Goal: Task Accomplishment & Management: Use online tool/utility

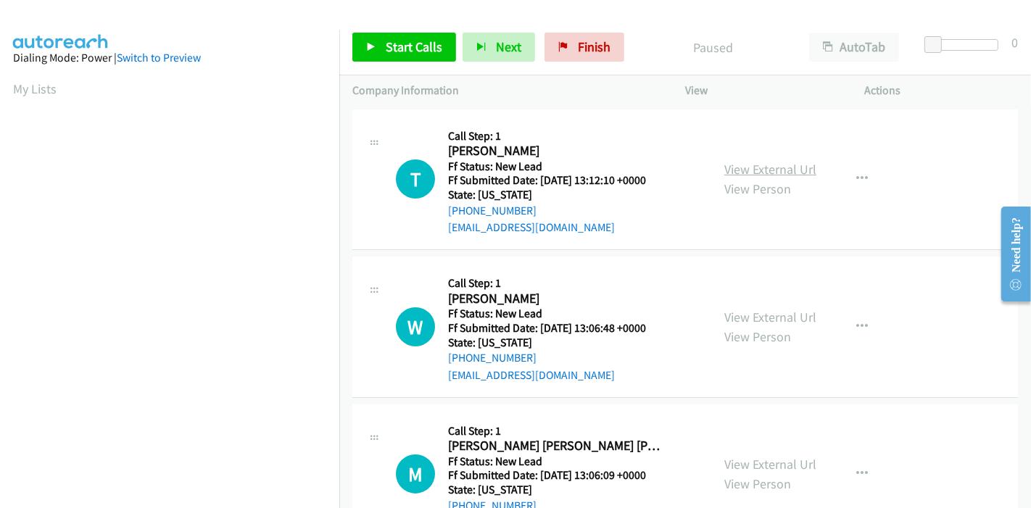
click at [779, 166] on link "View External Url" at bounding box center [771, 169] width 92 height 17
click at [762, 320] on link "View External Url" at bounding box center [771, 317] width 92 height 17
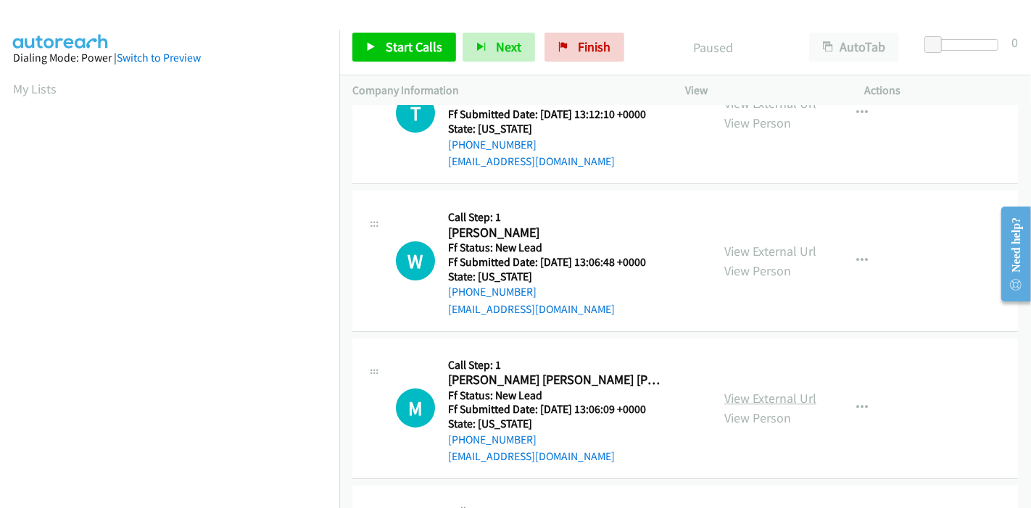
scroll to position [161, 0]
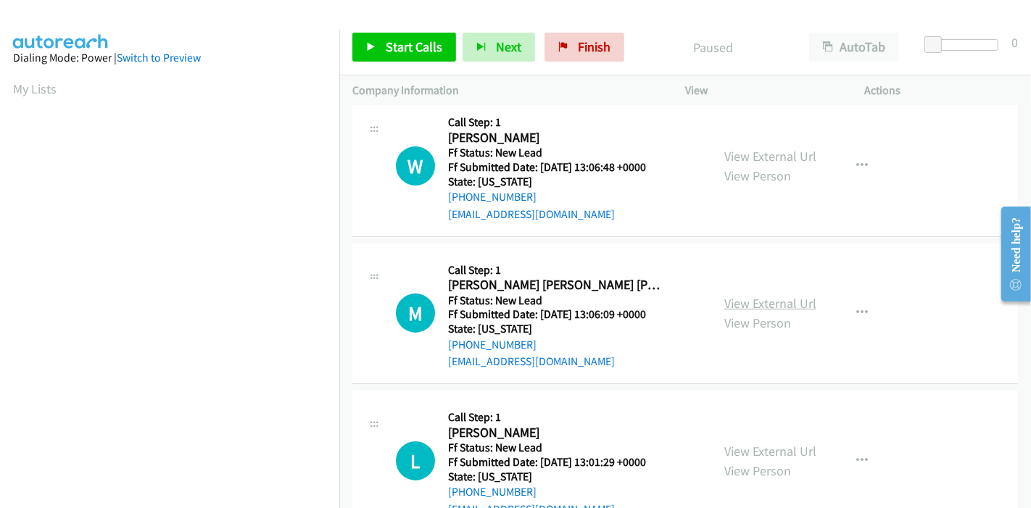
click at [773, 305] on link "View External Url" at bounding box center [771, 303] width 92 height 17
click at [752, 445] on link "View External Url" at bounding box center [771, 451] width 92 height 17
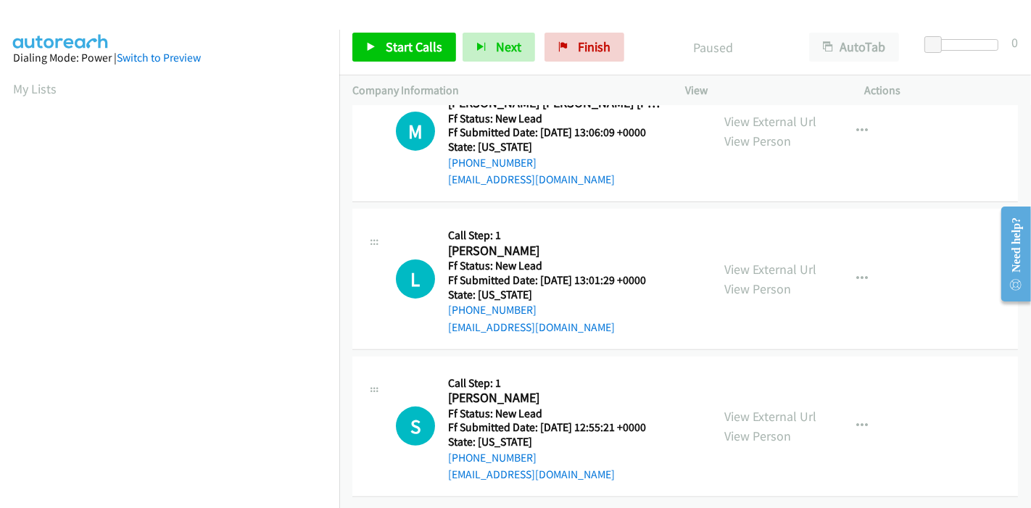
scroll to position [353, 0]
click at [795, 415] on div "View External Url View Person" at bounding box center [771, 426] width 92 height 39
click at [791, 412] on link "View External Url" at bounding box center [771, 416] width 92 height 17
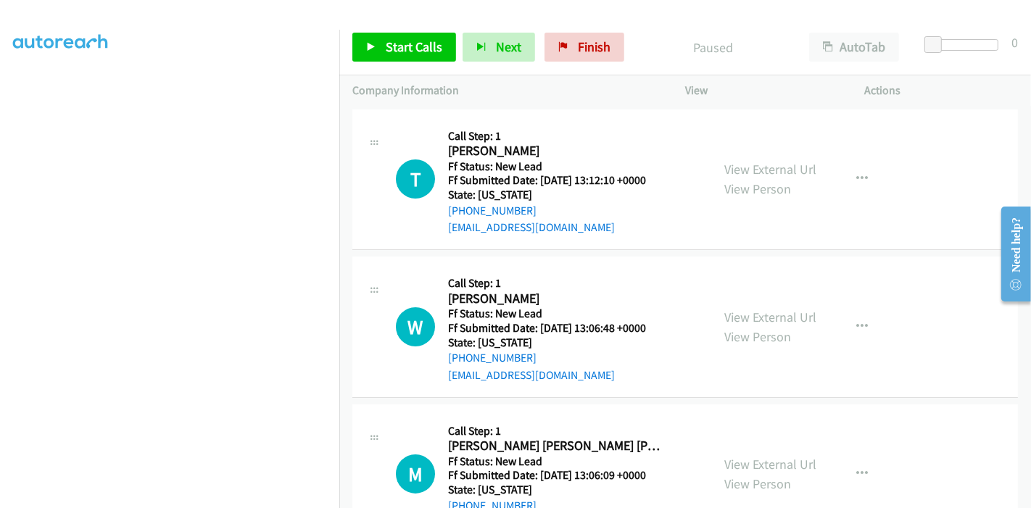
scroll to position [161, 0]
click at [402, 49] on span "Start Calls" at bounding box center [414, 46] width 57 height 17
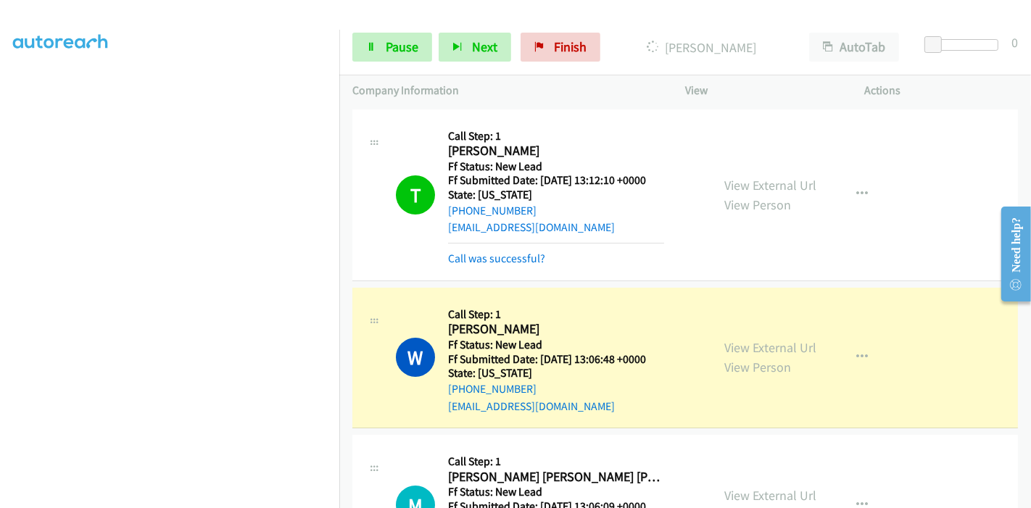
scroll to position [81, 0]
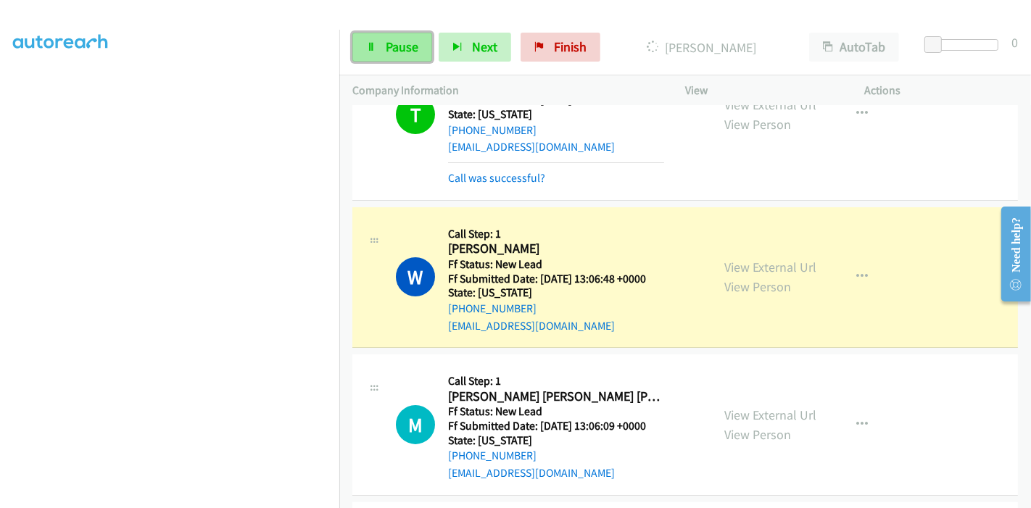
click at [374, 50] on icon at bounding box center [371, 48] width 10 height 10
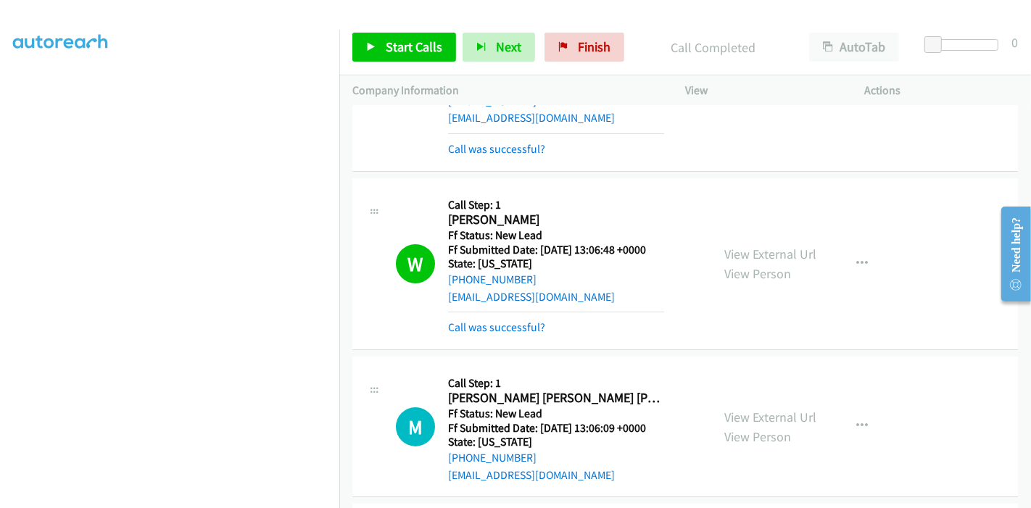
scroll to position [161, 0]
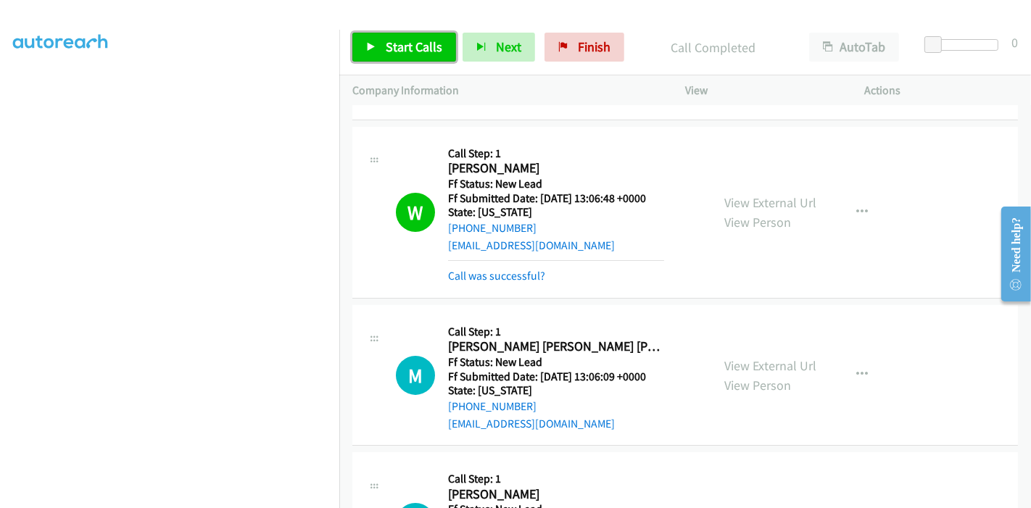
click at [382, 44] on link "Start Calls" at bounding box center [405, 47] width 104 height 29
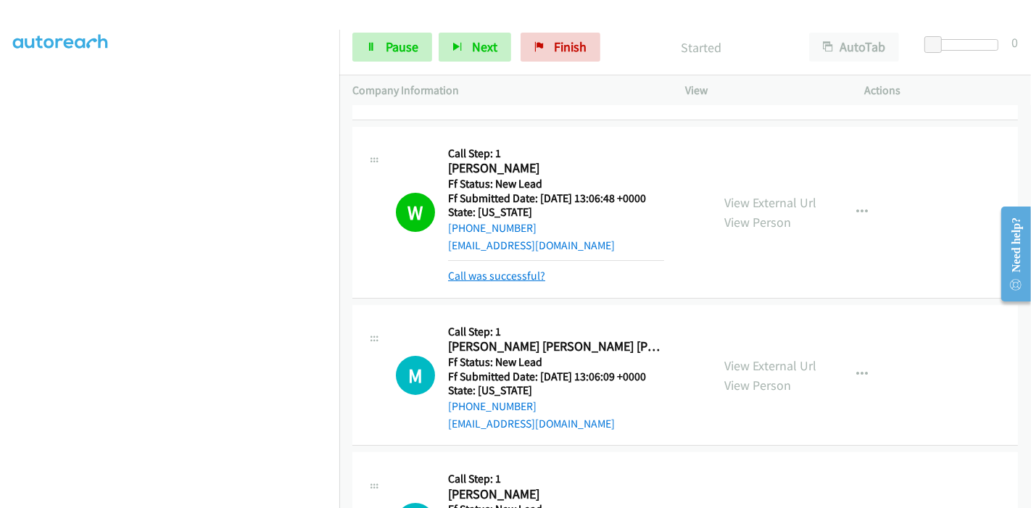
click at [474, 274] on link "Call was successful?" at bounding box center [496, 276] width 97 height 14
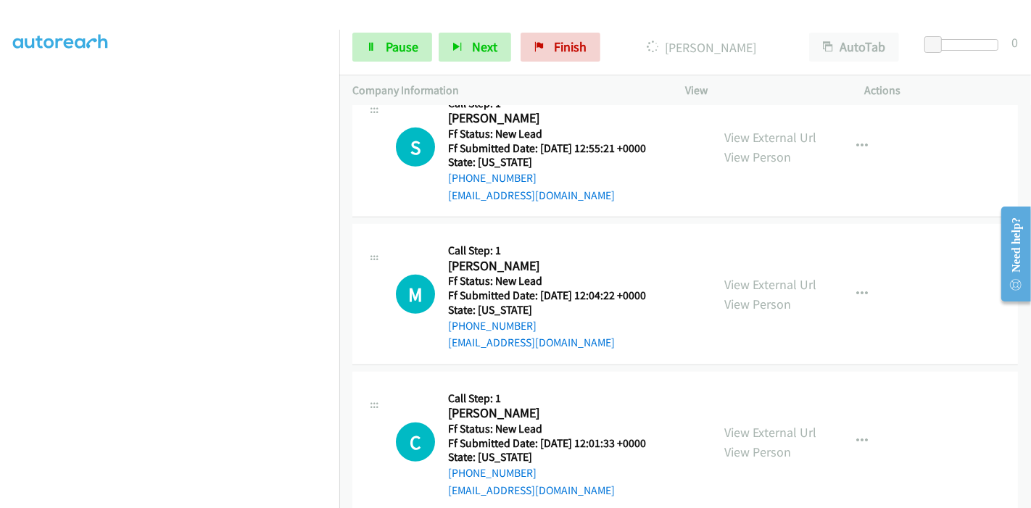
scroll to position [776, 0]
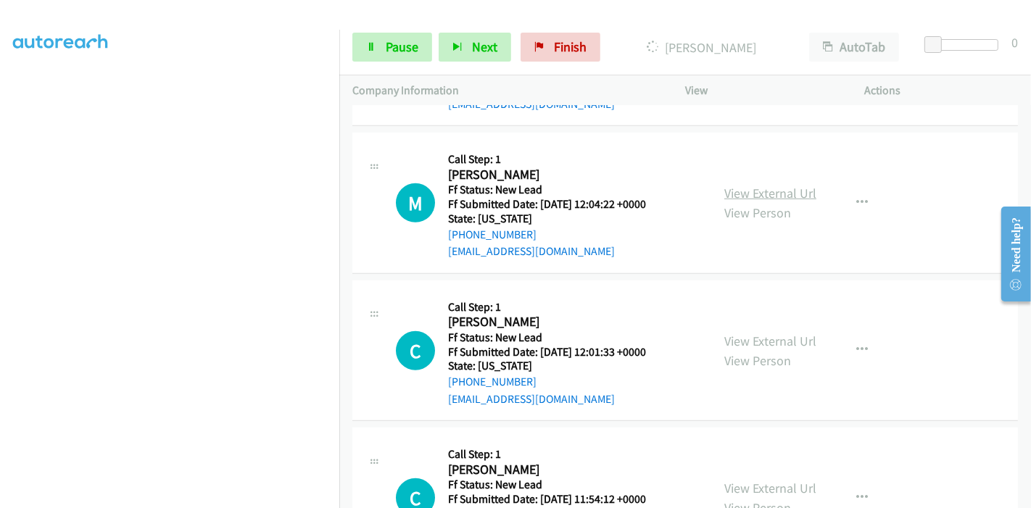
click at [788, 189] on link "View External Url" at bounding box center [771, 193] width 92 height 17
click at [773, 334] on link "View External Url" at bounding box center [771, 341] width 92 height 17
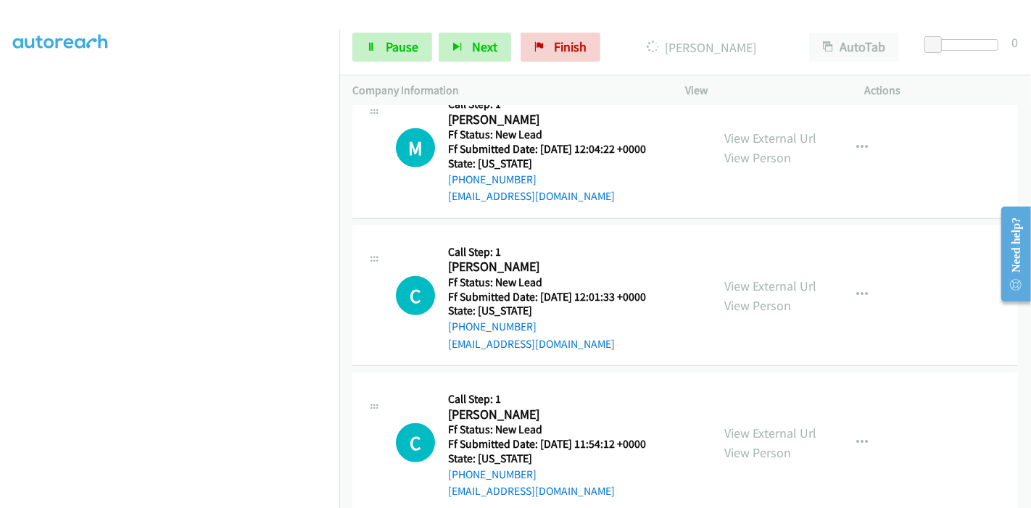
scroll to position [857, 0]
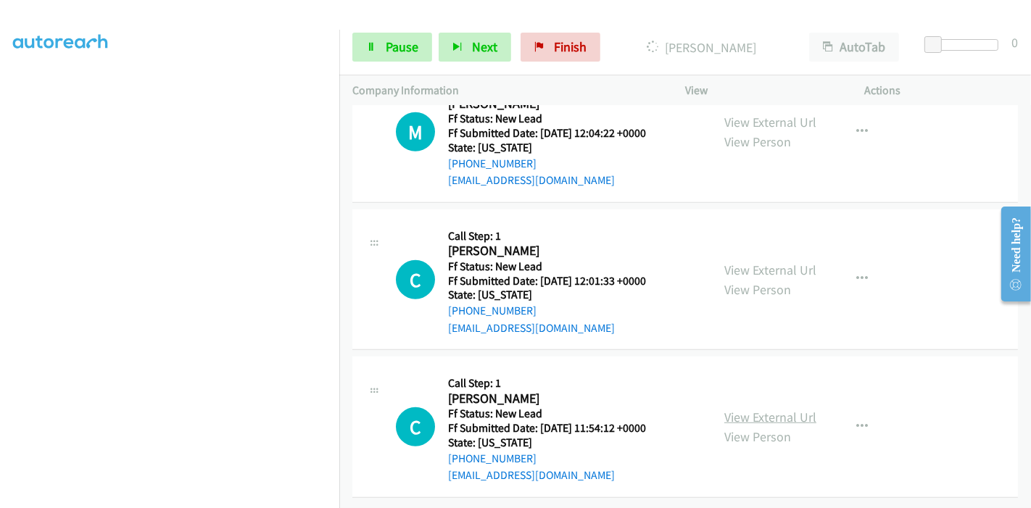
click at [746, 409] on link "View External Url" at bounding box center [771, 417] width 92 height 17
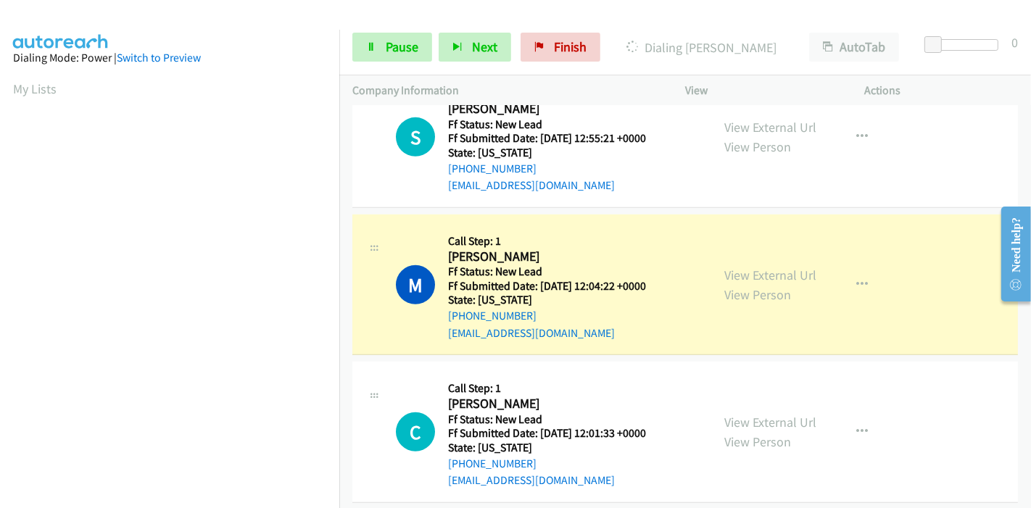
scroll to position [726, 0]
click at [376, 46] on link "Pause" at bounding box center [393, 47] width 80 height 29
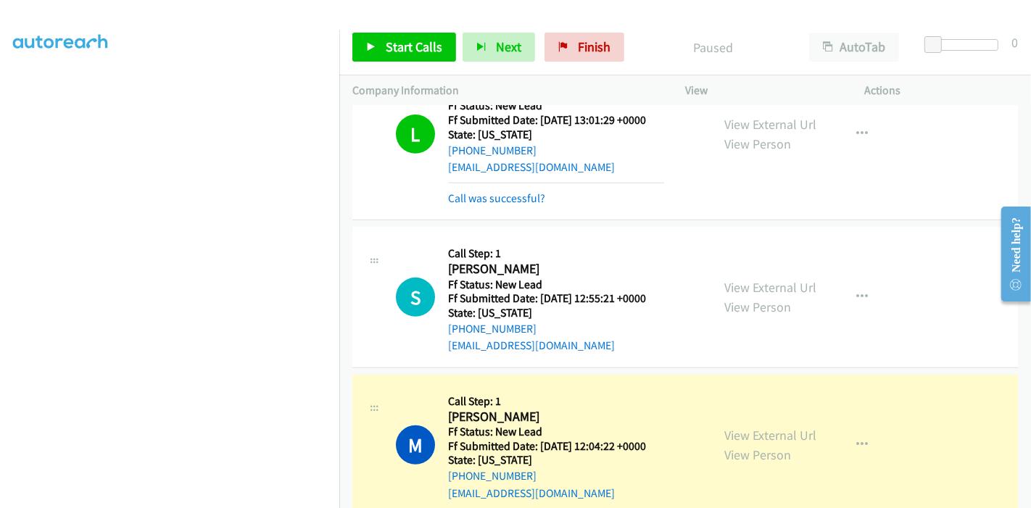
scroll to position [306, 0]
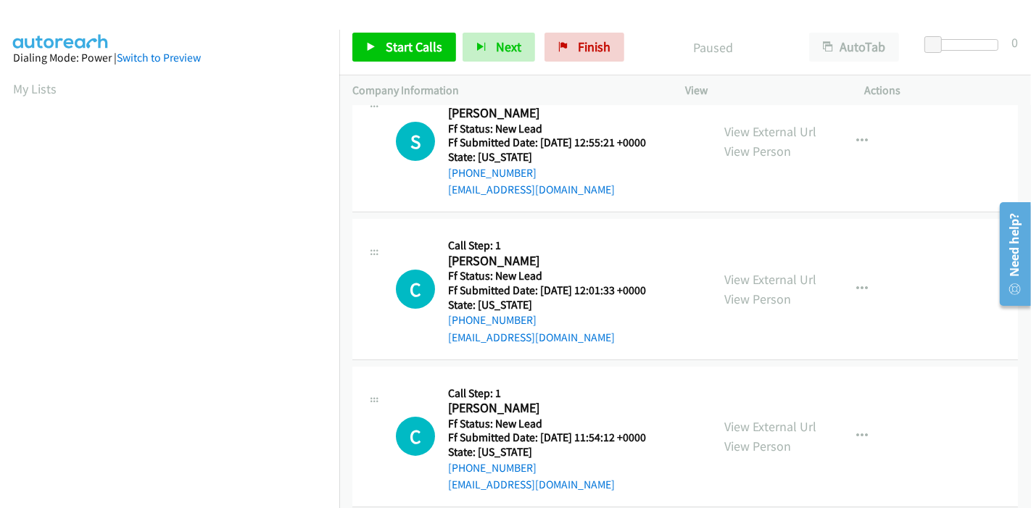
scroll to position [58, 0]
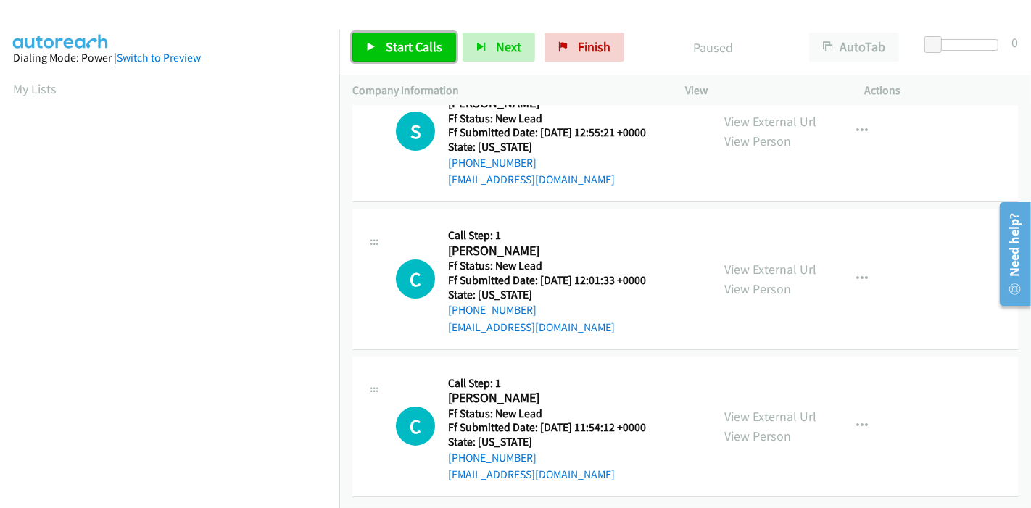
click at [390, 51] on span "Start Calls" at bounding box center [414, 46] width 57 height 17
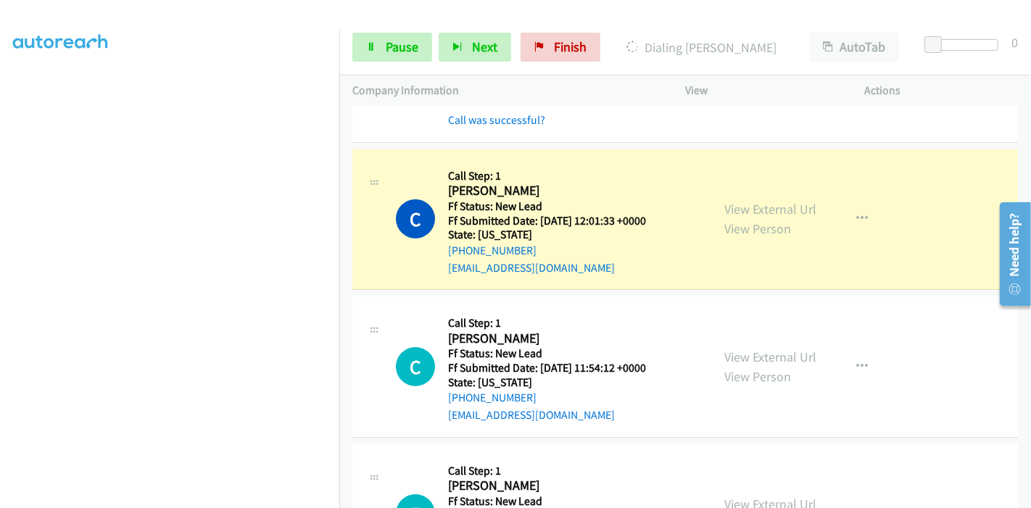
scroll to position [81, 0]
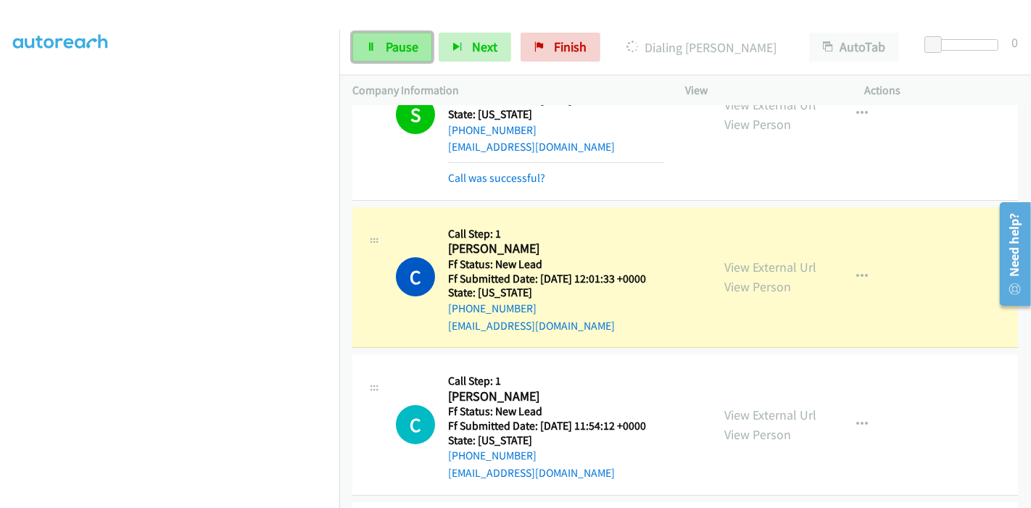
click at [381, 44] on link "Pause" at bounding box center [393, 47] width 80 height 29
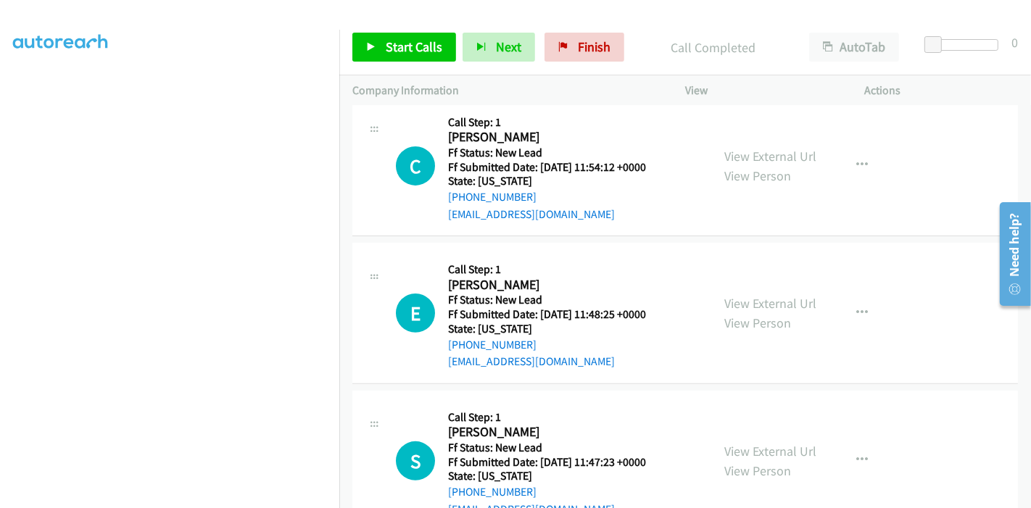
scroll to position [483, 0]
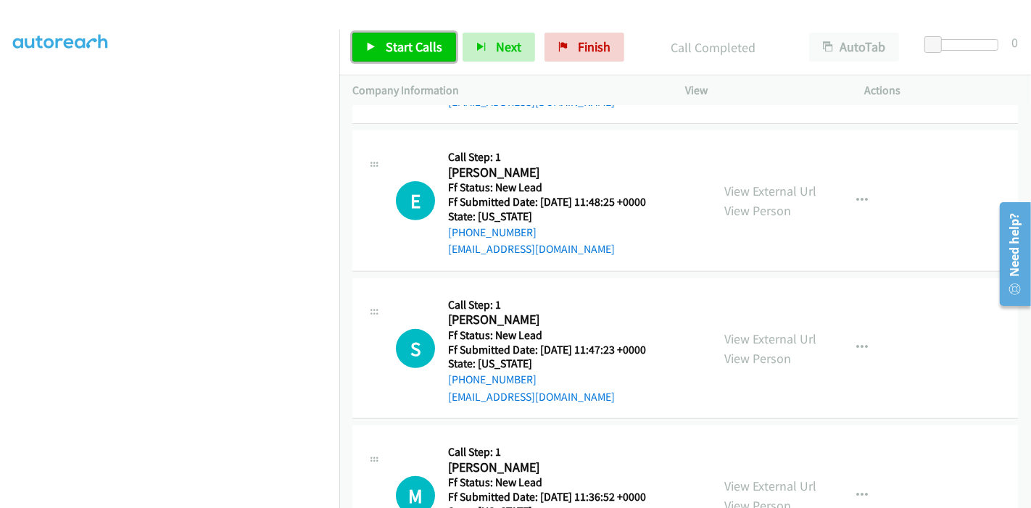
click at [389, 59] on link "Start Calls" at bounding box center [405, 47] width 104 height 29
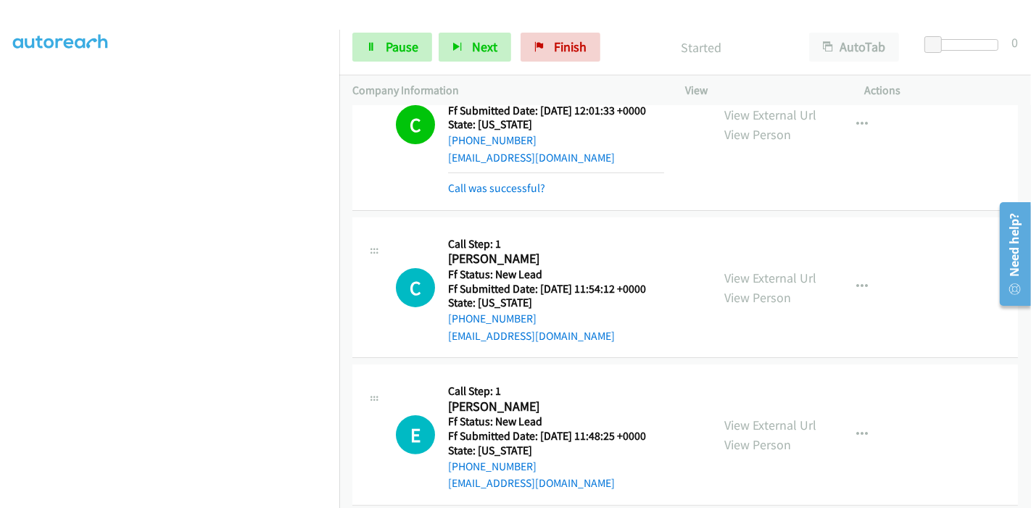
scroll to position [242, 0]
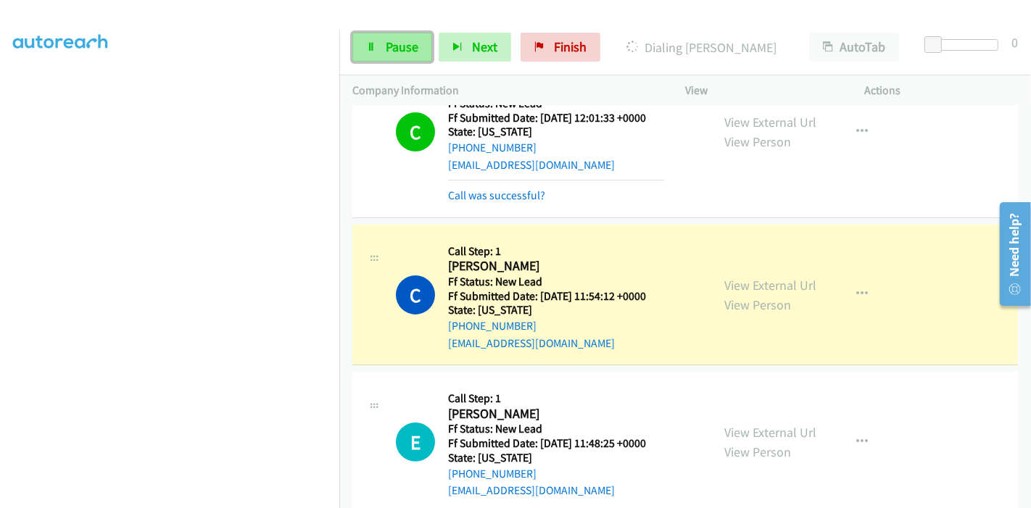
click at [369, 52] on link "Pause" at bounding box center [393, 47] width 80 height 29
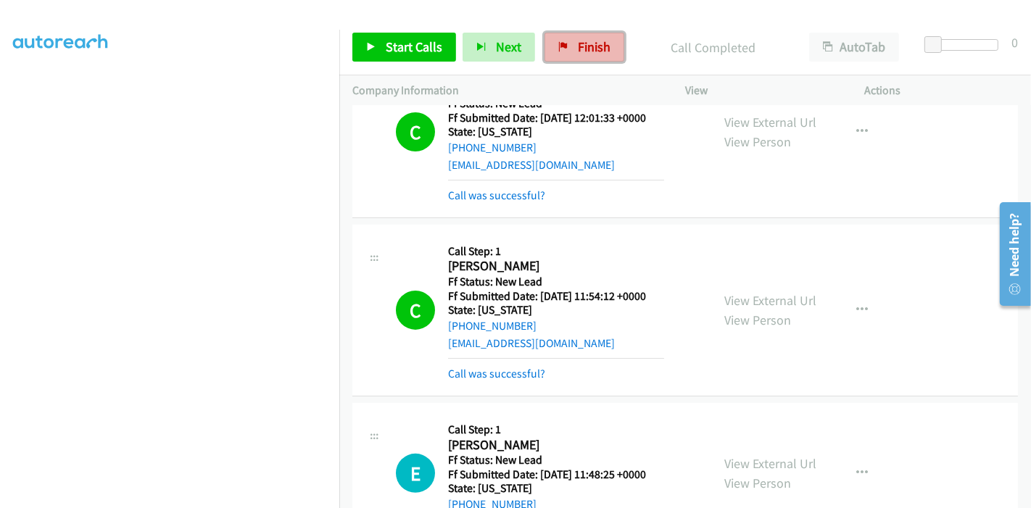
click at [578, 46] on span "Finish" at bounding box center [594, 46] width 33 height 17
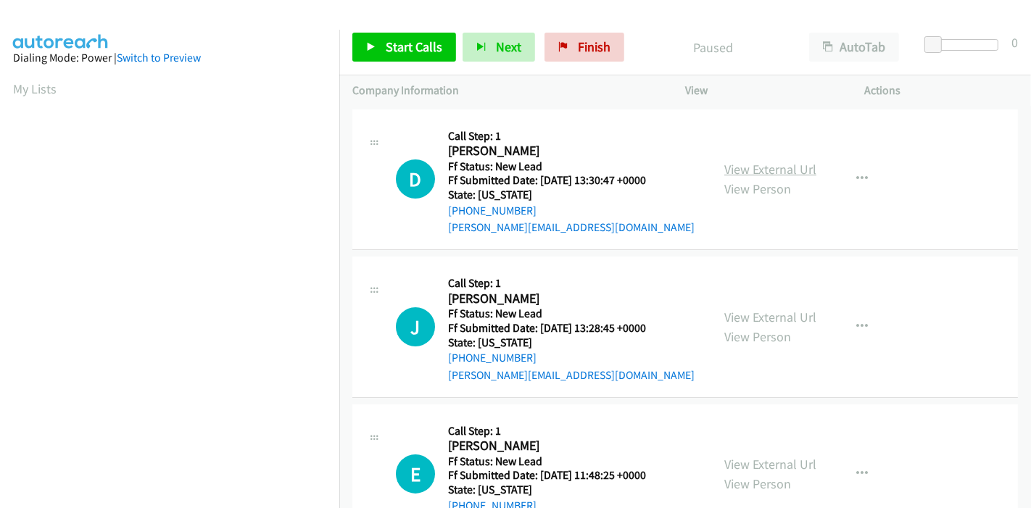
click at [797, 170] on link "View External Url" at bounding box center [771, 169] width 92 height 17
click at [761, 323] on link "View External Url" at bounding box center [771, 317] width 92 height 17
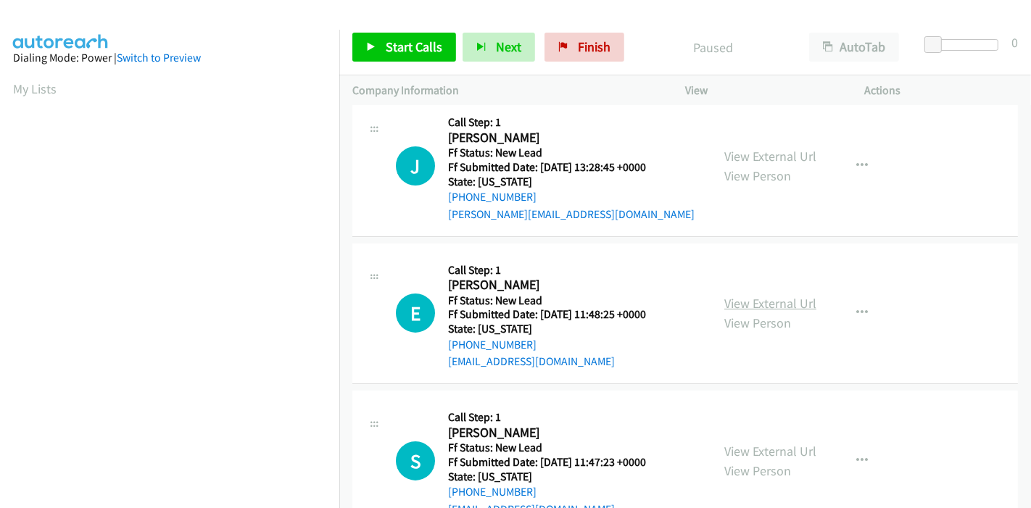
click at [727, 305] on link "View External Url" at bounding box center [771, 303] width 92 height 17
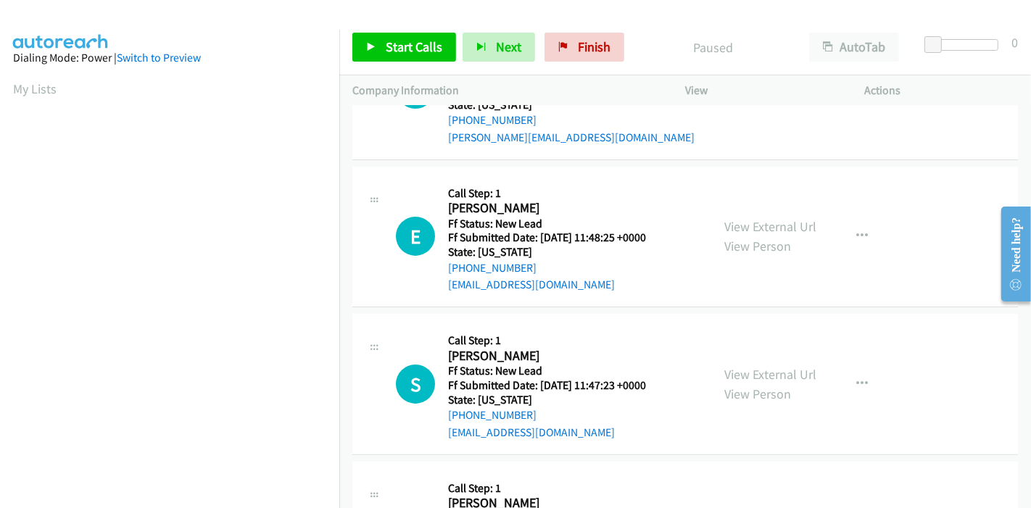
scroll to position [322, 0]
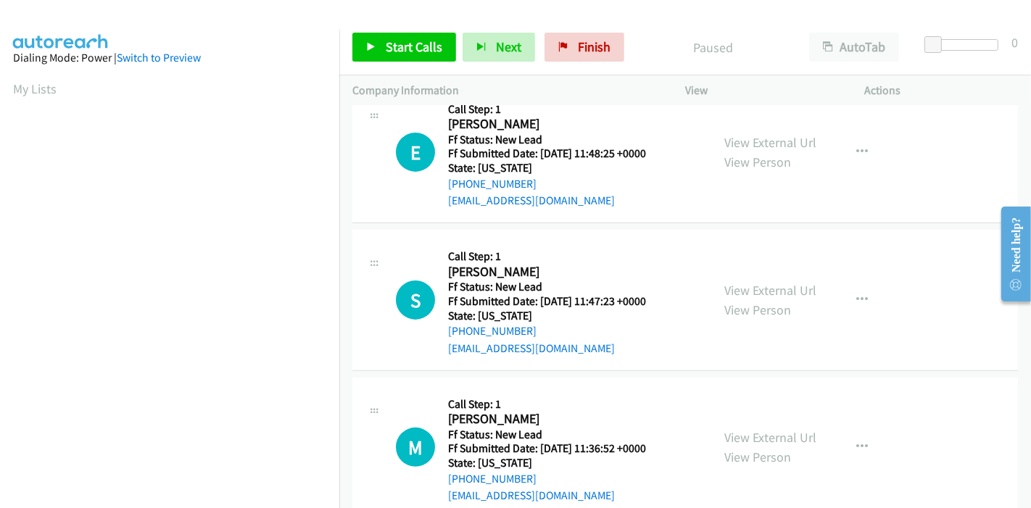
click at [758, 297] on div "View External Url View Person" at bounding box center [771, 300] width 92 height 39
click at [756, 291] on link "View External Url" at bounding box center [771, 290] width 92 height 17
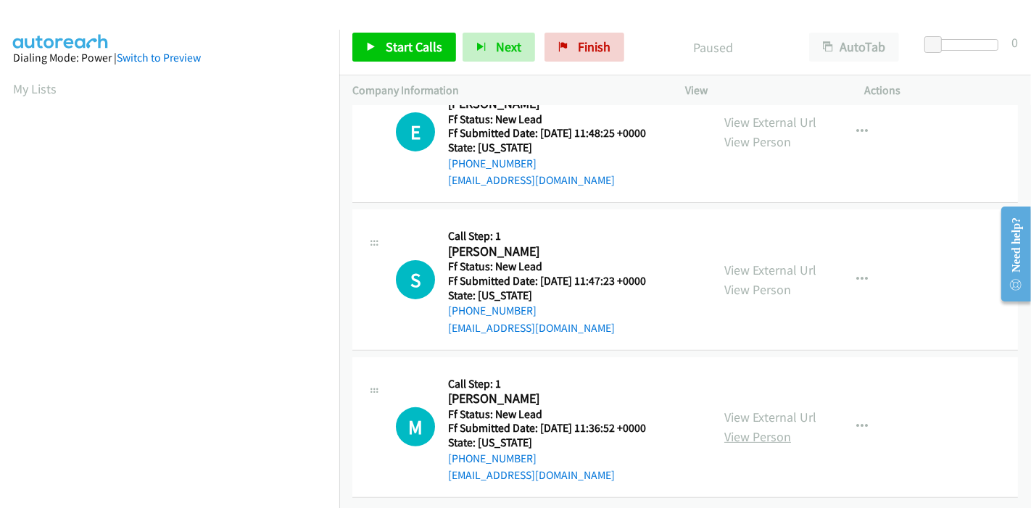
scroll to position [353, 0]
click at [746, 412] on link "View External Url" at bounding box center [771, 416] width 92 height 17
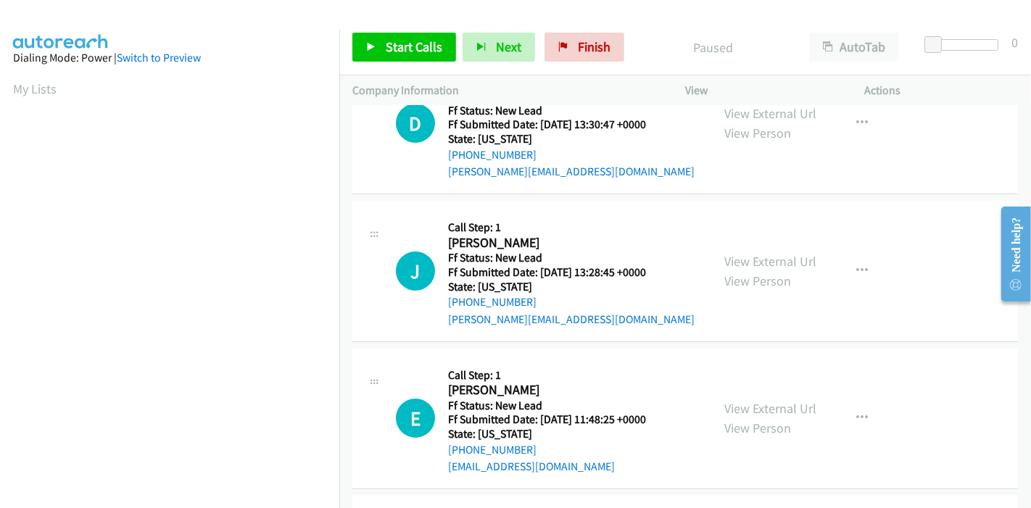
scroll to position [30, 0]
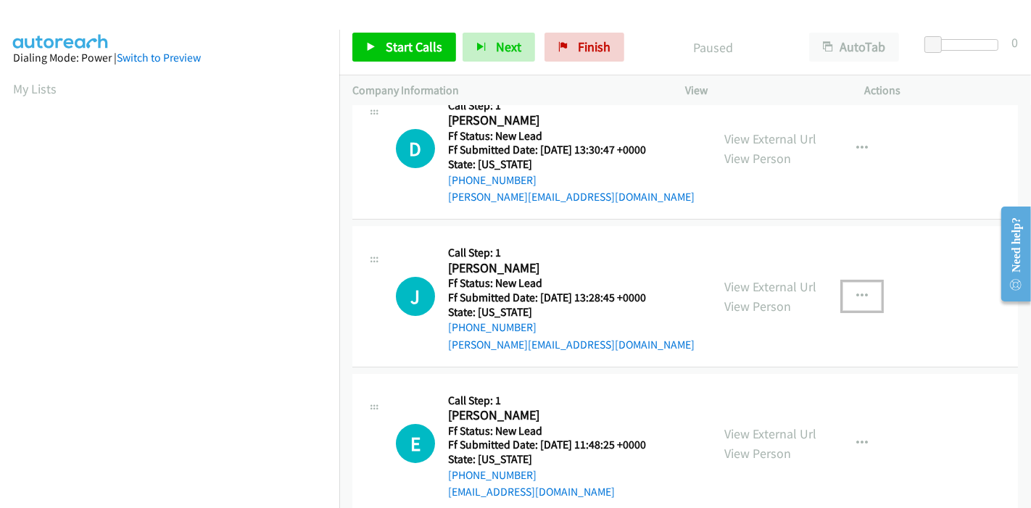
click at [862, 297] on button "button" at bounding box center [862, 296] width 39 height 29
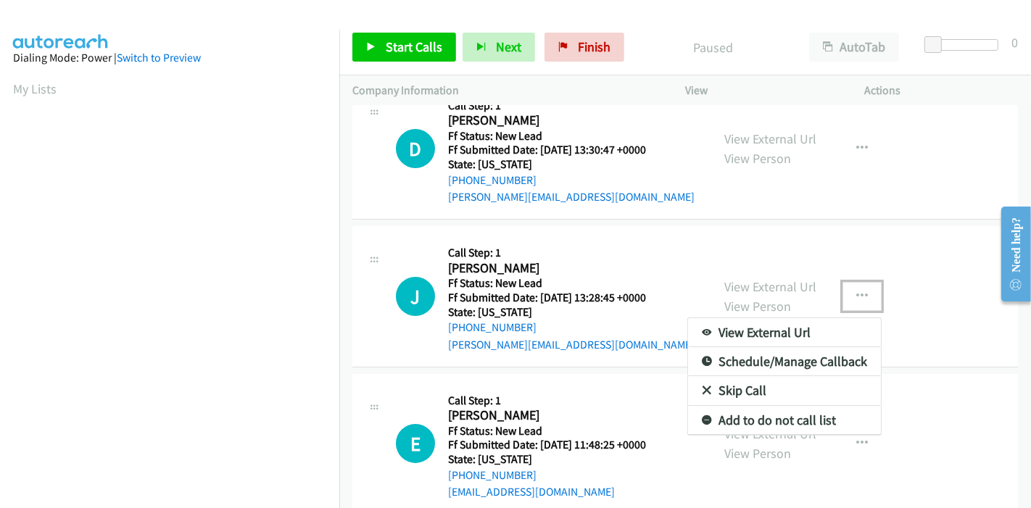
click at [753, 383] on link "Skip Call" at bounding box center [784, 390] width 193 height 29
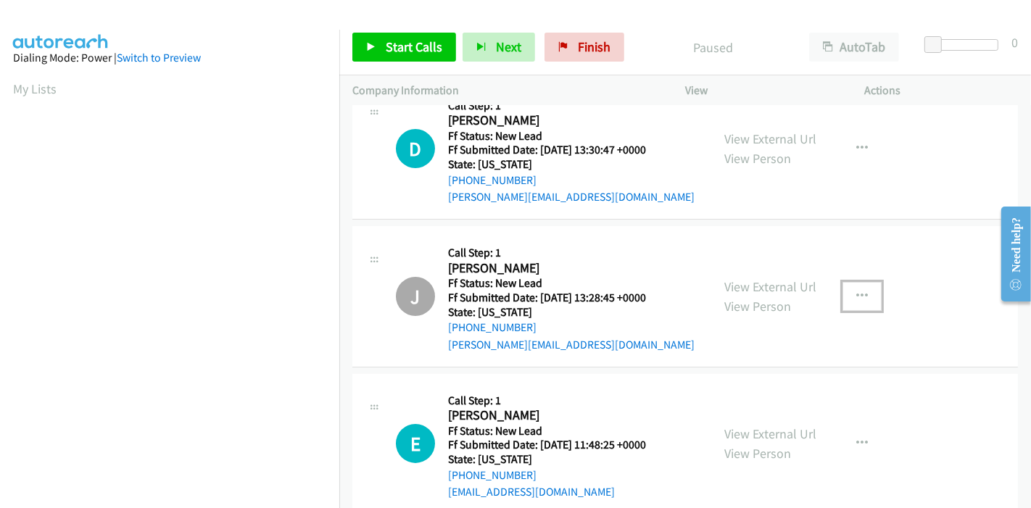
scroll to position [0, 0]
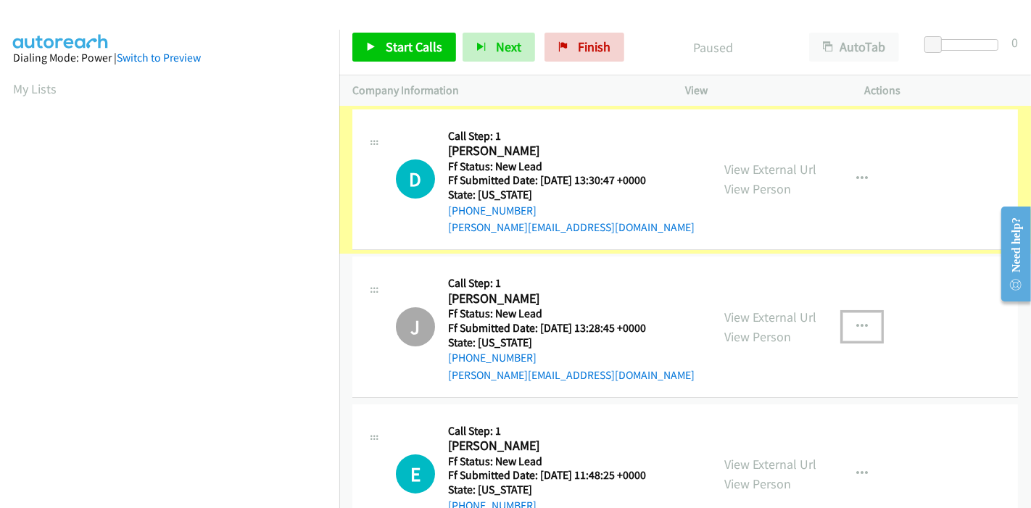
click at [769, 164] on link "View External Url" at bounding box center [771, 169] width 92 height 17
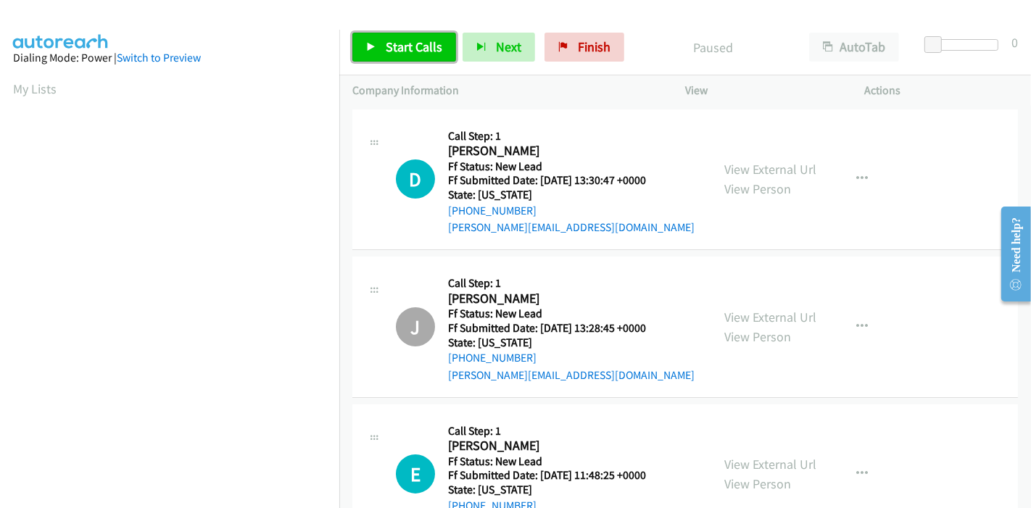
click at [379, 56] on link "Start Calls" at bounding box center [405, 47] width 104 height 29
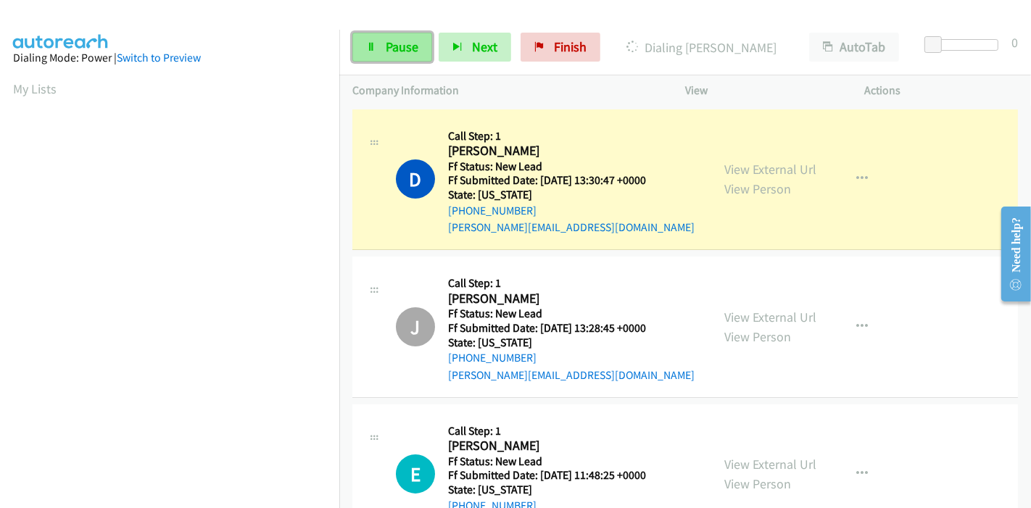
click at [371, 46] on icon at bounding box center [371, 48] width 10 height 10
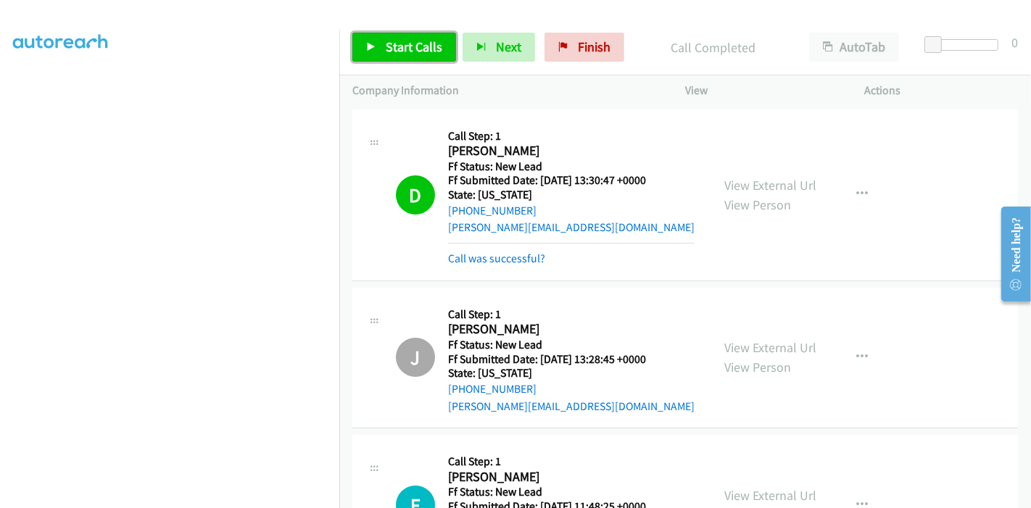
click at [427, 46] on span "Start Calls" at bounding box center [414, 46] width 57 height 17
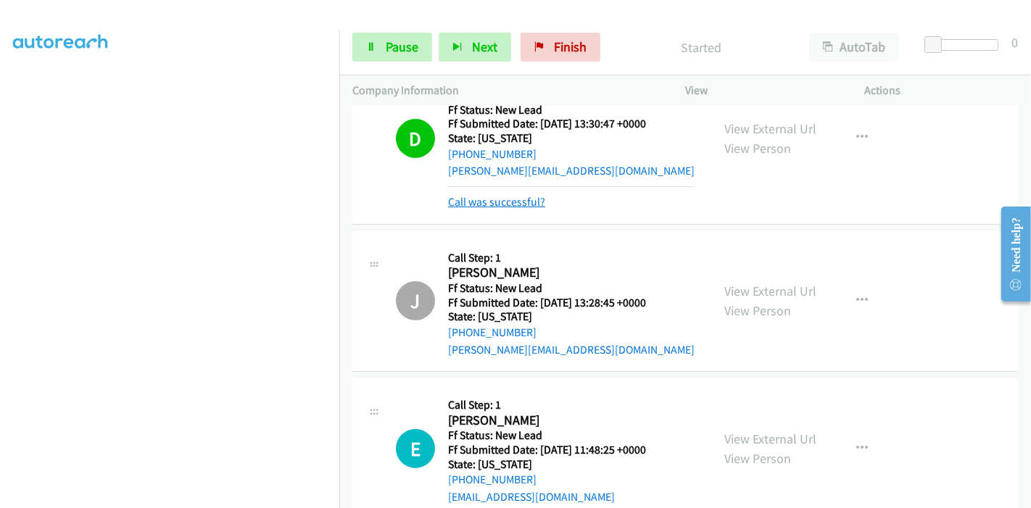
scroll to position [81, 0]
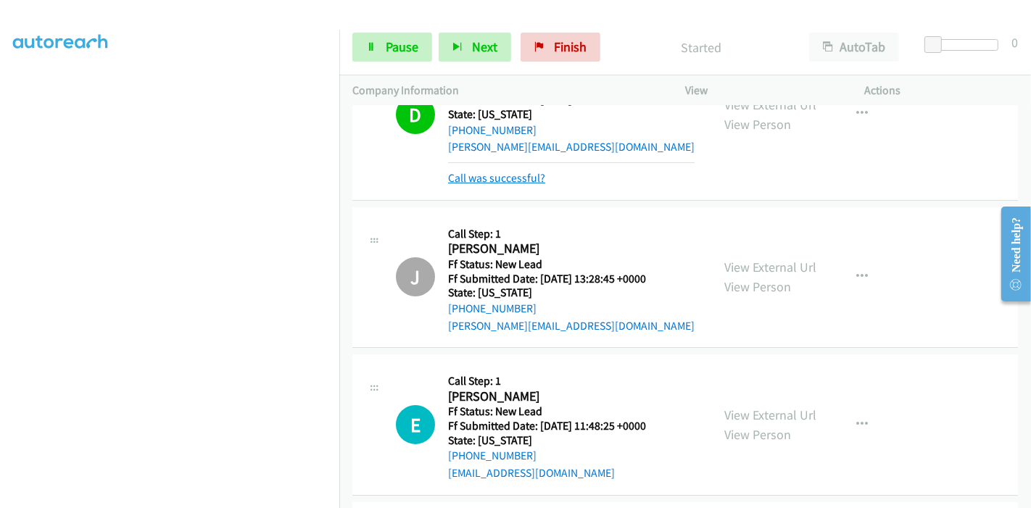
click at [477, 171] on link "Call was successful?" at bounding box center [496, 178] width 97 height 14
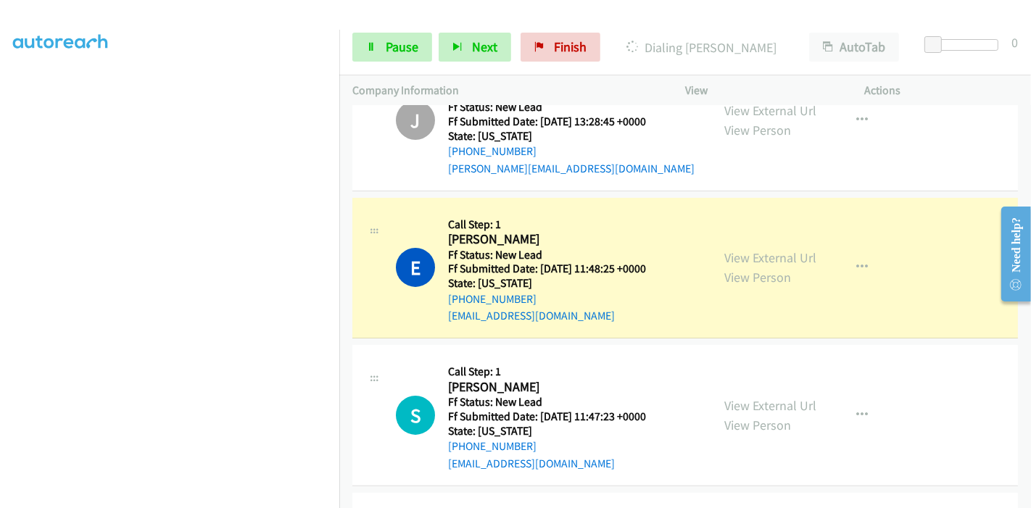
scroll to position [242, 0]
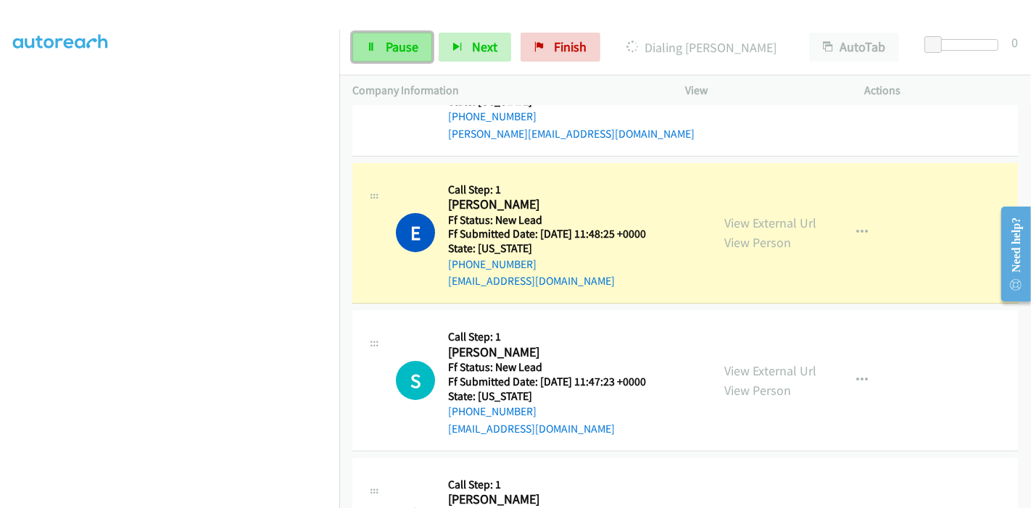
click at [390, 46] on span "Pause" at bounding box center [402, 46] width 33 height 17
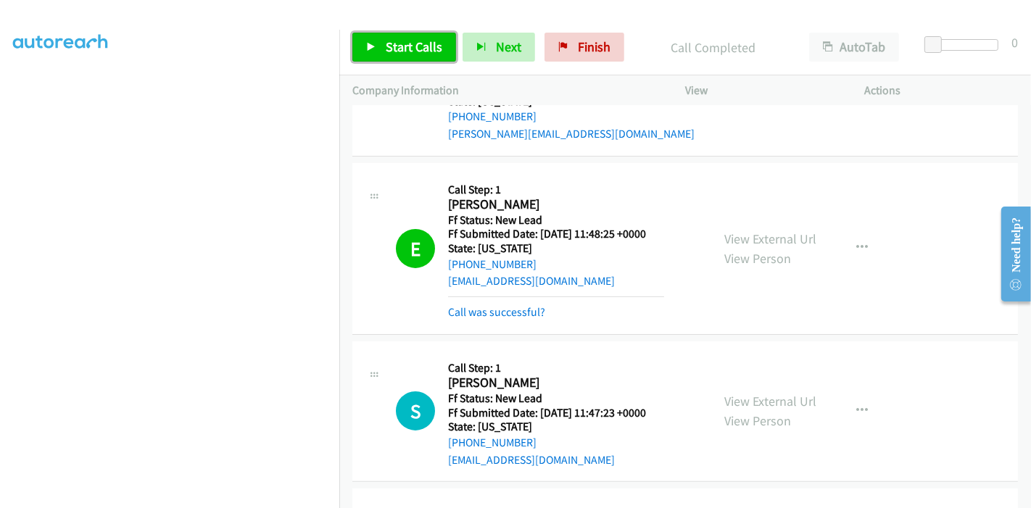
click at [424, 46] on span "Start Calls" at bounding box center [414, 46] width 57 height 17
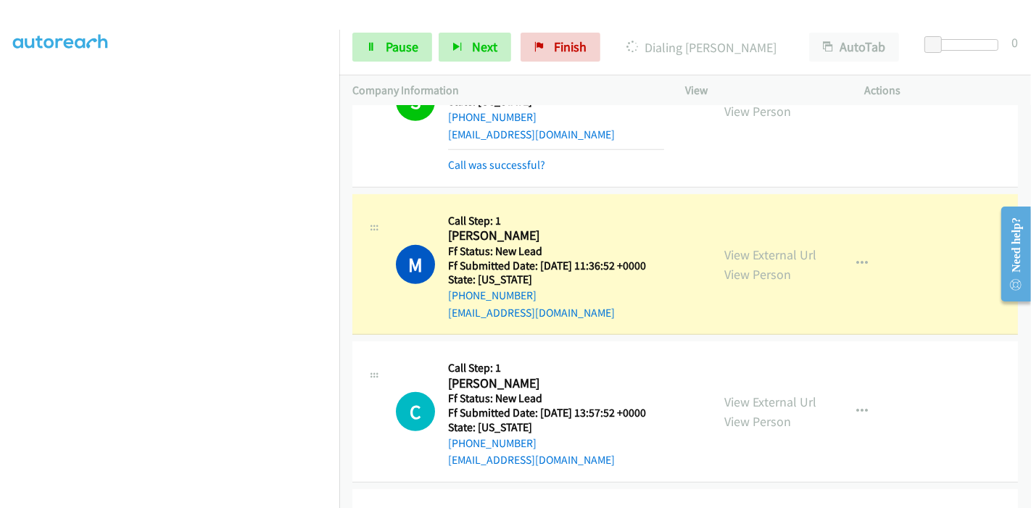
scroll to position [644, 0]
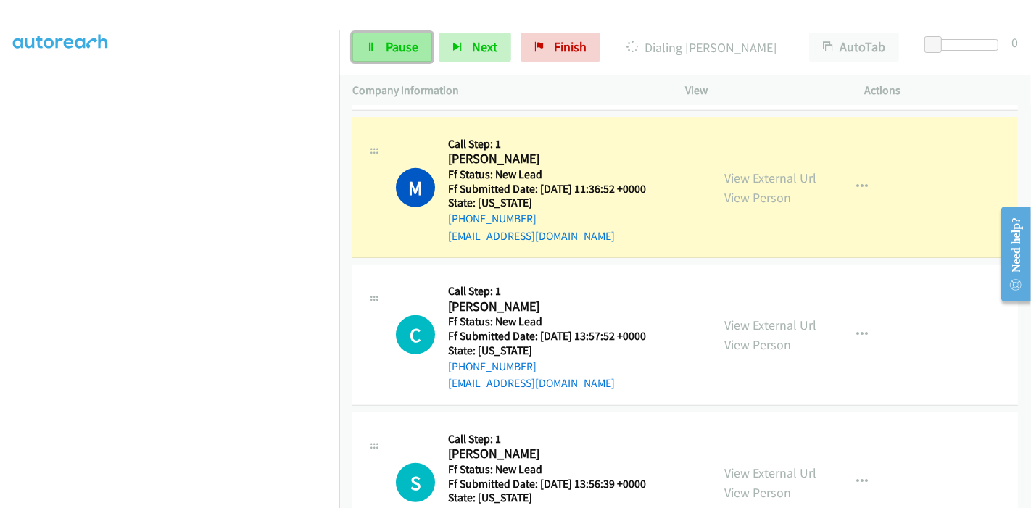
click at [374, 44] on icon at bounding box center [371, 48] width 10 height 10
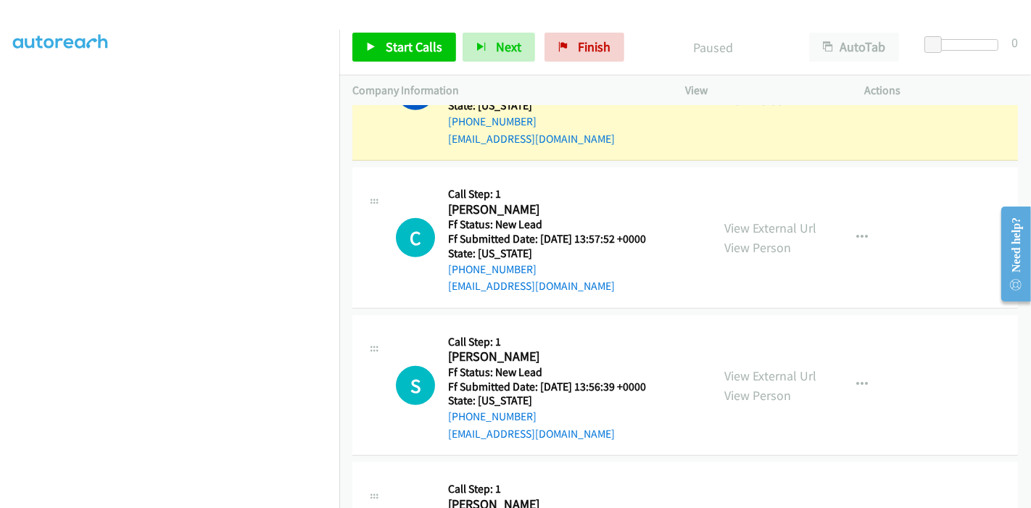
scroll to position [806, 0]
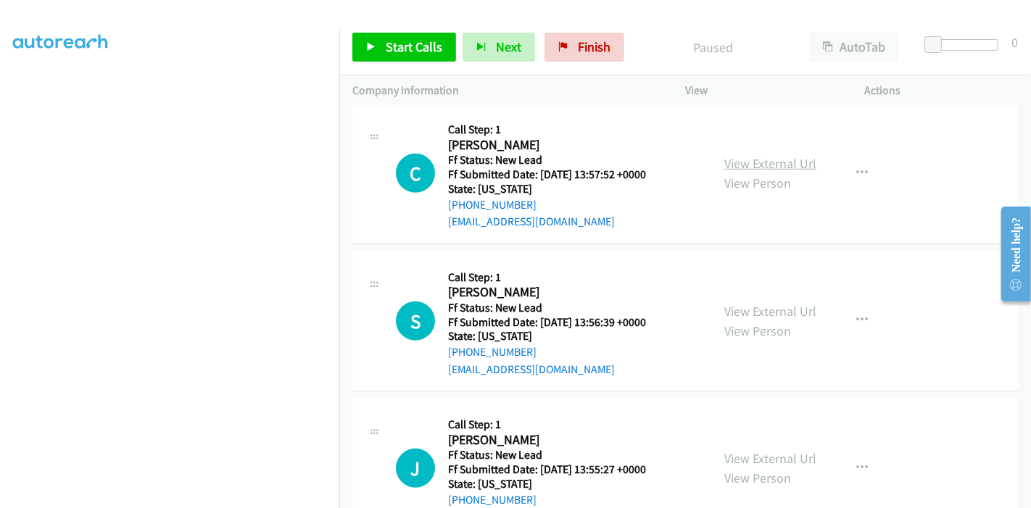
click at [758, 162] on link "View External Url" at bounding box center [771, 163] width 92 height 17
click at [748, 308] on link "View External Url" at bounding box center [771, 311] width 92 height 17
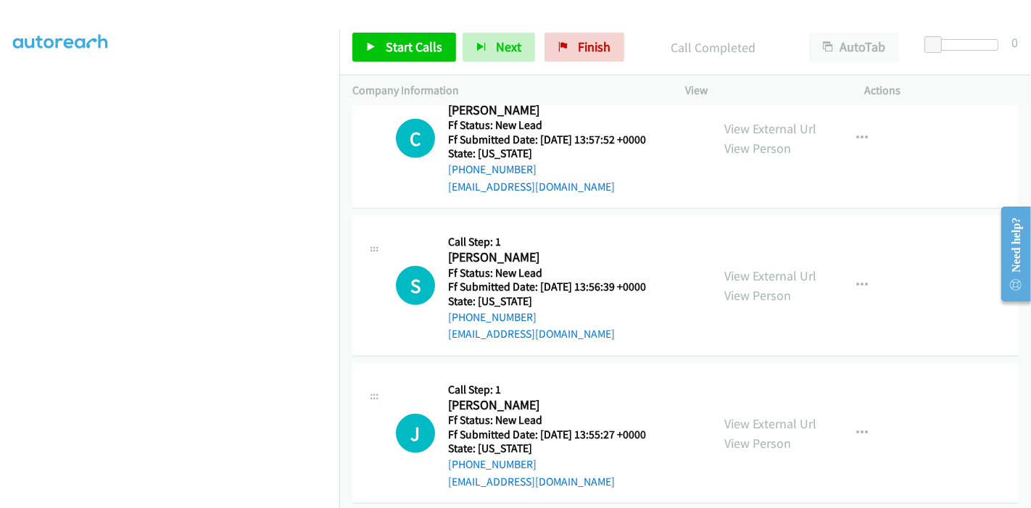
scroll to position [888, 0]
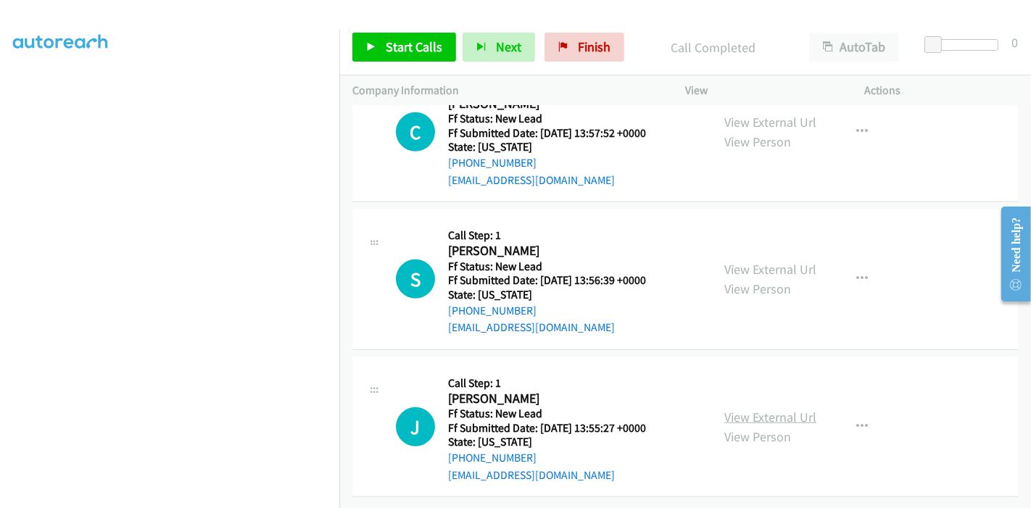
click at [746, 409] on link "View External Url" at bounding box center [771, 417] width 92 height 17
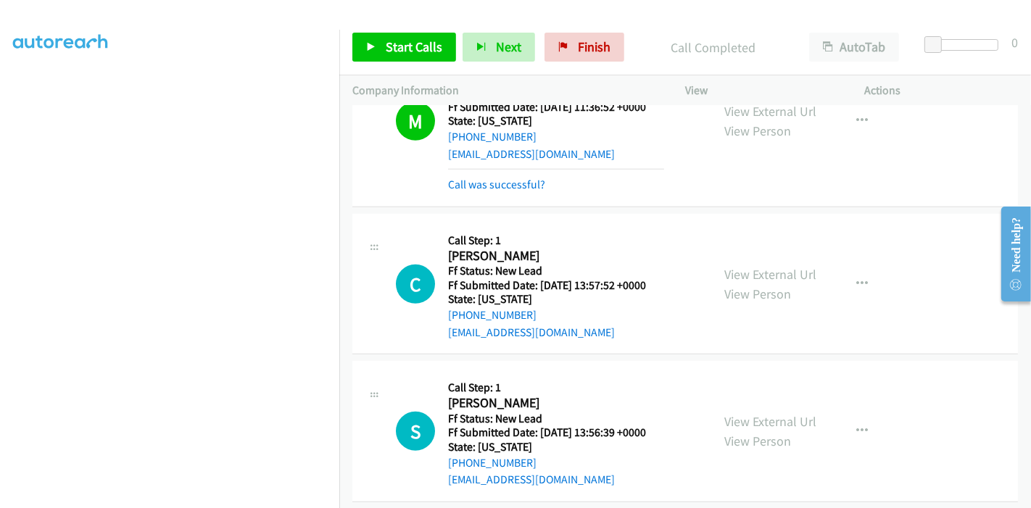
scroll to position [807, 0]
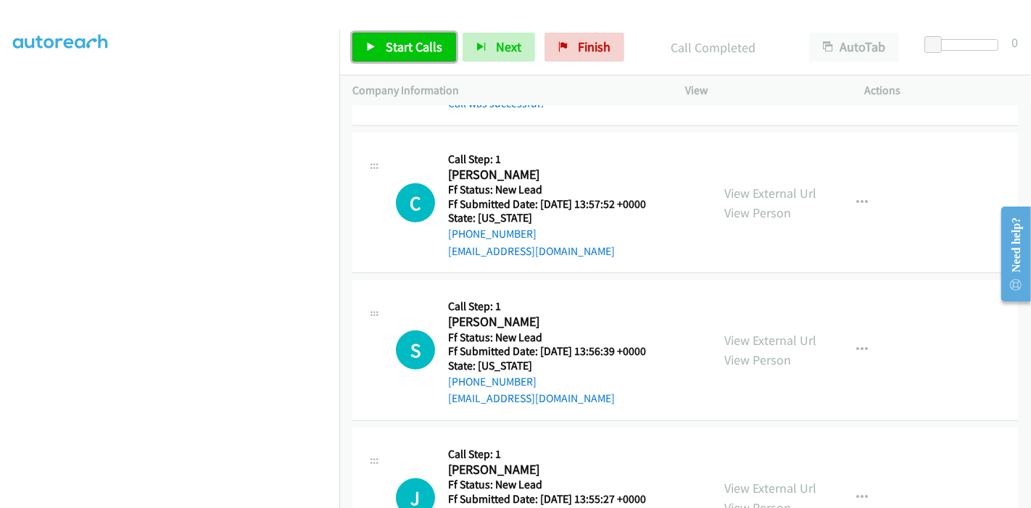
click at [389, 46] on span "Start Calls" at bounding box center [414, 46] width 57 height 17
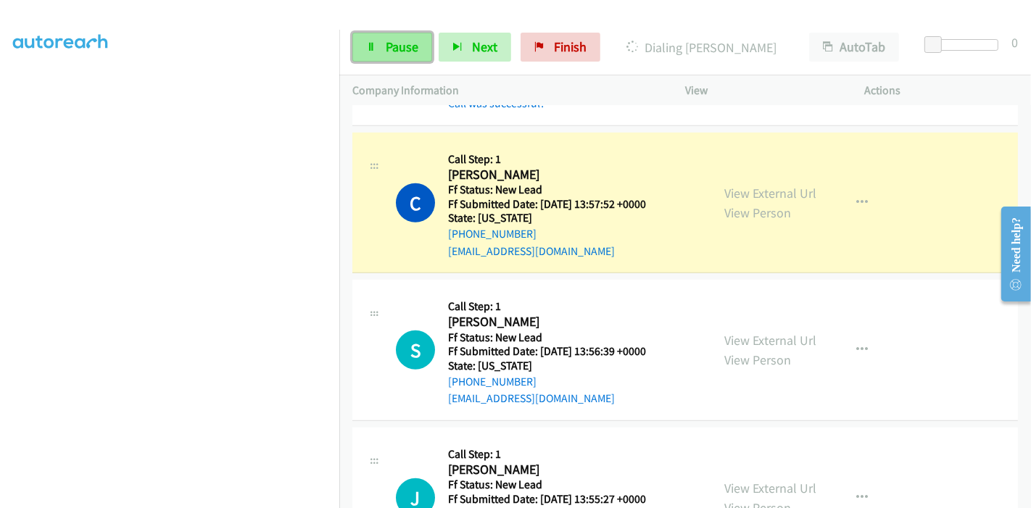
click at [380, 36] on link "Pause" at bounding box center [393, 47] width 80 height 29
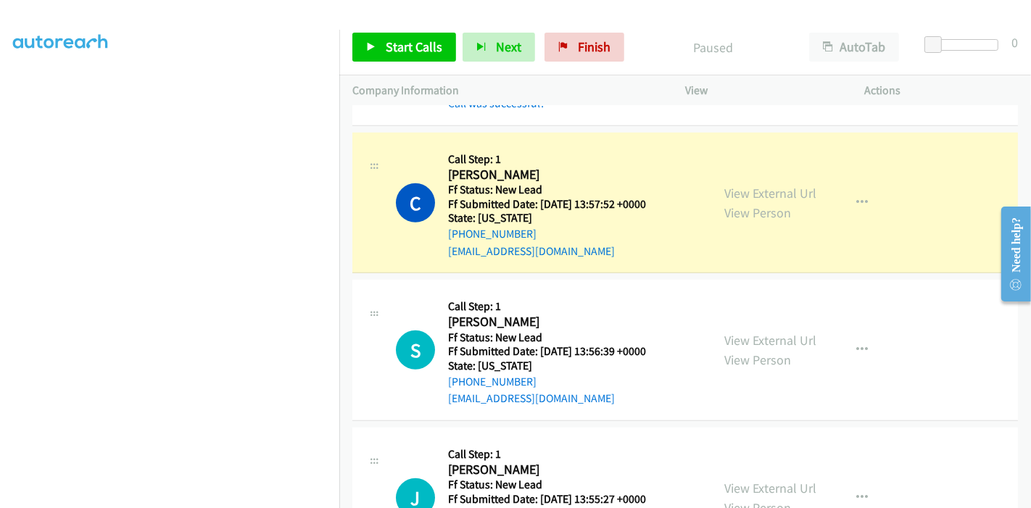
scroll to position [306, 0]
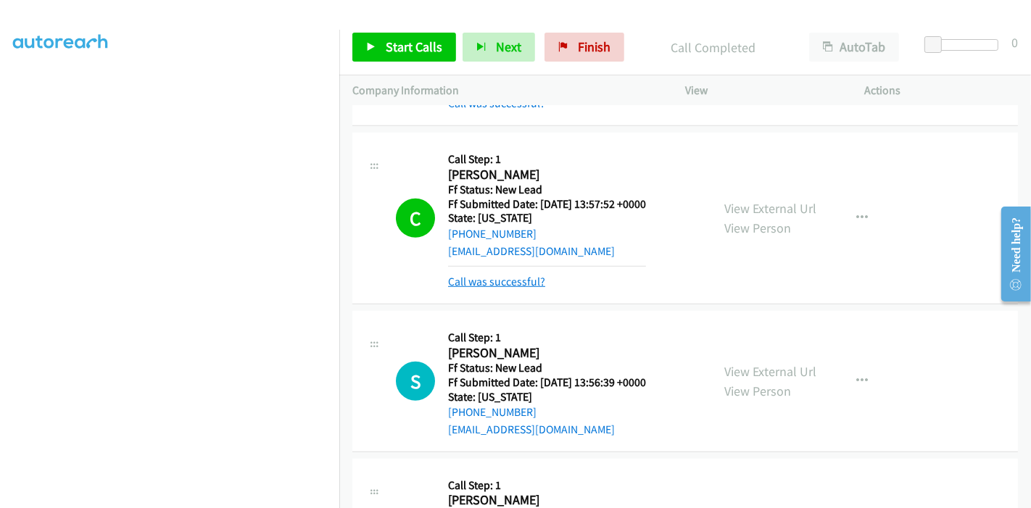
click at [490, 277] on link "Call was successful?" at bounding box center [496, 282] width 97 height 14
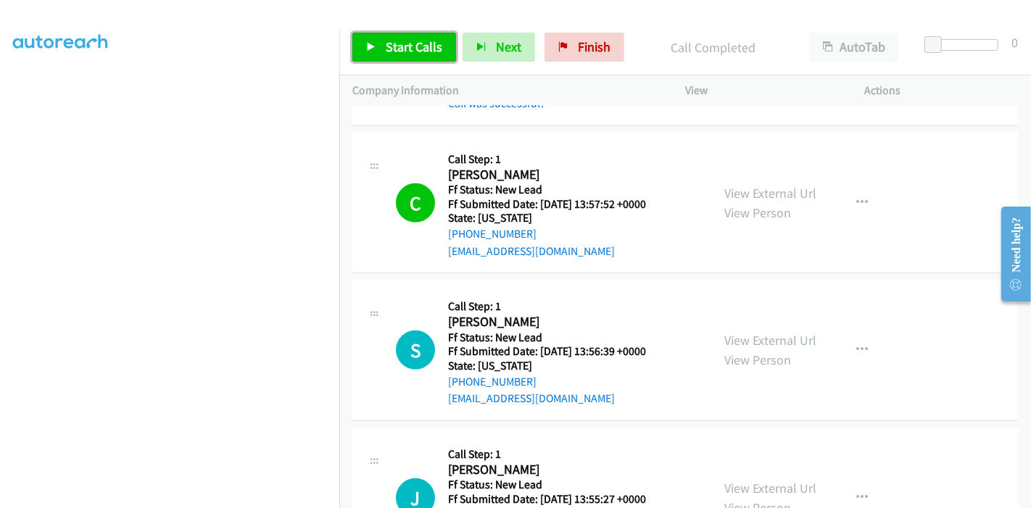
click at [382, 41] on link "Start Calls" at bounding box center [405, 47] width 104 height 29
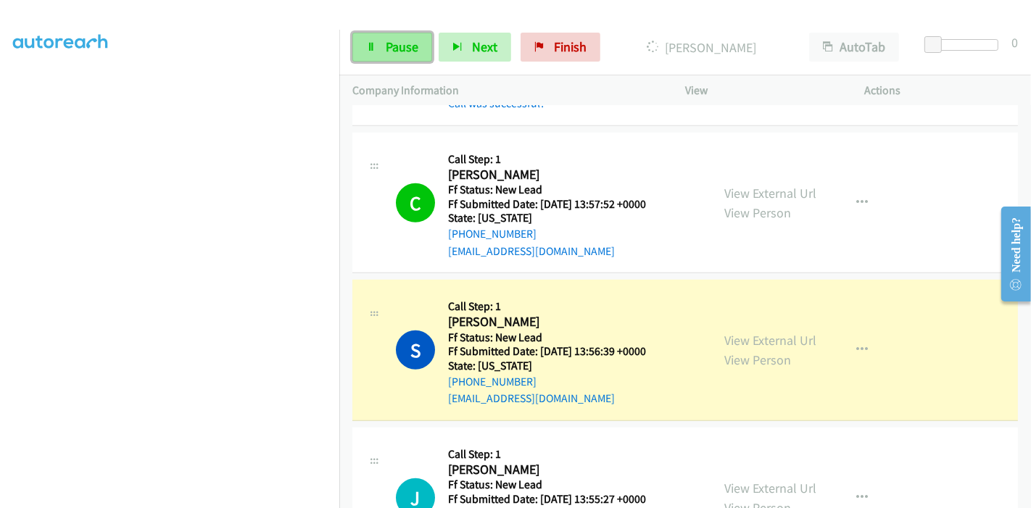
click at [366, 57] on link "Pause" at bounding box center [393, 47] width 80 height 29
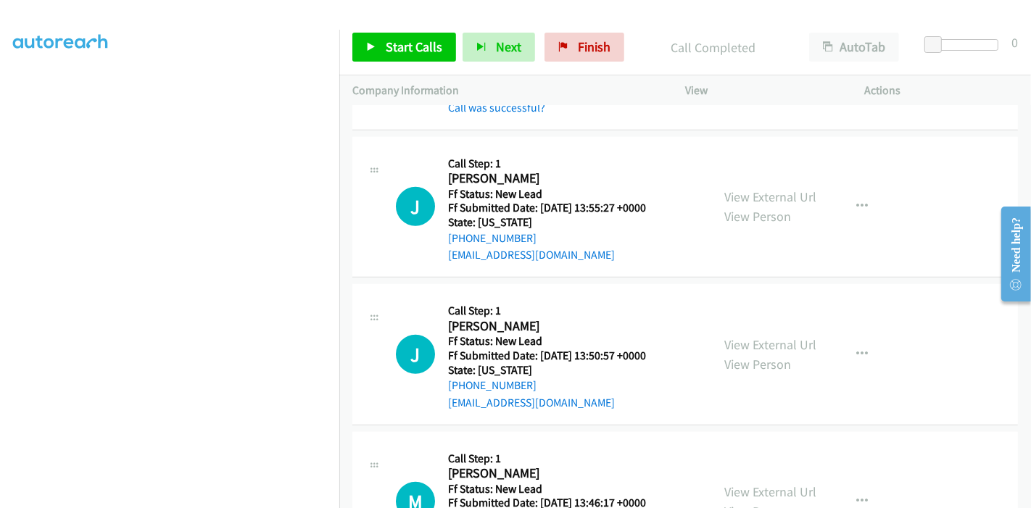
scroll to position [888, 0]
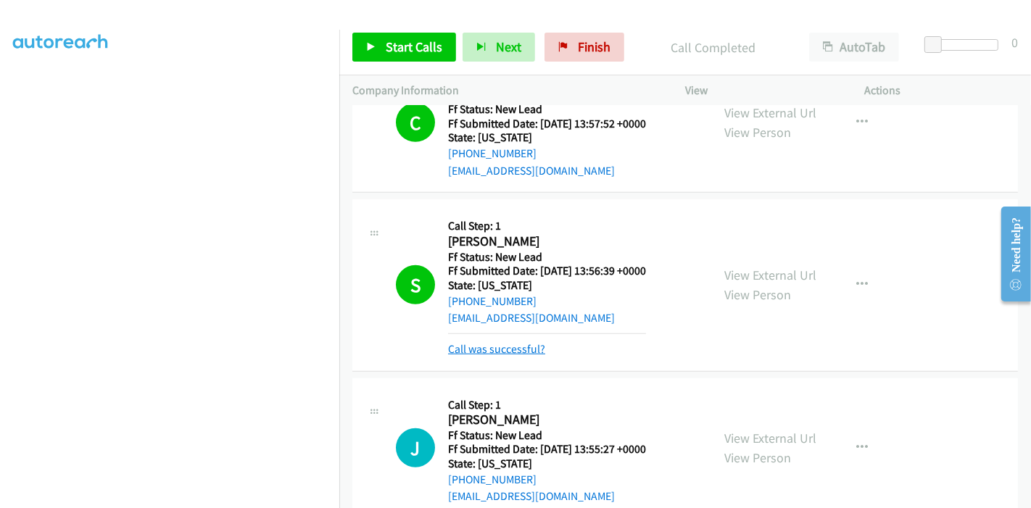
click at [519, 345] on link "Call was successful?" at bounding box center [496, 349] width 97 height 14
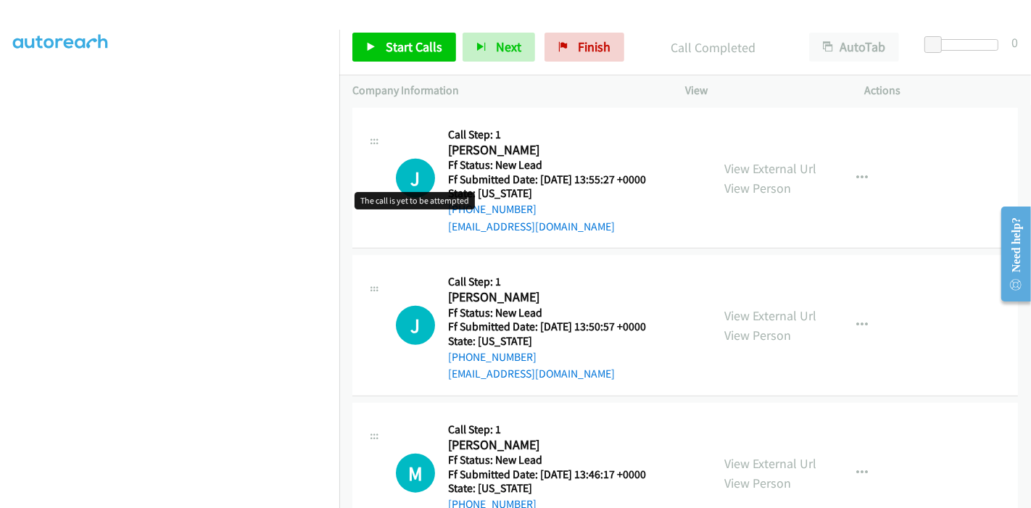
scroll to position [1129, 0]
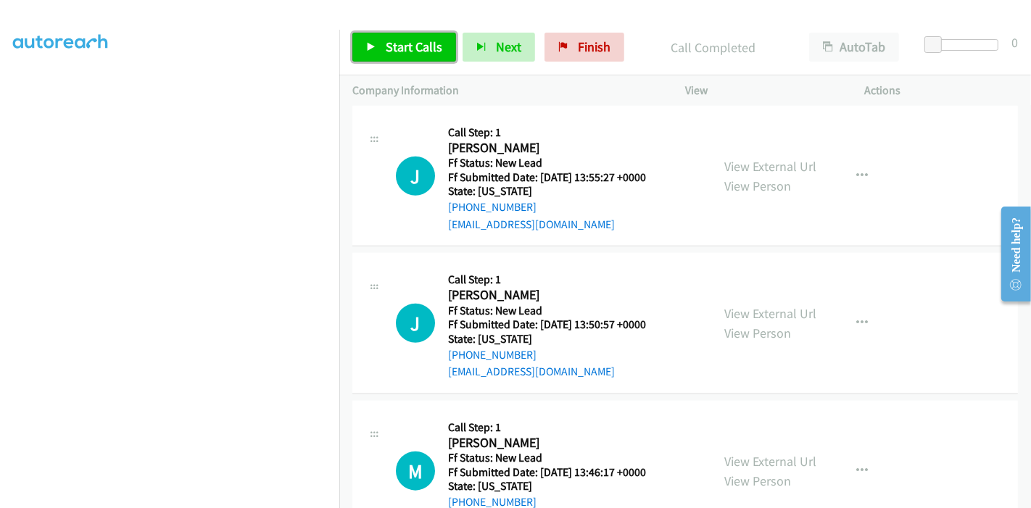
click at [377, 38] on link "Start Calls" at bounding box center [405, 47] width 104 height 29
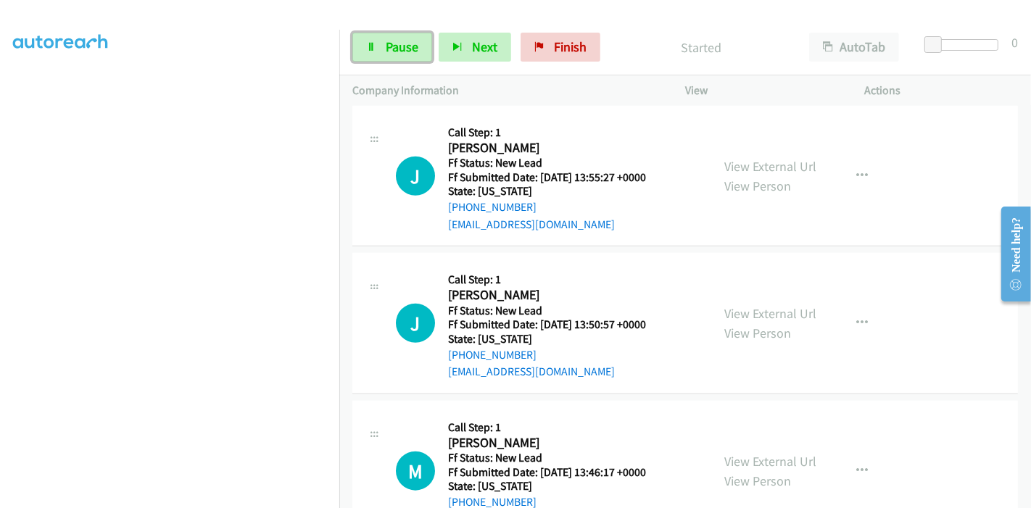
click at [377, 38] on link "Pause" at bounding box center [393, 47] width 80 height 29
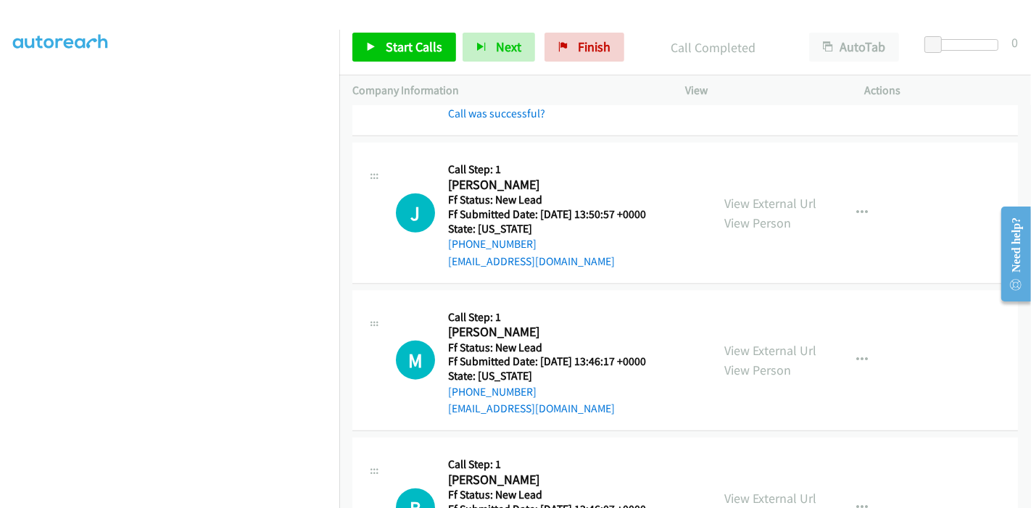
scroll to position [1291, 0]
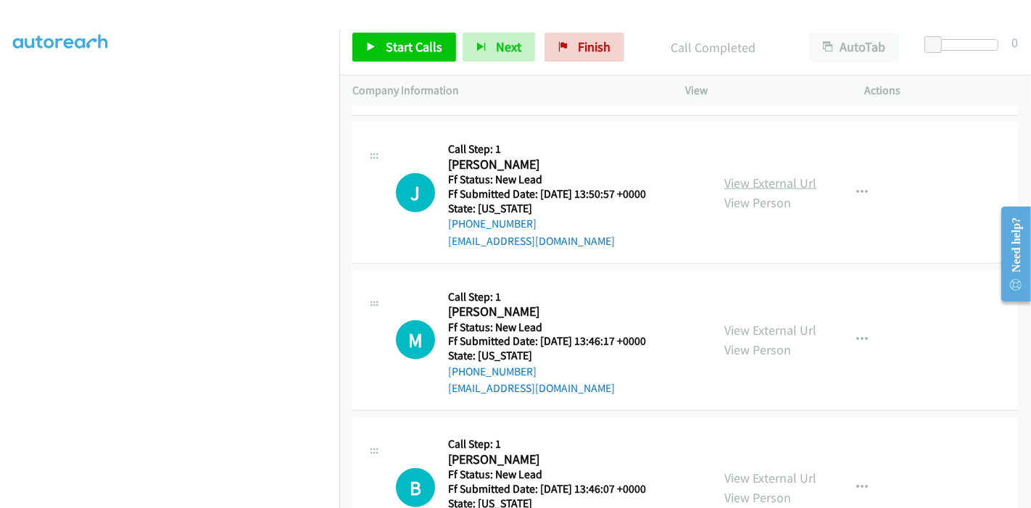
click at [778, 185] on link "View External Url" at bounding box center [771, 183] width 92 height 17
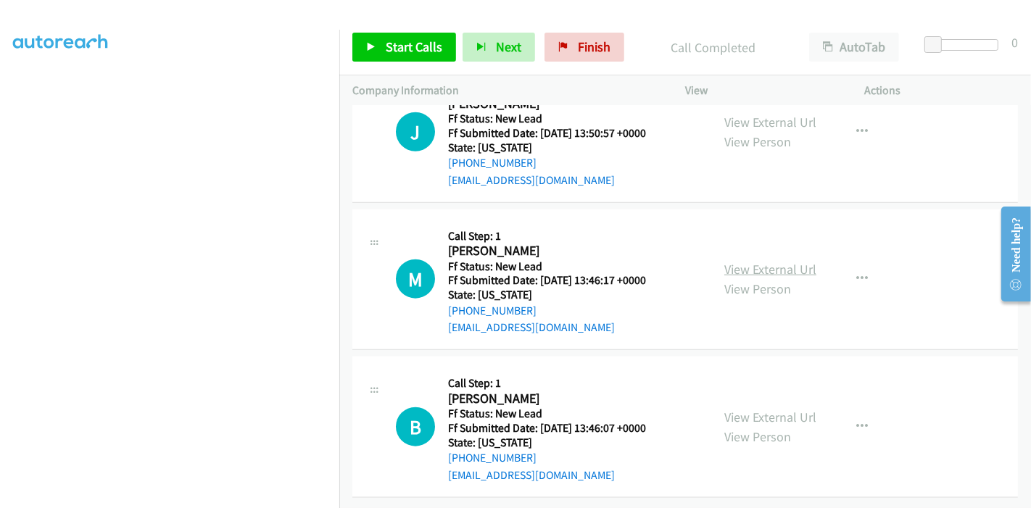
click at [751, 261] on link "View External Url" at bounding box center [771, 269] width 92 height 17
click at [754, 409] on link "View External Url" at bounding box center [771, 417] width 92 height 17
click at [393, 38] on span "Start Calls" at bounding box center [414, 46] width 57 height 17
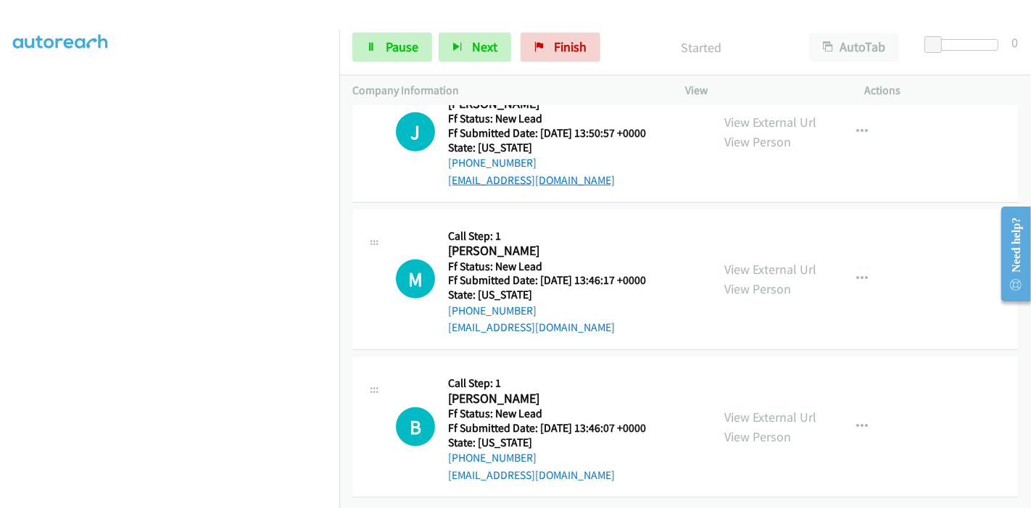
scroll to position [1280, 0]
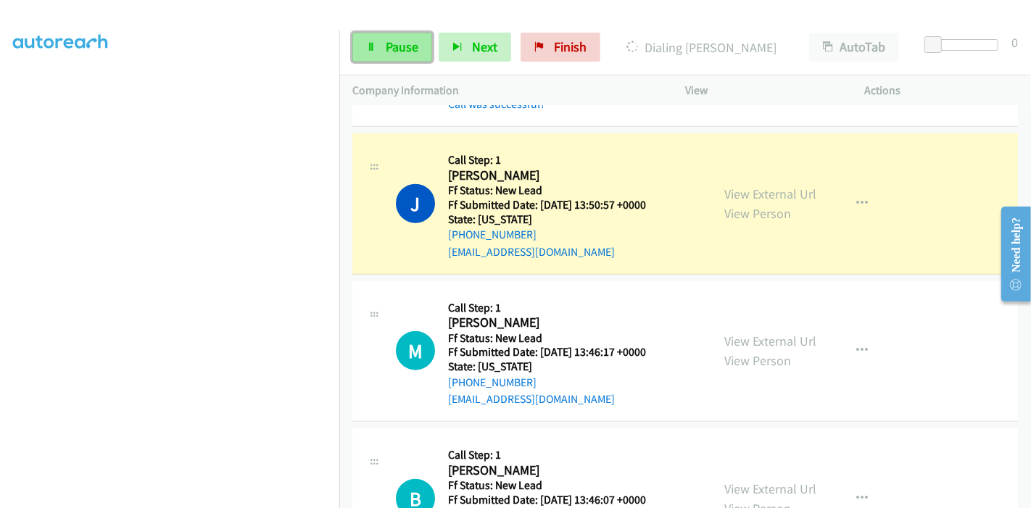
click at [392, 41] on span "Pause" at bounding box center [402, 46] width 33 height 17
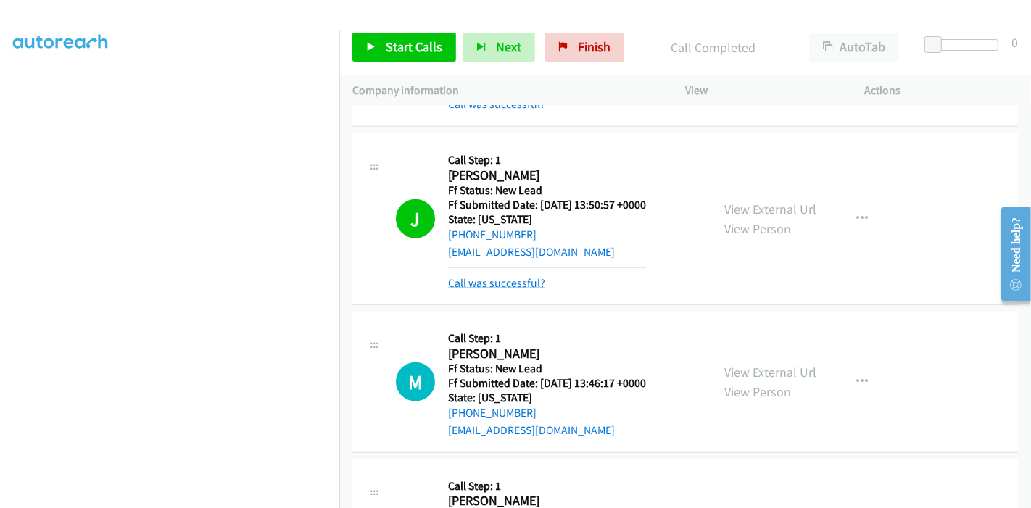
click at [487, 279] on link "Call was successful?" at bounding box center [496, 283] width 97 height 14
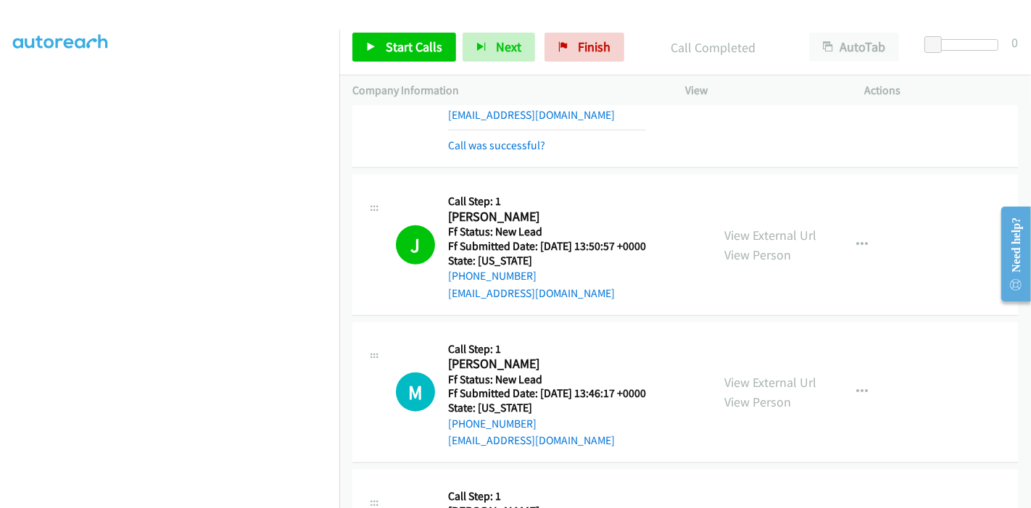
scroll to position [1400, 0]
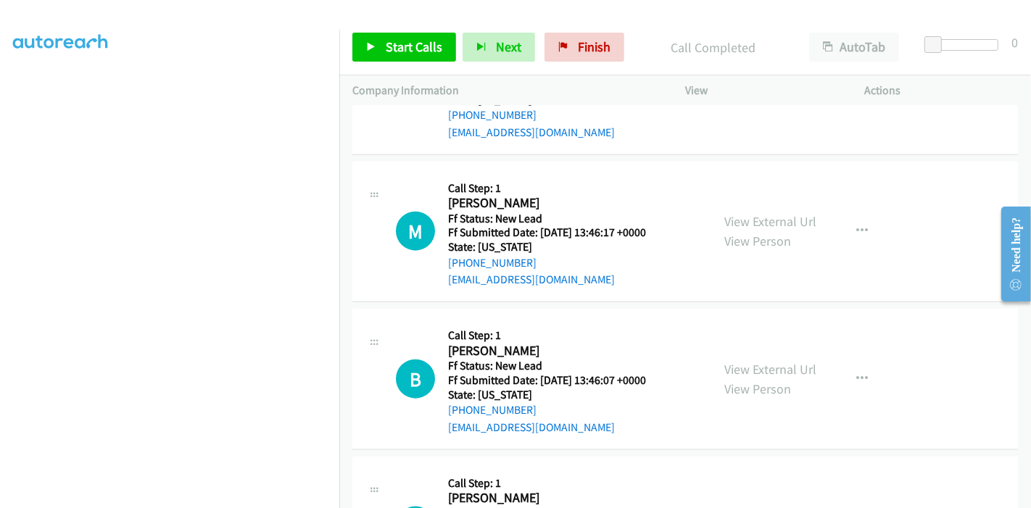
drag, startPoint x: 321, startPoint y: 25, endPoint x: 781, endPoint y: 15, distance: 460.7
click at [781, 15] on div at bounding box center [509, 28] width 1018 height 56
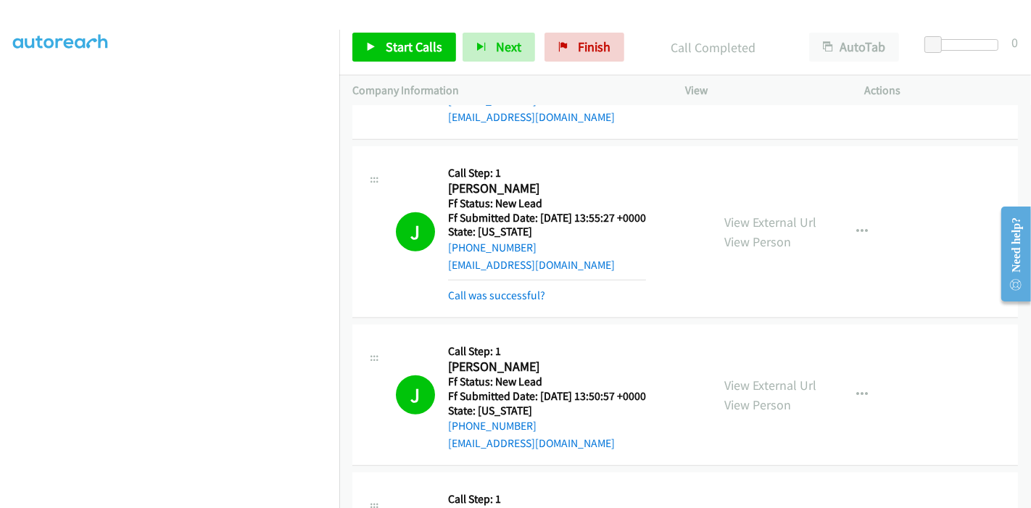
scroll to position [1077, 0]
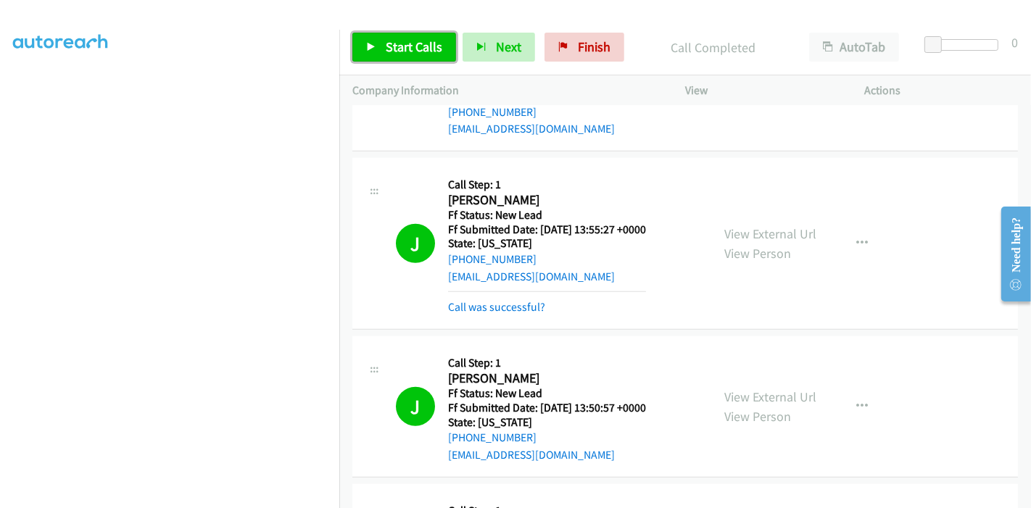
click at [406, 46] on span "Start Calls" at bounding box center [414, 46] width 57 height 17
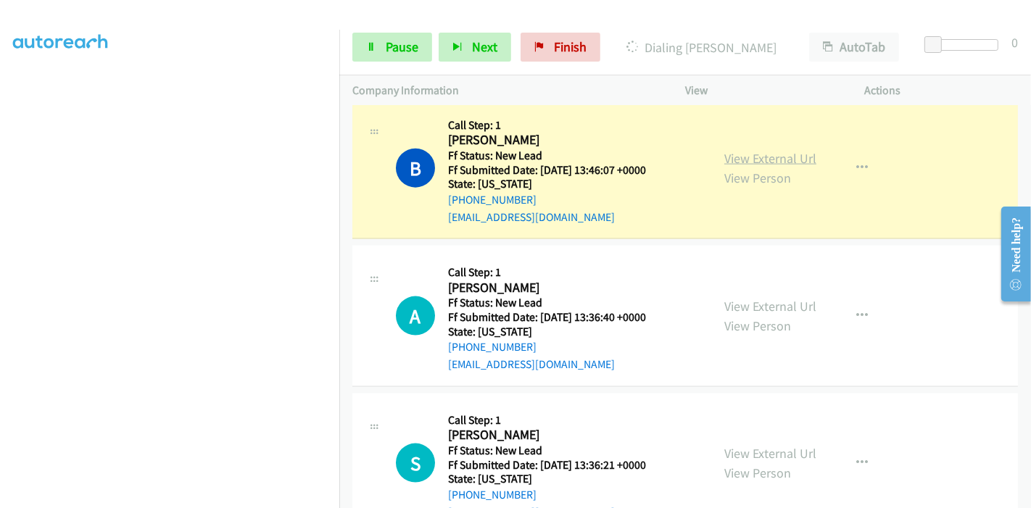
scroll to position [1400, 0]
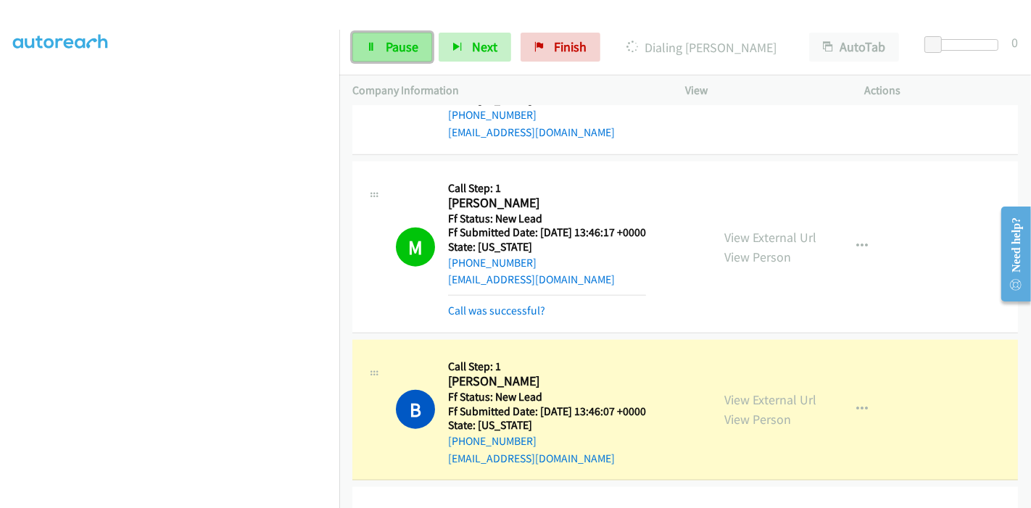
click at [391, 46] on span "Pause" at bounding box center [402, 46] width 33 height 17
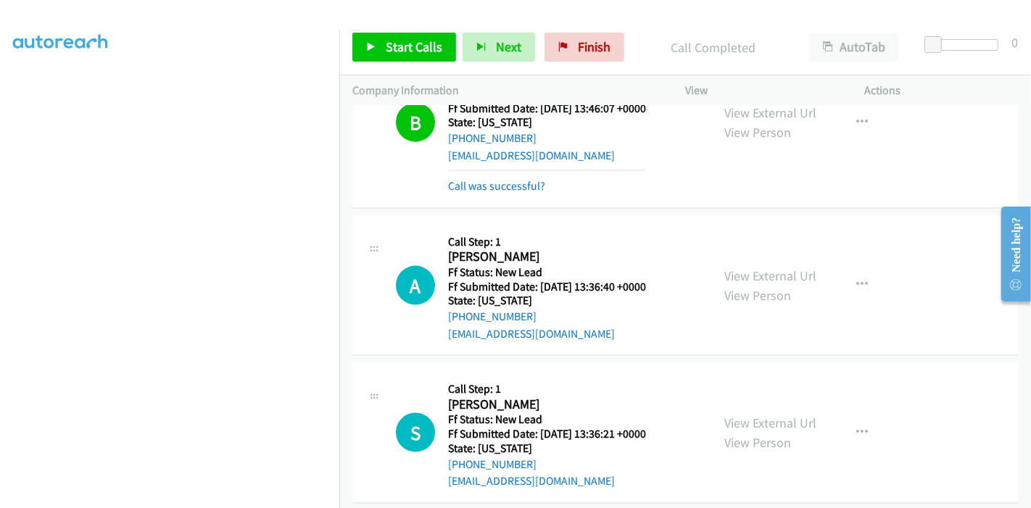
scroll to position [1784, 0]
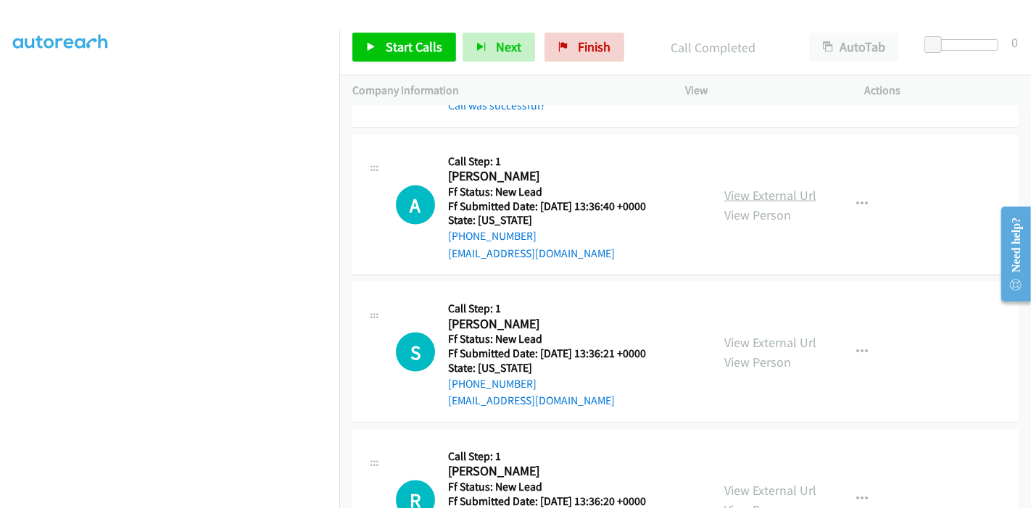
click at [767, 190] on link "View External Url" at bounding box center [771, 195] width 92 height 17
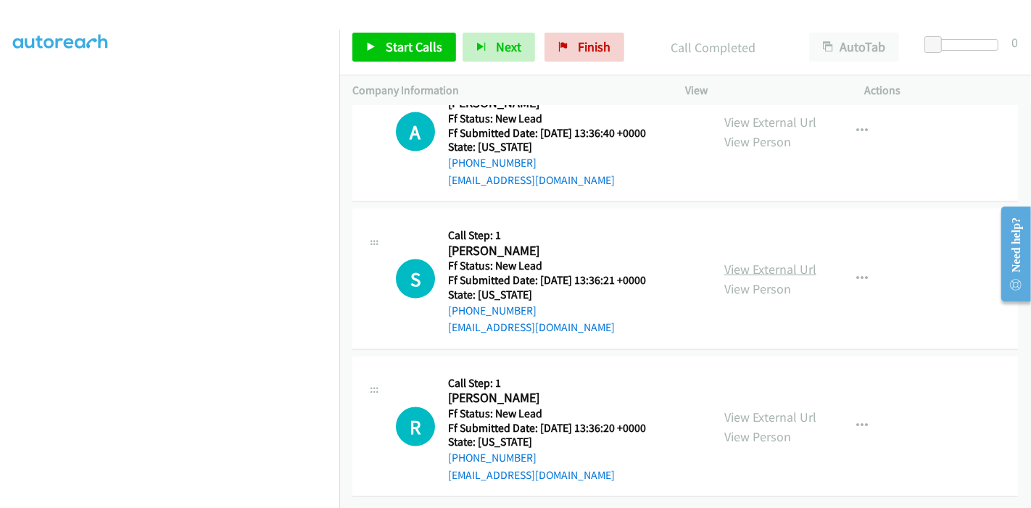
click at [777, 261] on link "View External Url" at bounding box center [771, 269] width 92 height 17
click at [789, 409] on link "View External Url" at bounding box center [771, 417] width 92 height 17
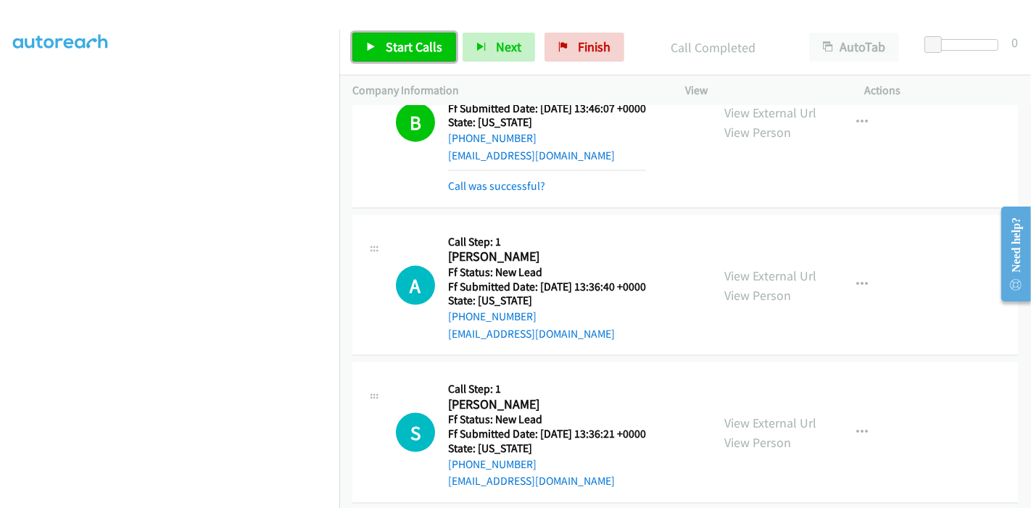
click at [403, 41] on span "Start Calls" at bounding box center [414, 46] width 57 height 17
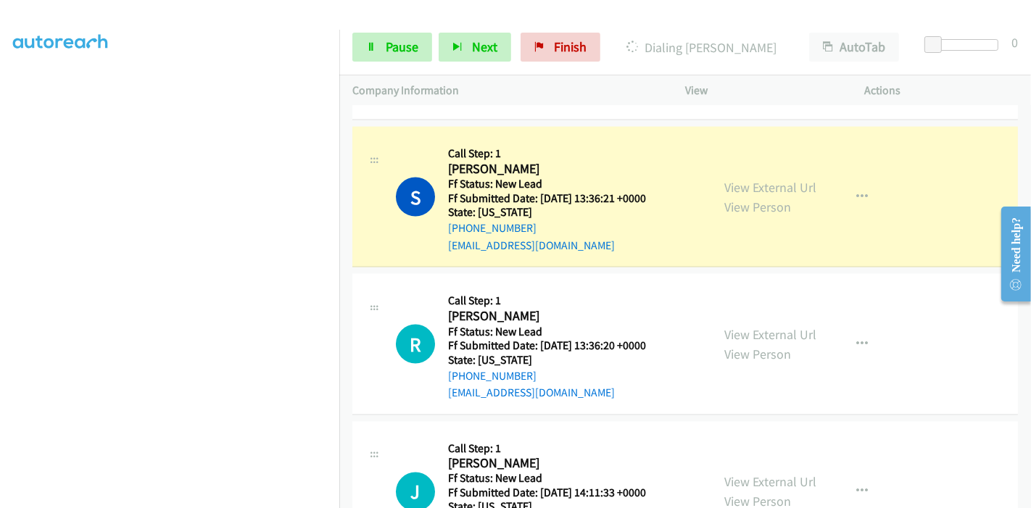
scroll to position [1945, 0]
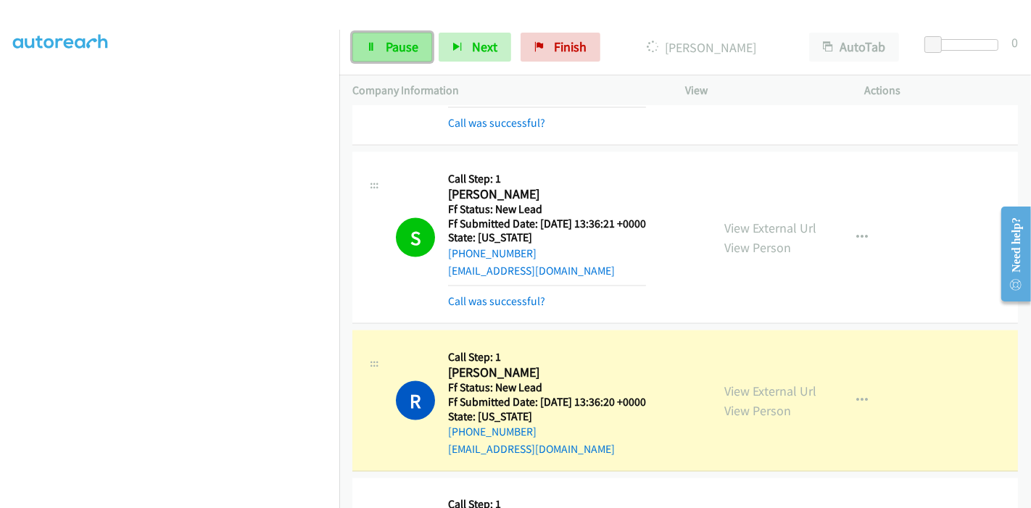
click at [379, 40] on link "Pause" at bounding box center [393, 47] width 80 height 29
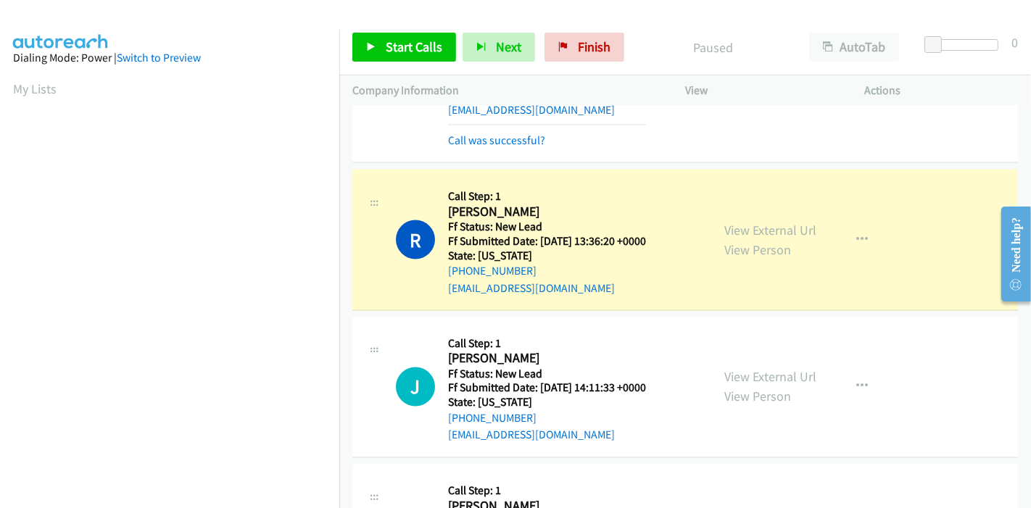
scroll to position [306, 0]
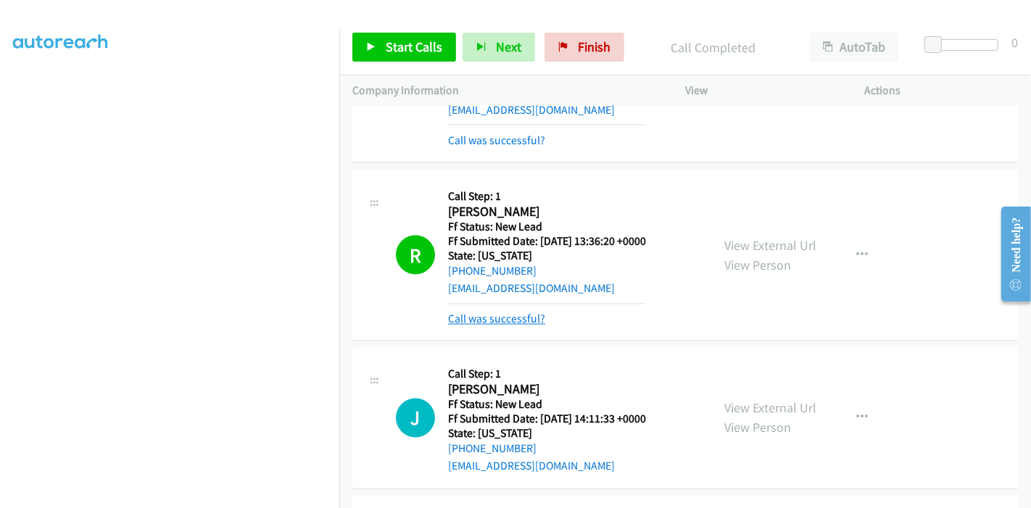
click at [495, 316] on link "Call was successful?" at bounding box center [496, 320] width 97 height 14
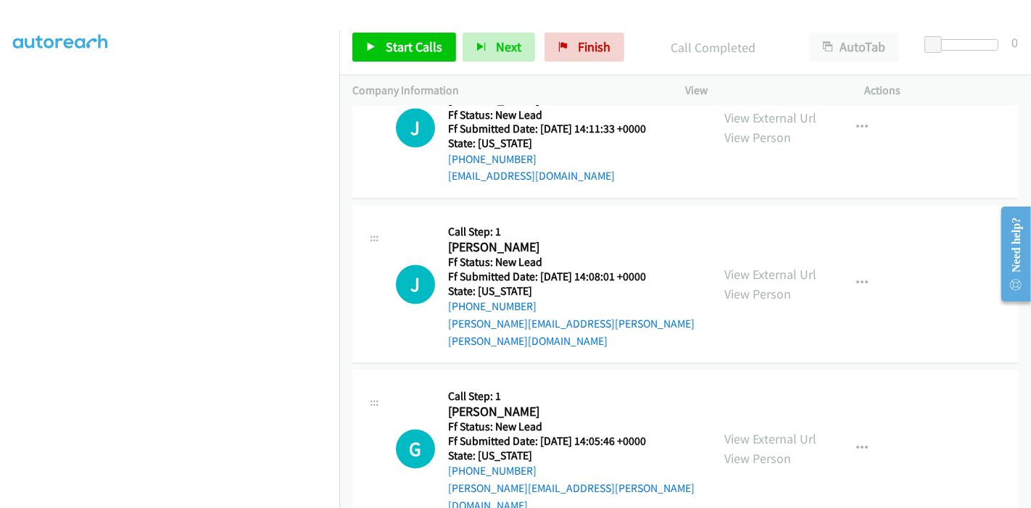
scroll to position [2368, 0]
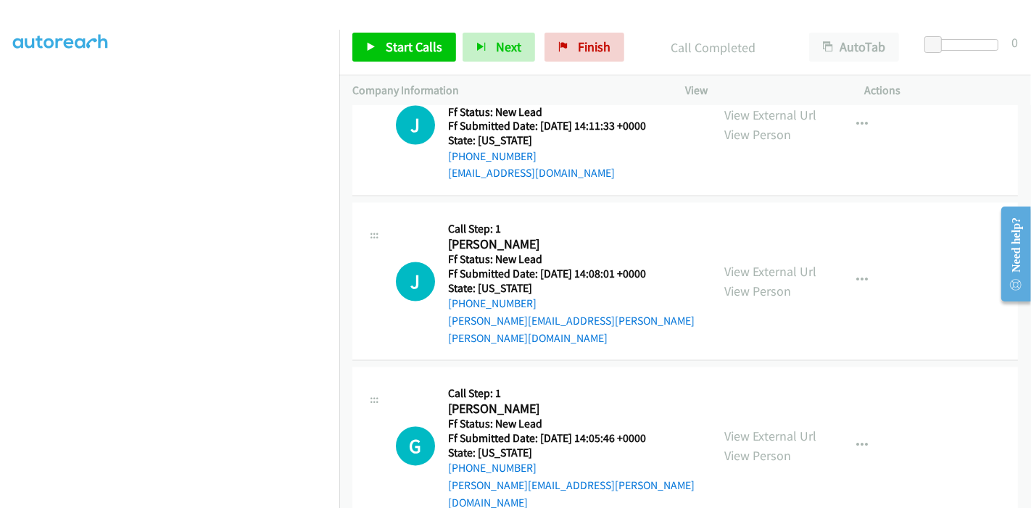
click at [786, 102] on div "View" at bounding box center [762, 90] width 180 height 30
click at [784, 111] on link "View External Url" at bounding box center [771, 115] width 92 height 17
click at [775, 264] on link "View External Url" at bounding box center [771, 272] width 92 height 17
click at [761, 429] on link "View External Url" at bounding box center [771, 437] width 92 height 17
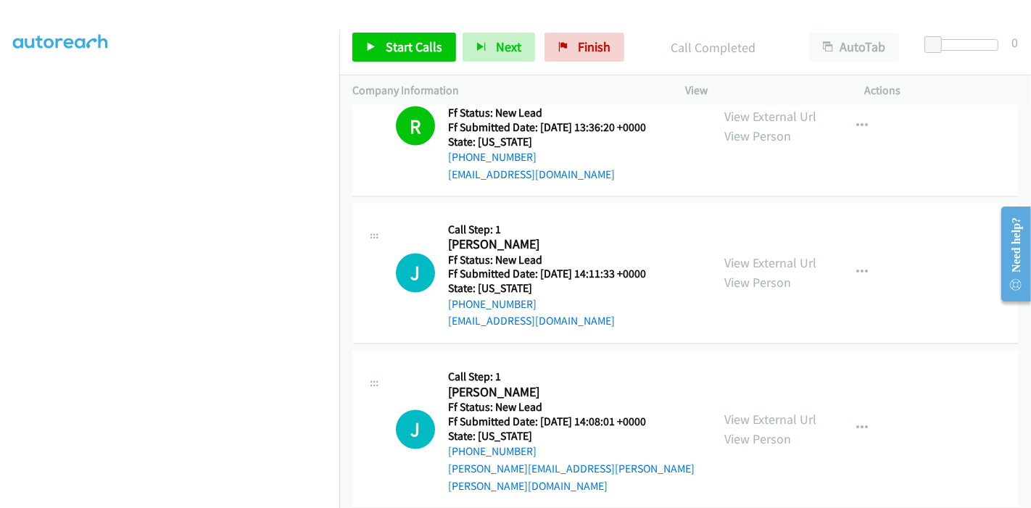
scroll to position [2236, 0]
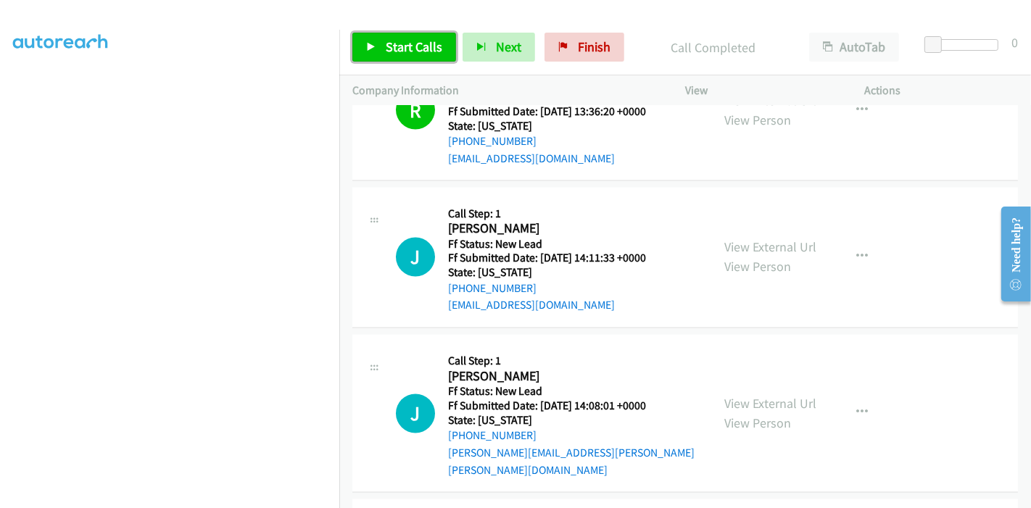
click at [415, 47] on span "Start Calls" at bounding box center [414, 46] width 57 height 17
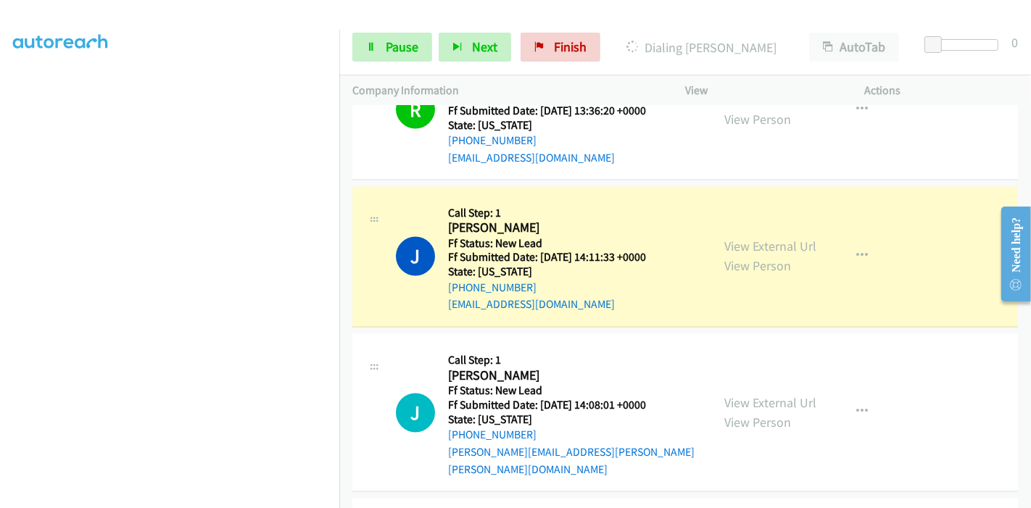
scroll to position [2287, 0]
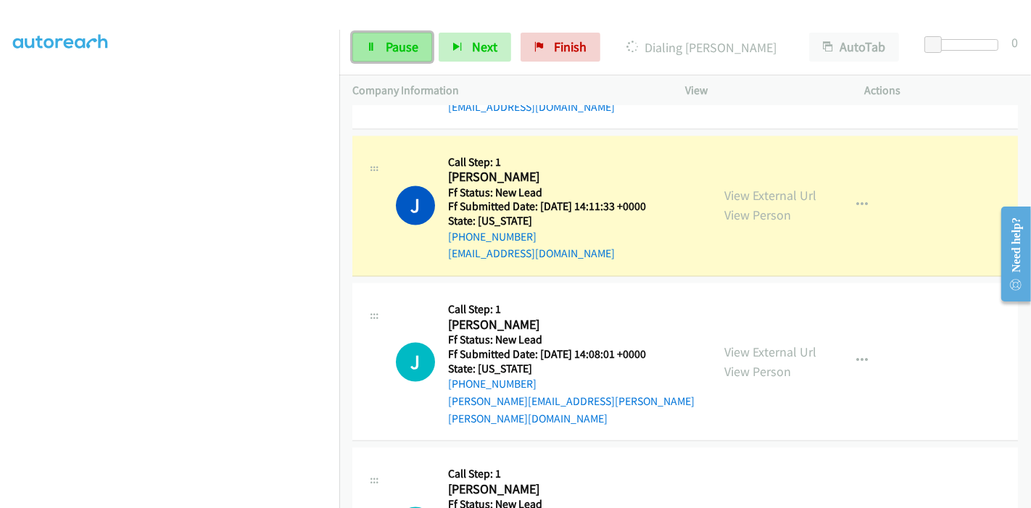
click at [382, 51] on link "Pause" at bounding box center [393, 47] width 80 height 29
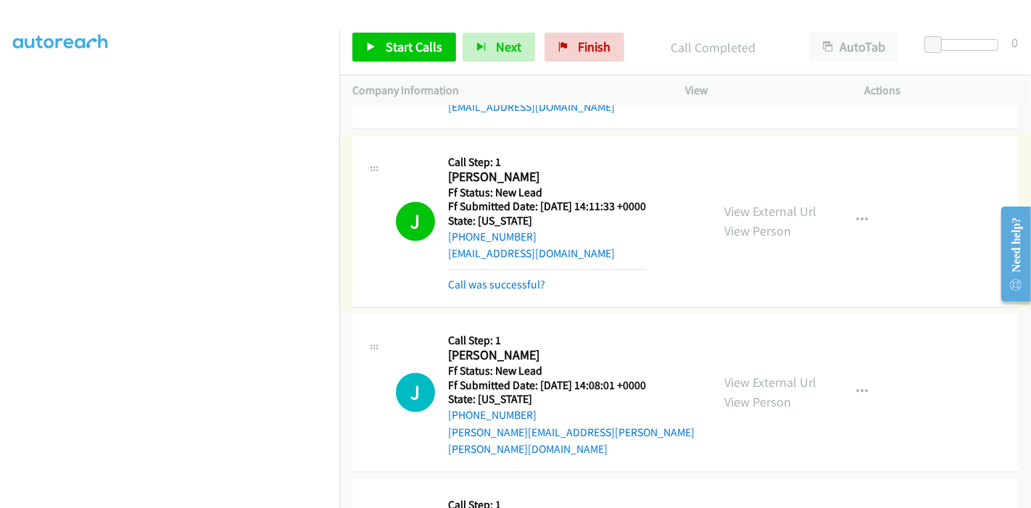
click at [514, 279] on link "Call was successful?" at bounding box center [496, 286] width 97 height 14
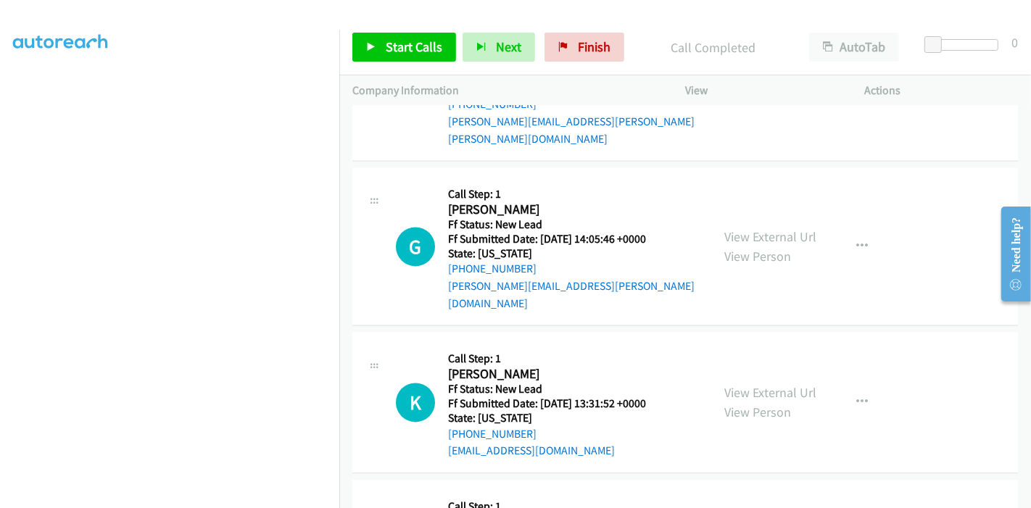
scroll to position [2407, 0]
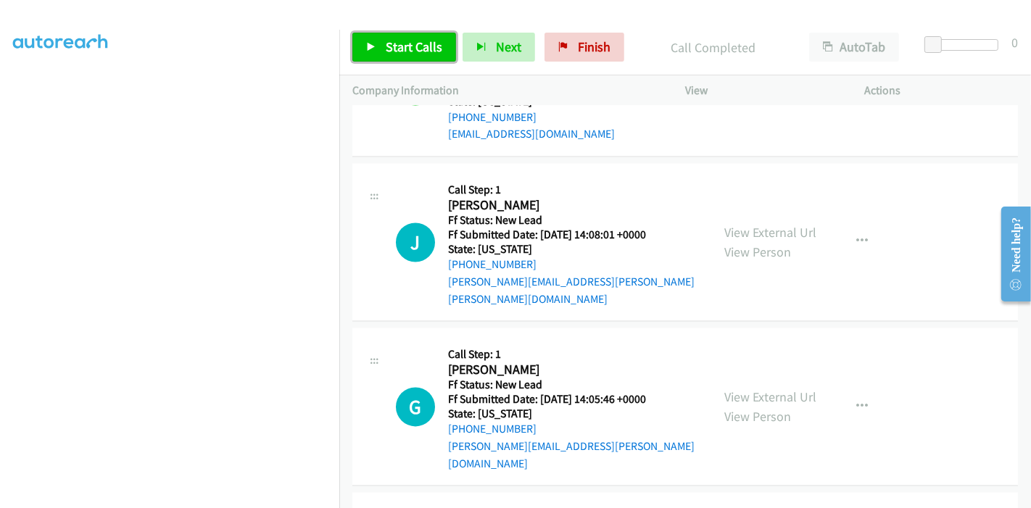
click at [382, 45] on link "Start Calls" at bounding box center [405, 47] width 104 height 29
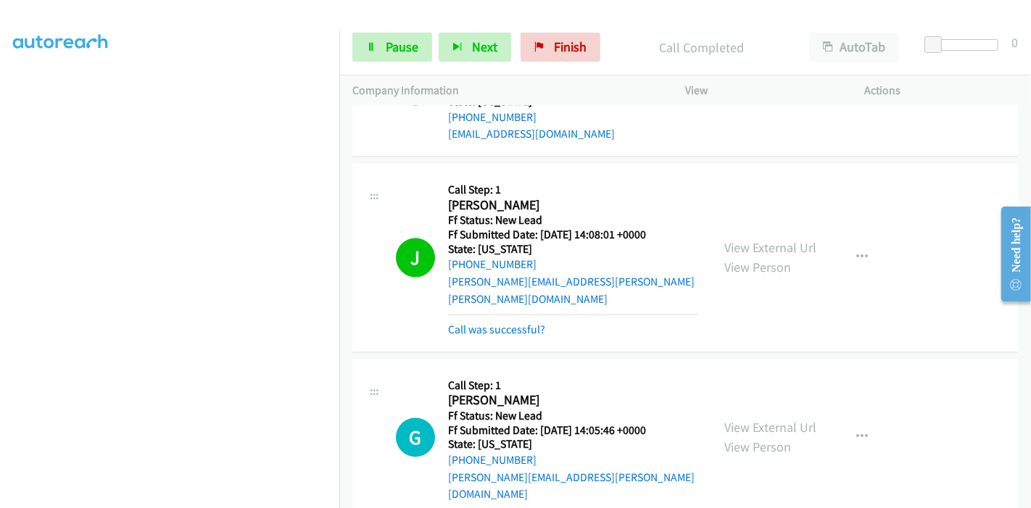
scroll to position [306, 0]
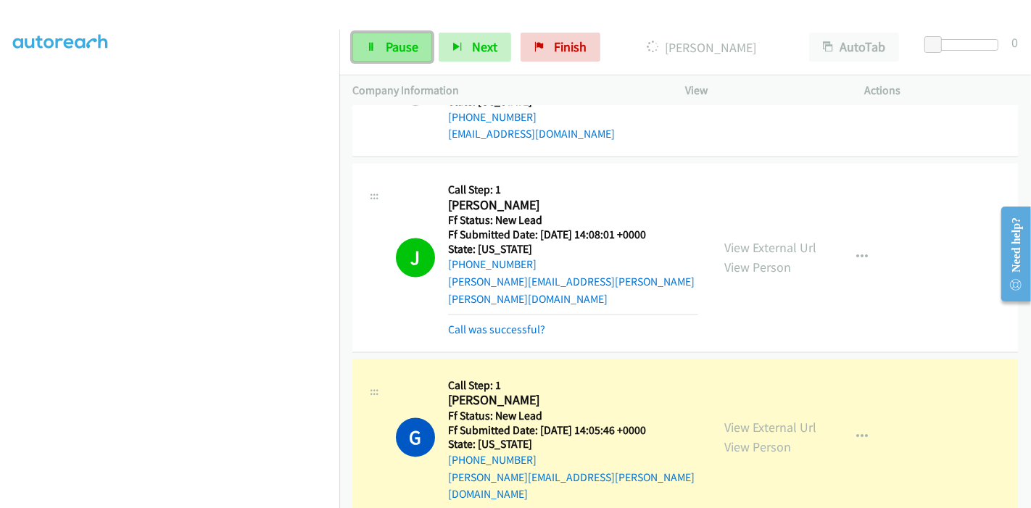
click at [398, 59] on link "Pause" at bounding box center [393, 47] width 80 height 29
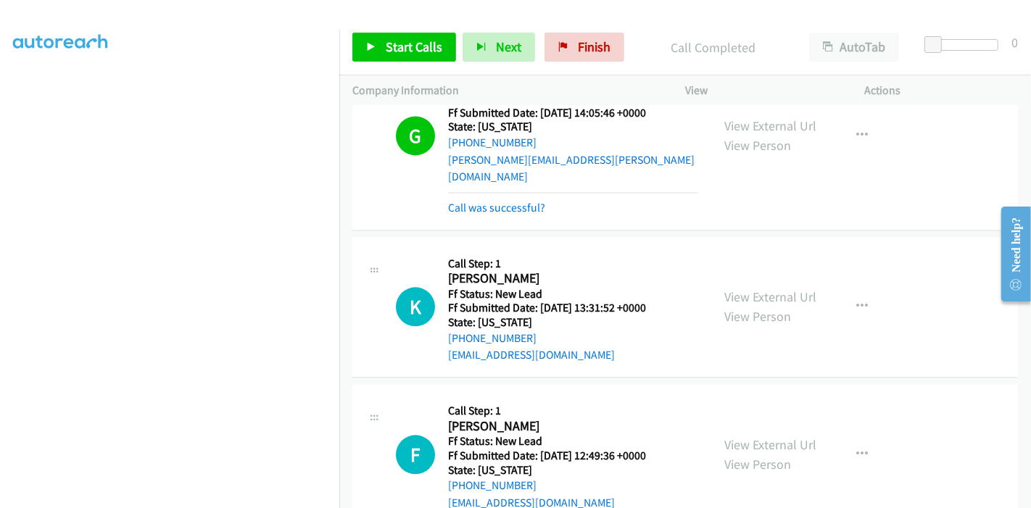
scroll to position [2729, 0]
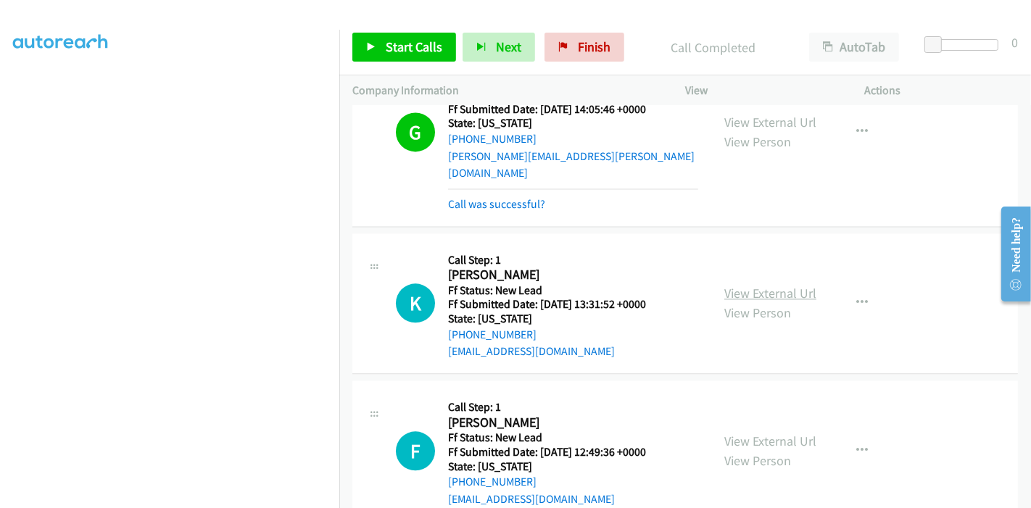
click at [781, 285] on link "View External Url" at bounding box center [771, 293] width 92 height 17
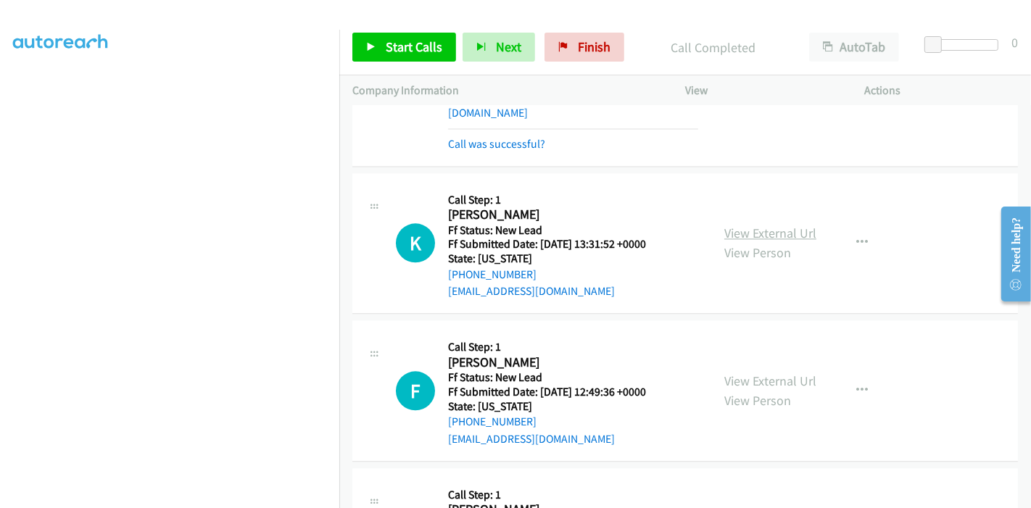
scroll to position [2871, 0]
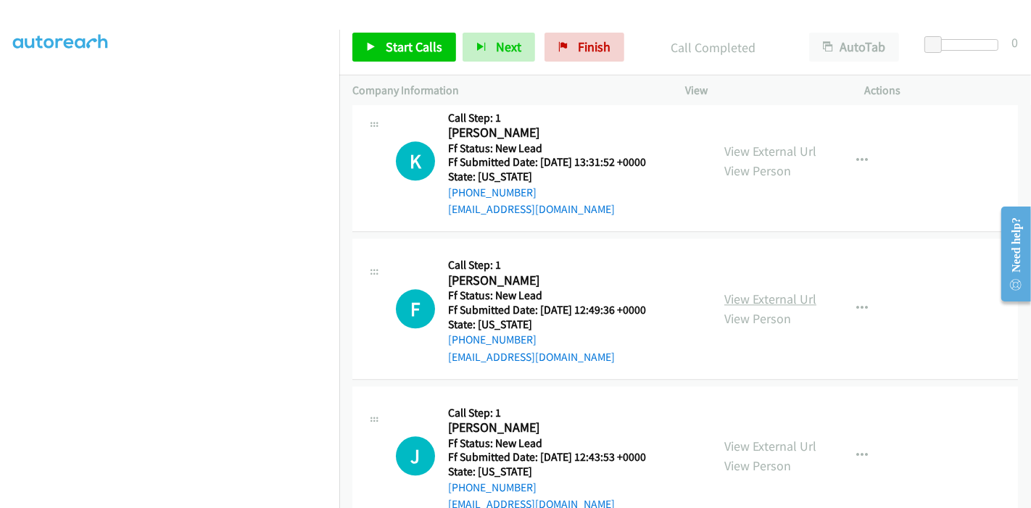
click at [754, 291] on link "View External Url" at bounding box center [771, 299] width 92 height 17
click at [781, 438] on link "View External Url" at bounding box center [771, 446] width 92 height 17
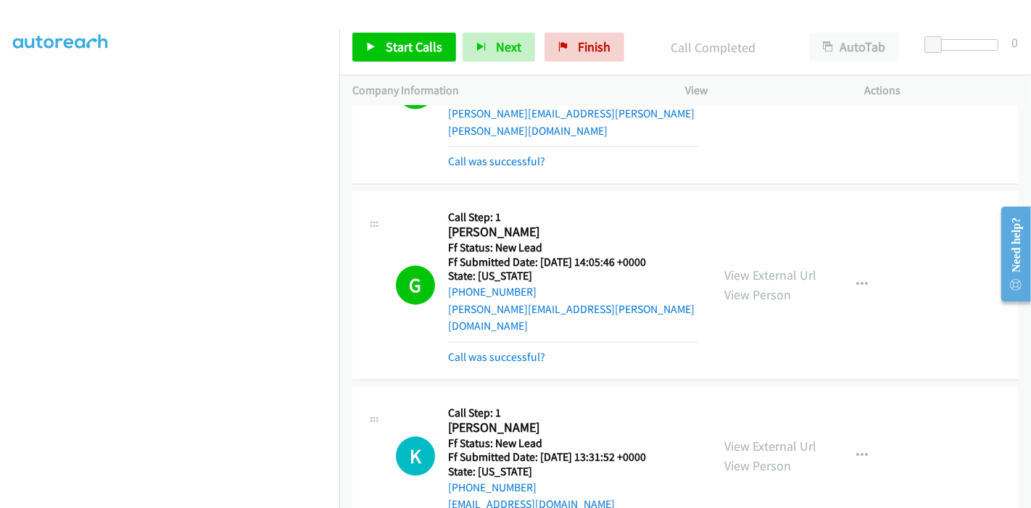
scroll to position [2710, 0]
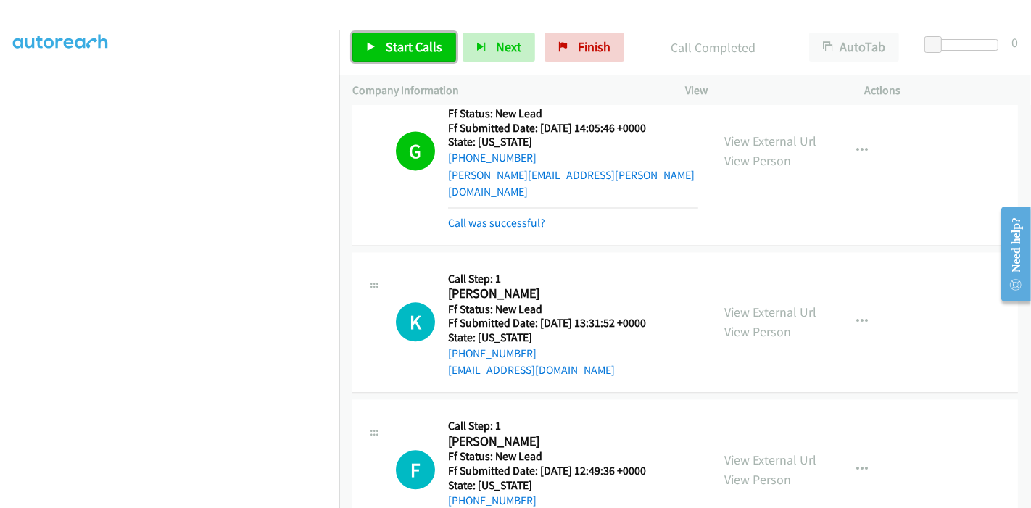
click at [373, 54] on link "Start Calls" at bounding box center [405, 47] width 104 height 29
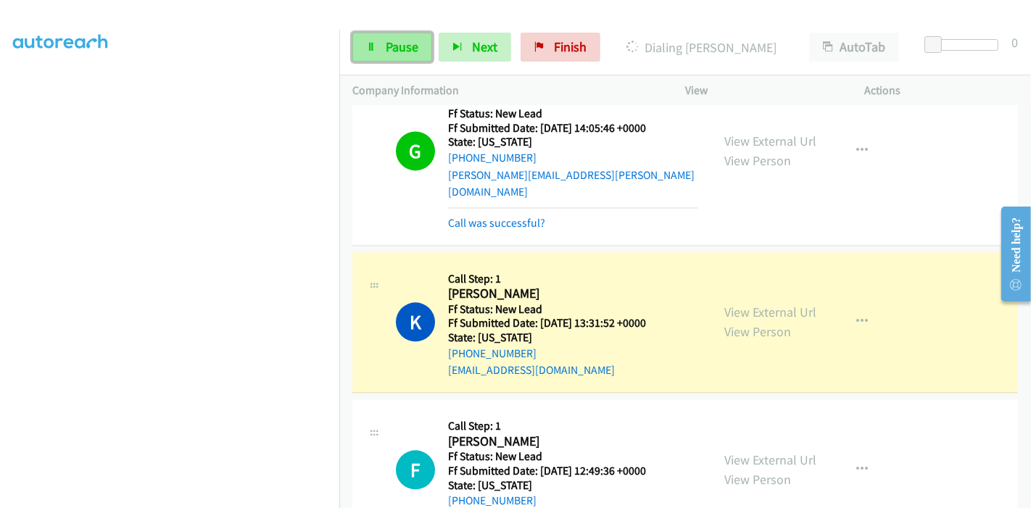
click at [377, 41] on link "Pause" at bounding box center [393, 47] width 80 height 29
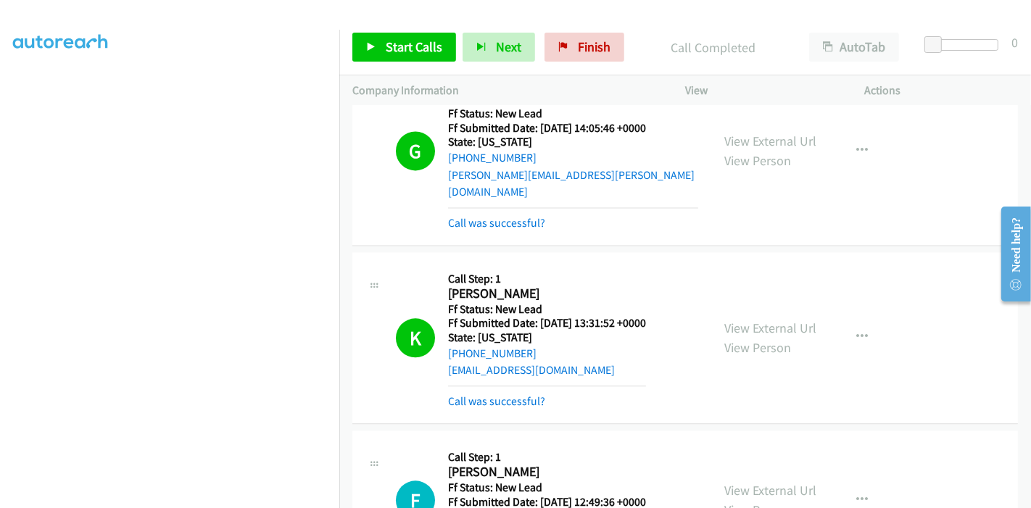
click at [537, 393] on div "Call was successful?" at bounding box center [547, 401] width 198 height 17
click at [528, 395] on link "Call was successful?" at bounding box center [496, 402] width 97 height 14
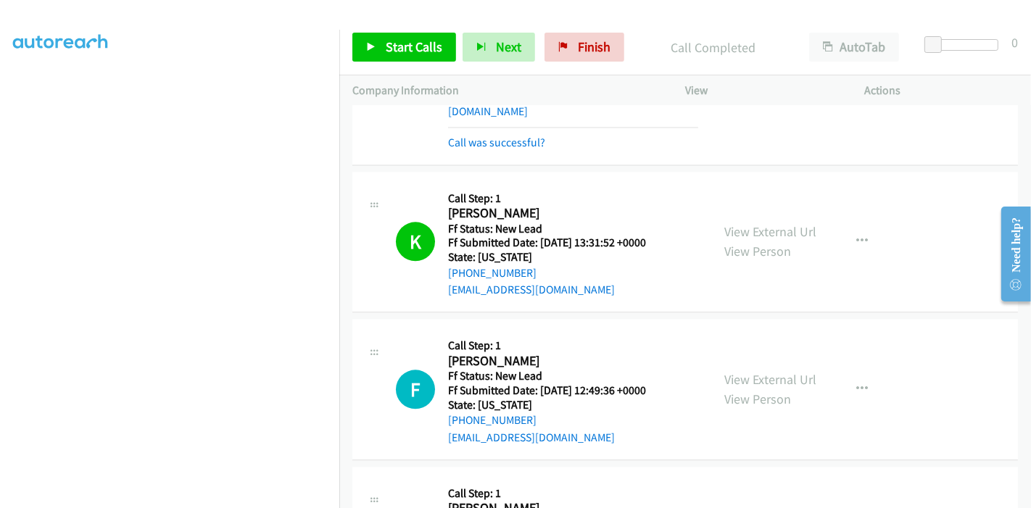
scroll to position [2871, 0]
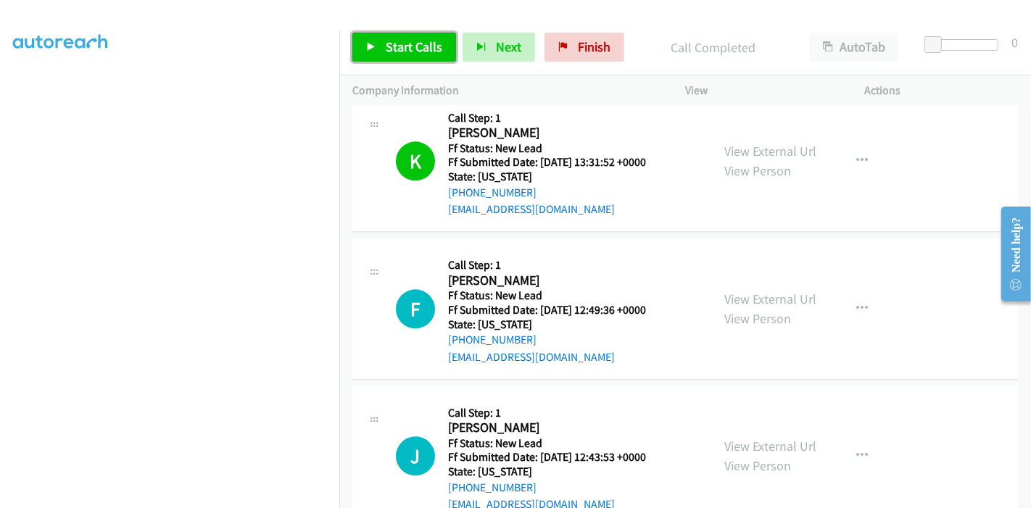
click at [386, 47] on span "Start Calls" at bounding box center [414, 46] width 57 height 17
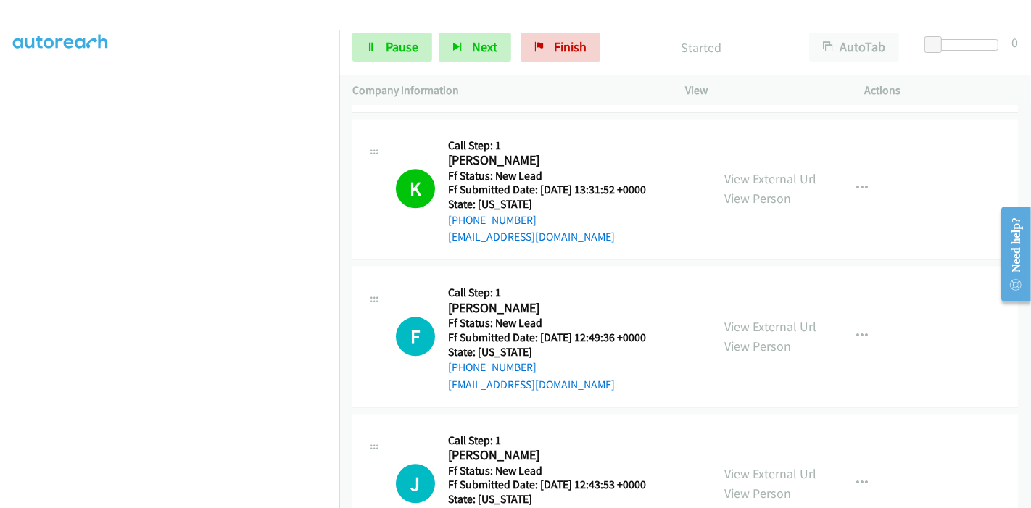
scroll to position [2924, 0]
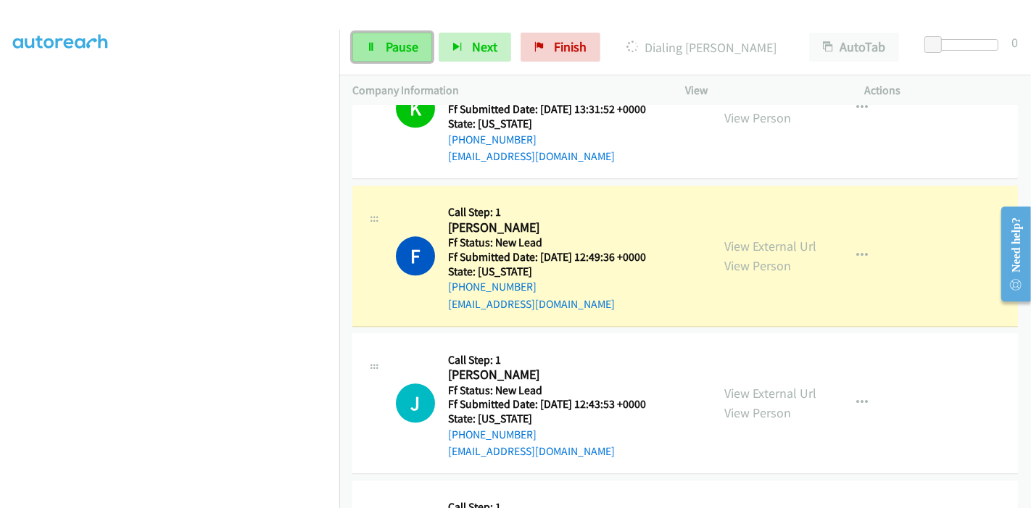
click at [366, 61] on link "Pause" at bounding box center [393, 47] width 80 height 29
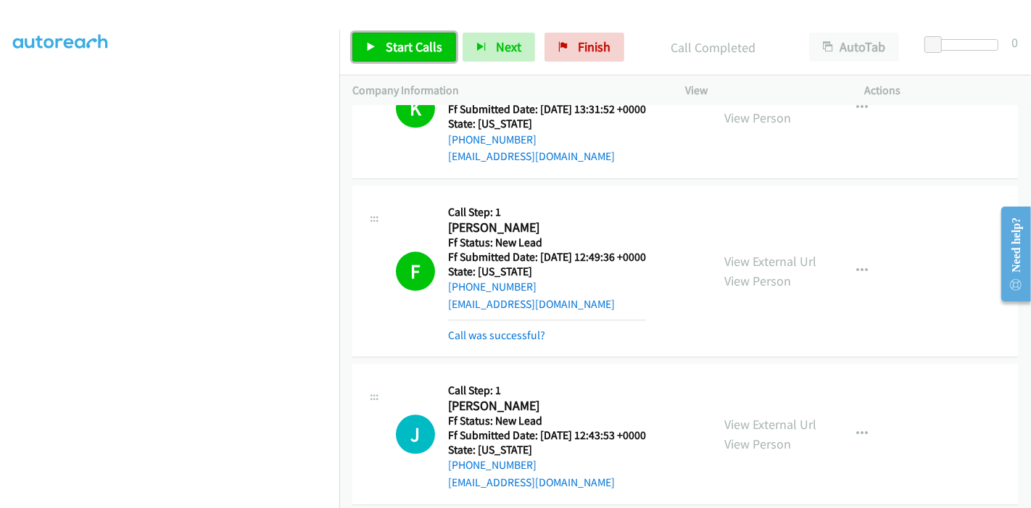
click at [404, 61] on link "Start Calls" at bounding box center [405, 47] width 104 height 29
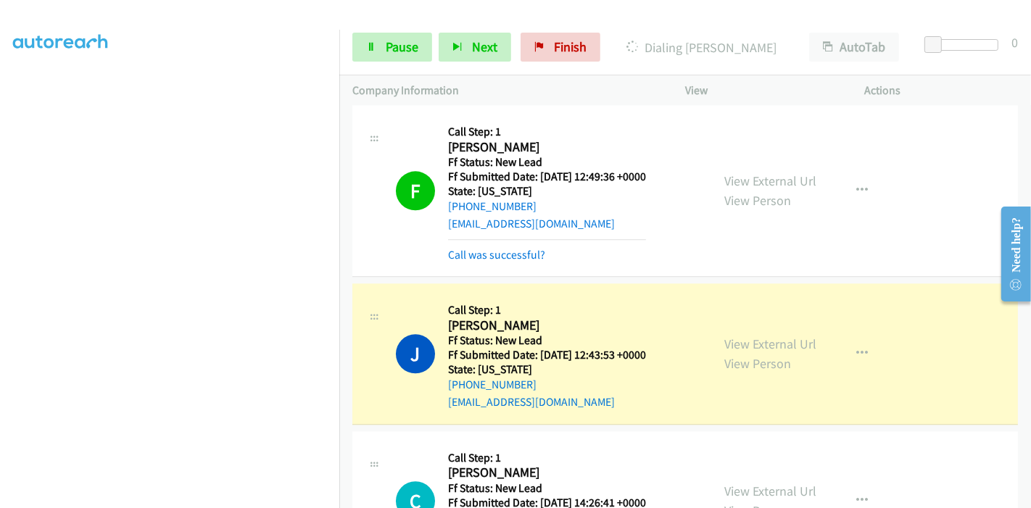
scroll to position [306, 0]
click at [386, 49] on span "Pause" at bounding box center [402, 46] width 33 height 17
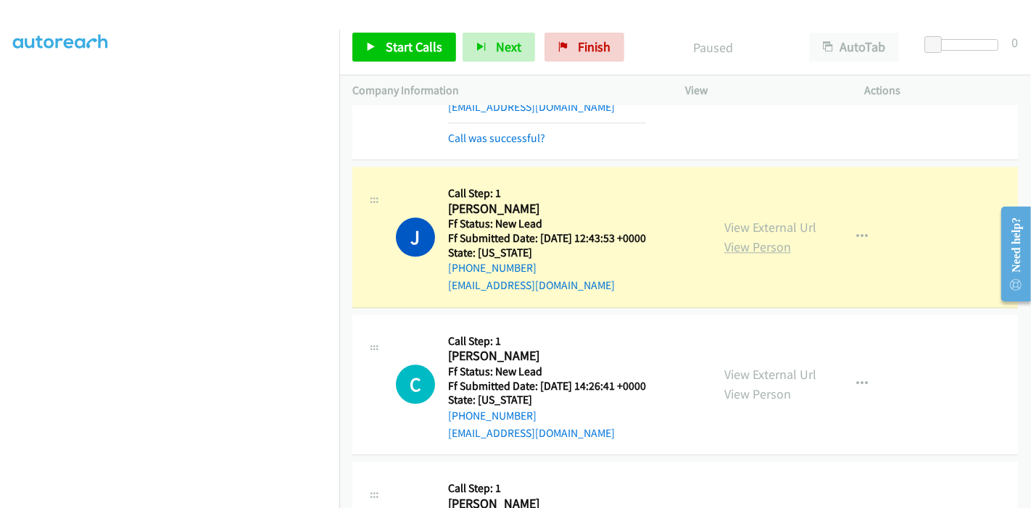
scroll to position [3197, 0]
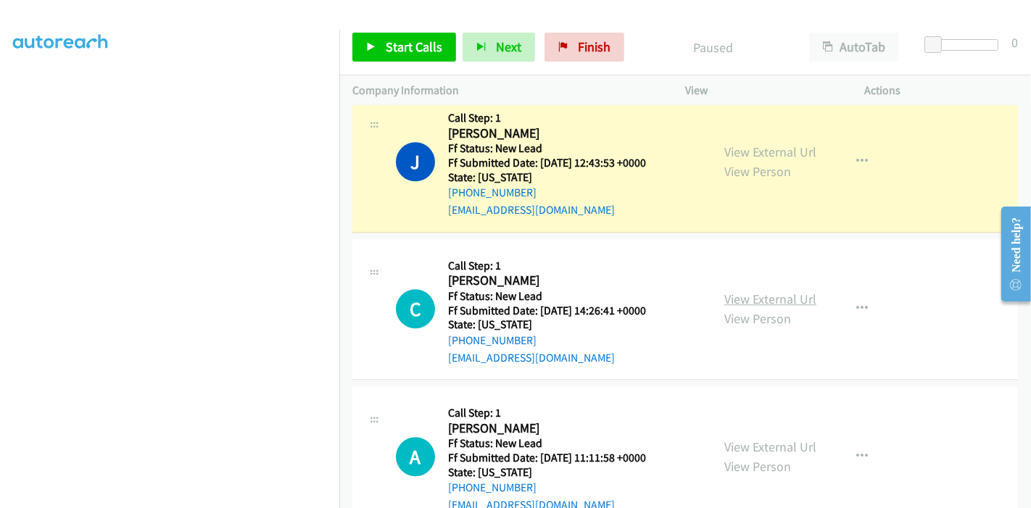
click at [752, 291] on link "View External Url" at bounding box center [771, 299] width 92 height 17
click at [797, 439] on link "View External Url" at bounding box center [771, 447] width 92 height 17
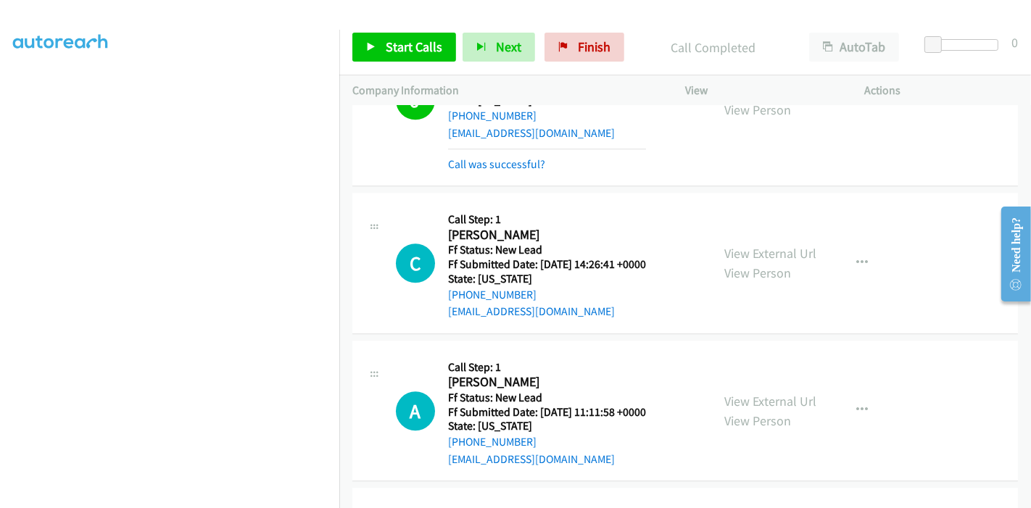
scroll to position [3266, 0]
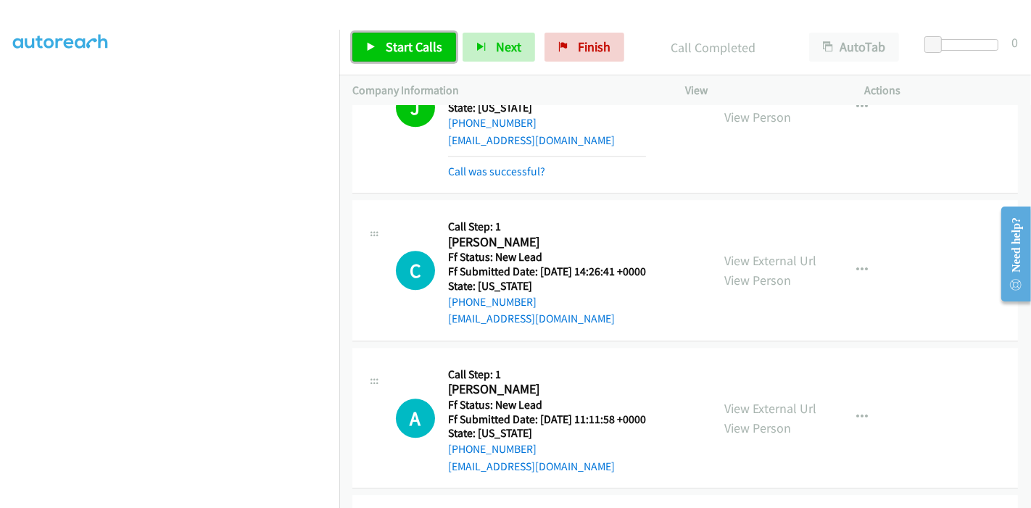
click at [398, 59] on link "Start Calls" at bounding box center [405, 47] width 104 height 29
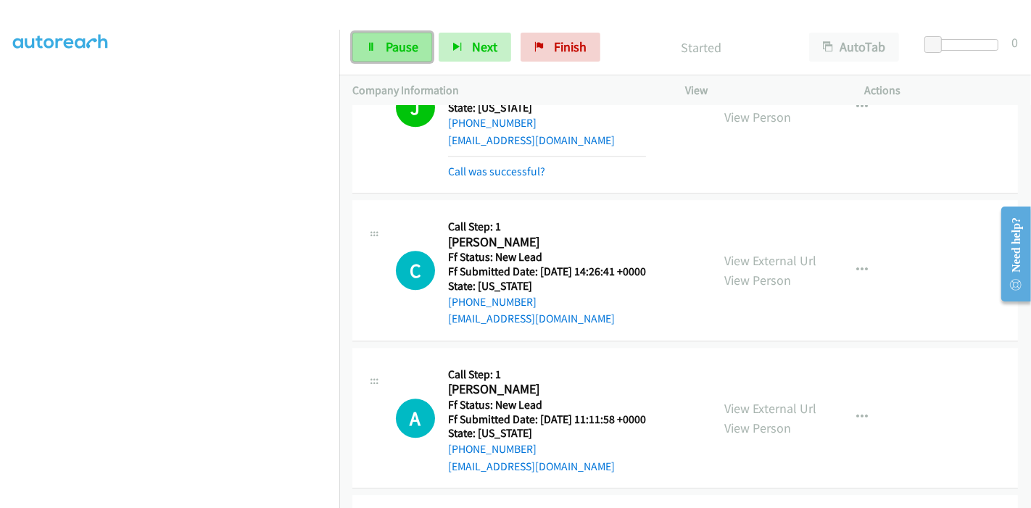
click at [397, 51] on span "Pause" at bounding box center [402, 46] width 33 height 17
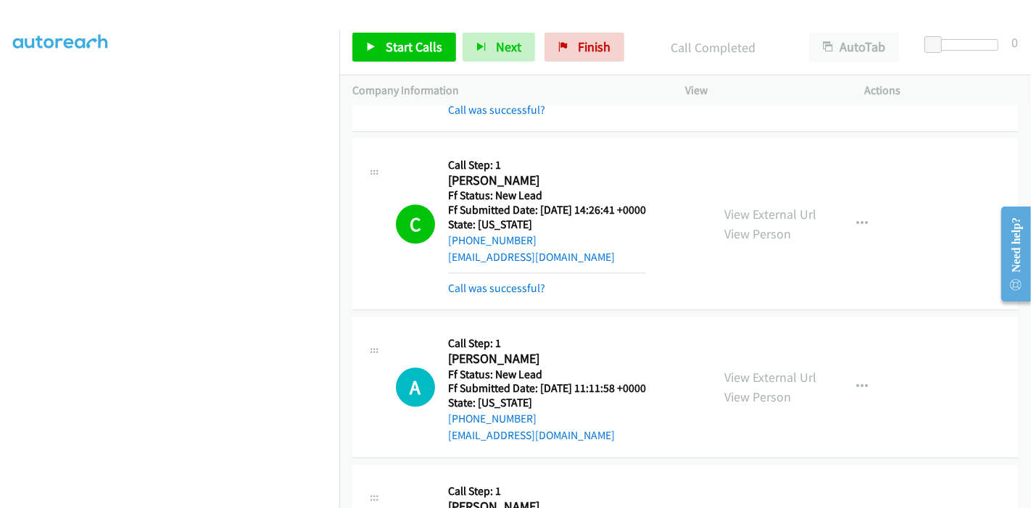
scroll to position [3427, 0]
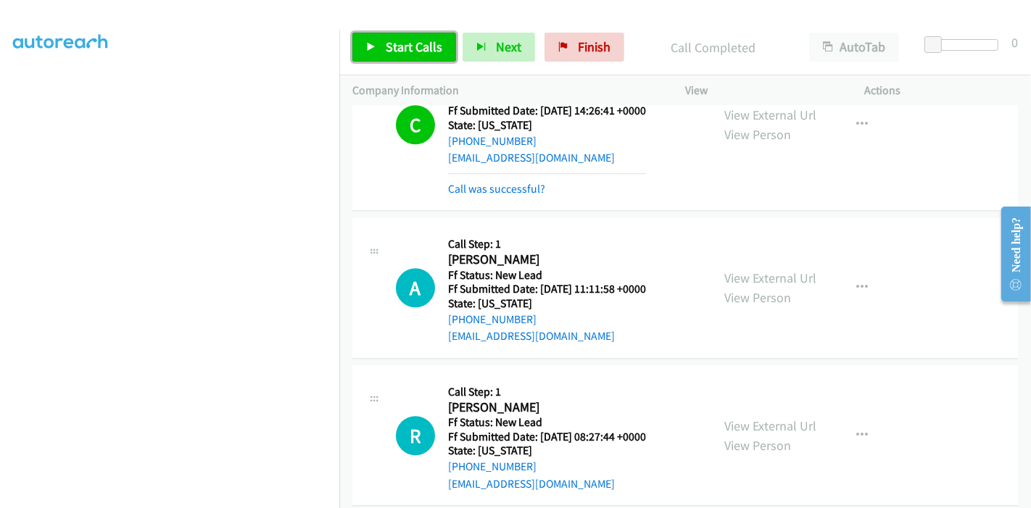
click at [403, 44] on span "Start Calls" at bounding box center [414, 46] width 57 height 17
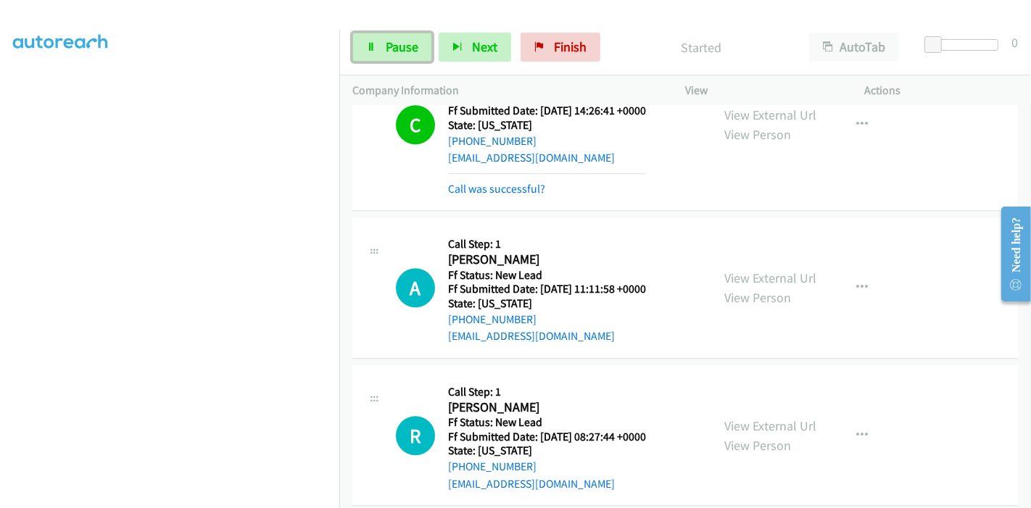
click at [403, 44] on span "Pause" at bounding box center [402, 46] width 33 height 17
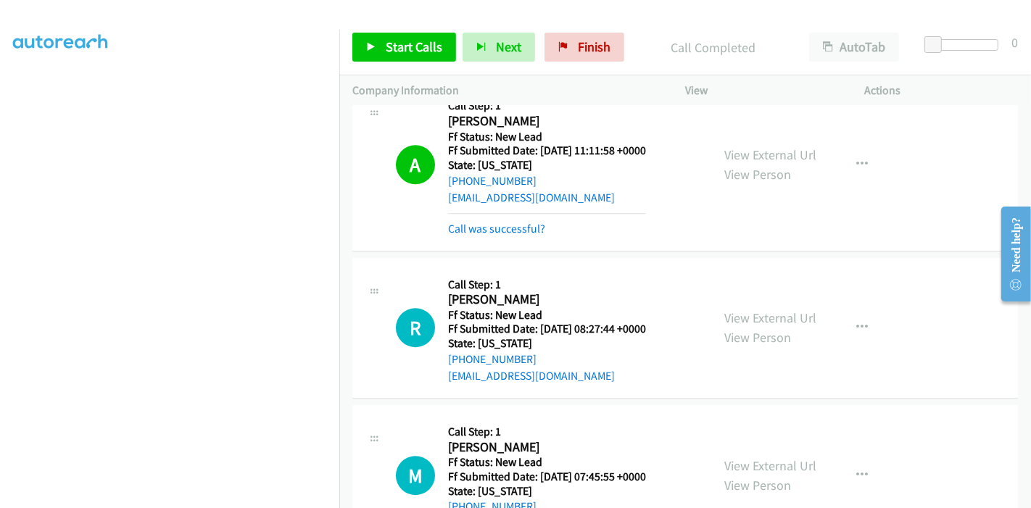
scroll to position [3651, 0]
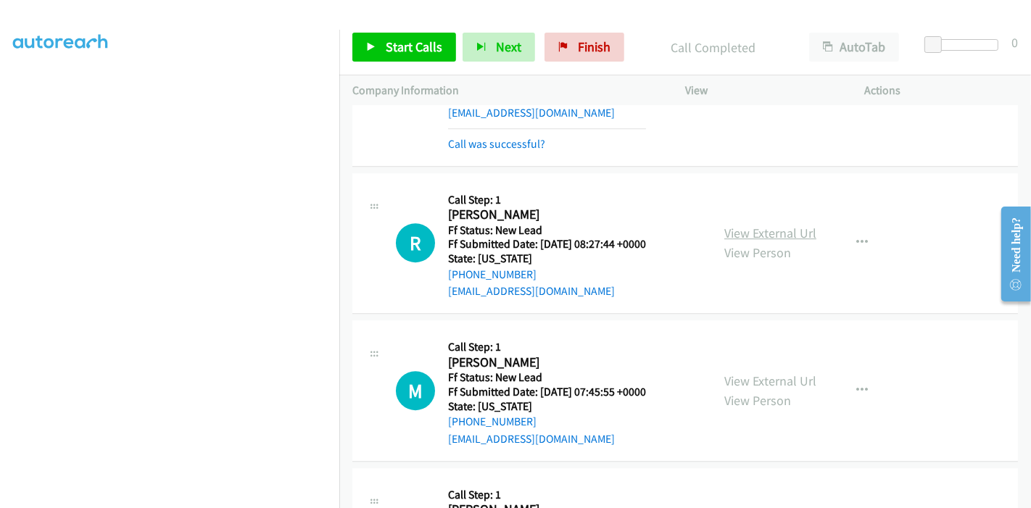
click at [756, 225] on link "View External Url" at bounding box center [771, 233] width 92 height 17
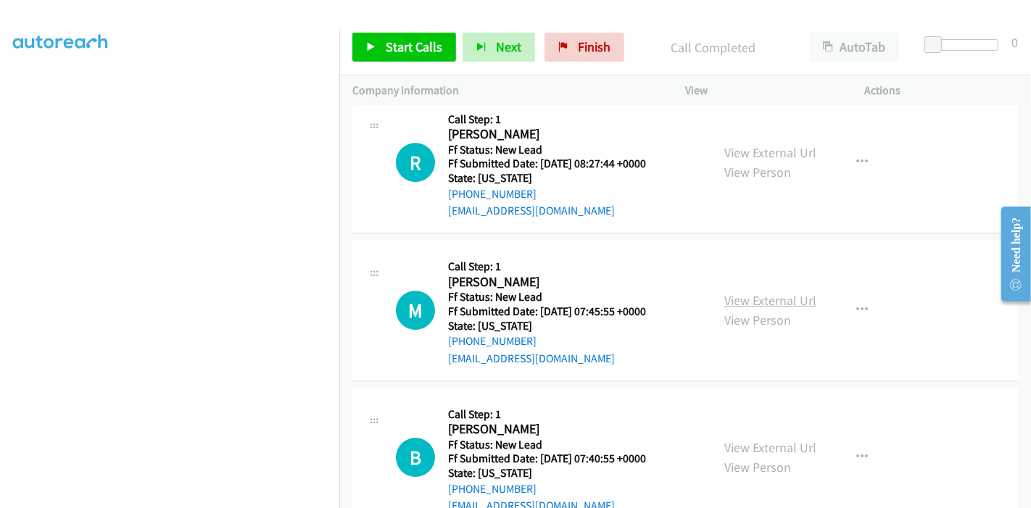
click at [754, 292] on link "View External Url" at bounding box center [771, 300] width 92 height 17
click at [746, 440] on link "View External Url" at bounding box center [771, 448] width 92 height 17
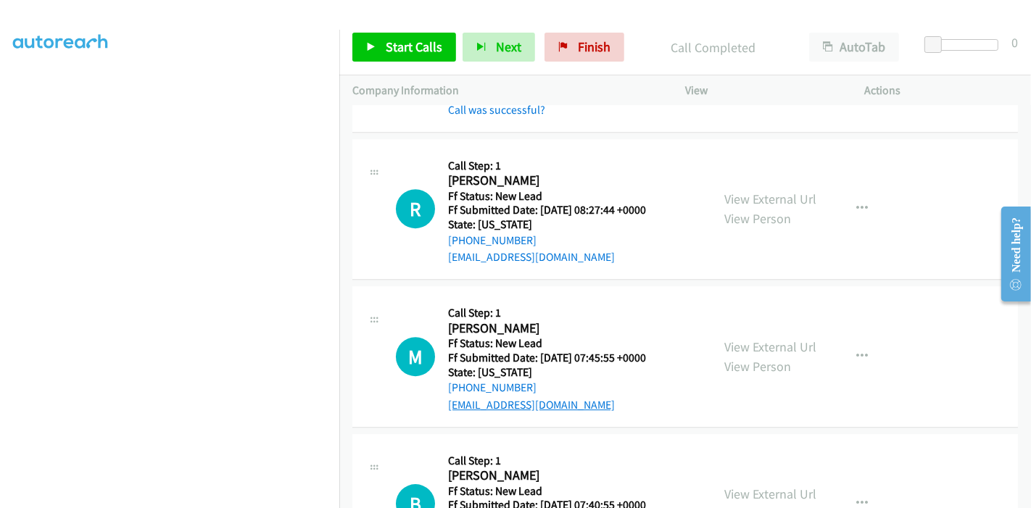
scroll to position [3651, 0]
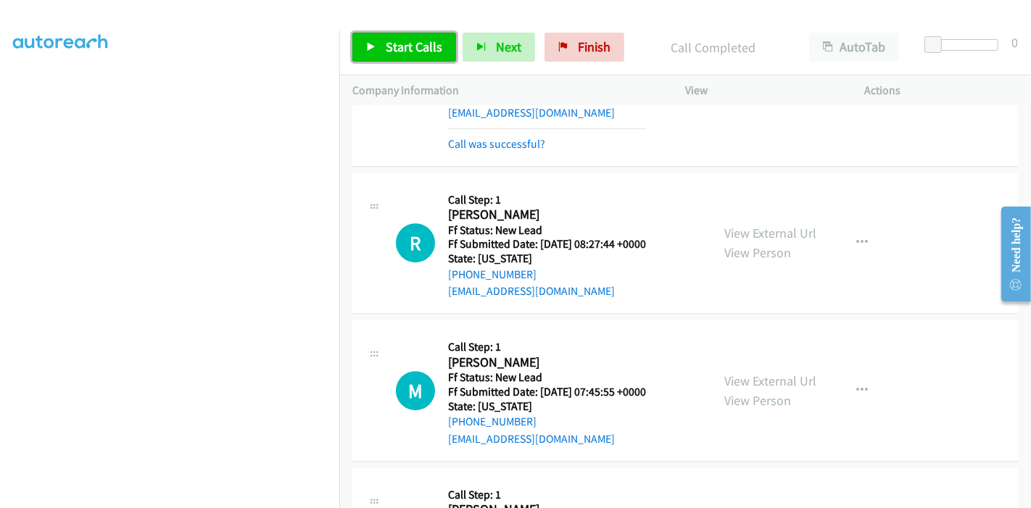
click at [388, 54] on span "Start Calls" at bounding box center [414, 46] width 57 height 17
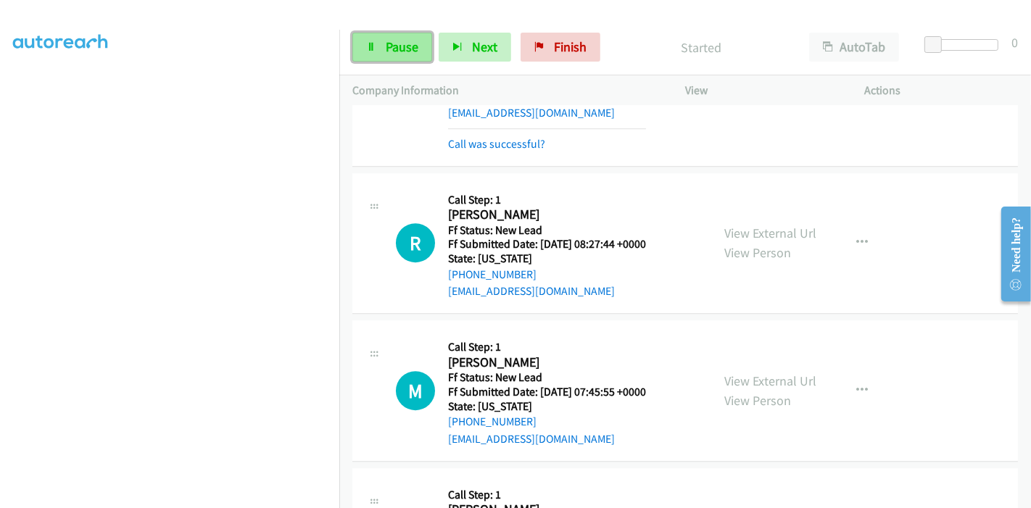
click at [382, 49] on link "Pause" at bounding box center [393, 47] width 80 height 29
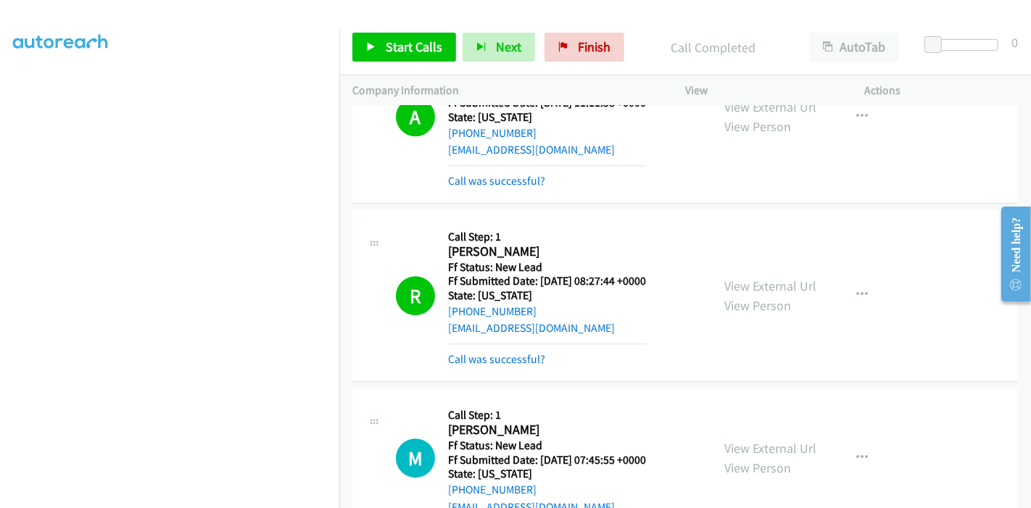
scroll to position [3801, 0]
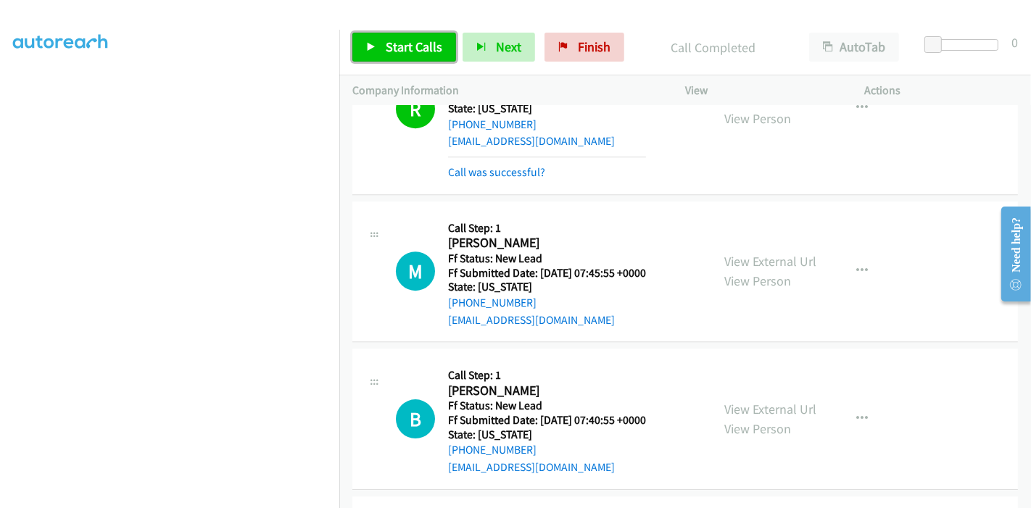
click at [374, 47] on icon at bounding box center [371, 48] width 10 height 10
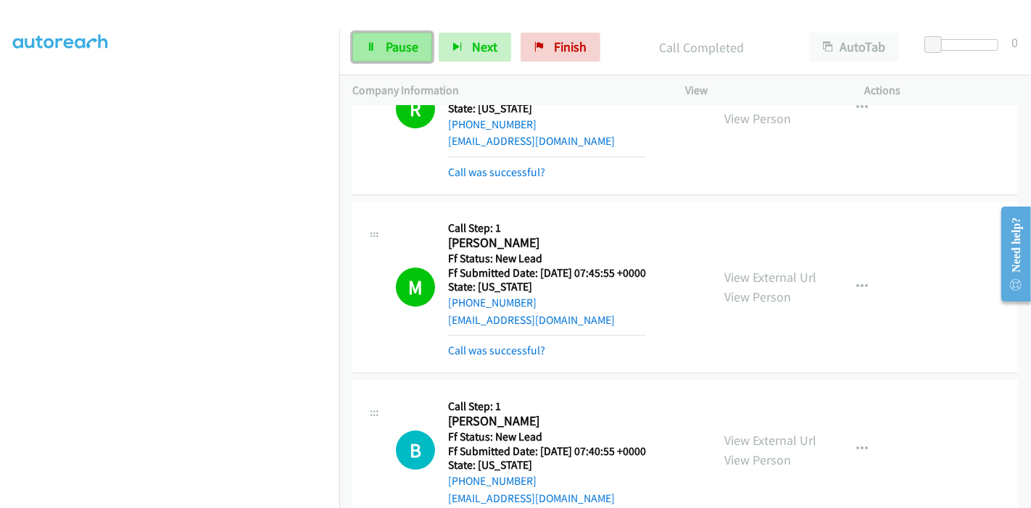
click at [398, 41] on span "Pause" at bounding box center [402, 46] width 33 height 17
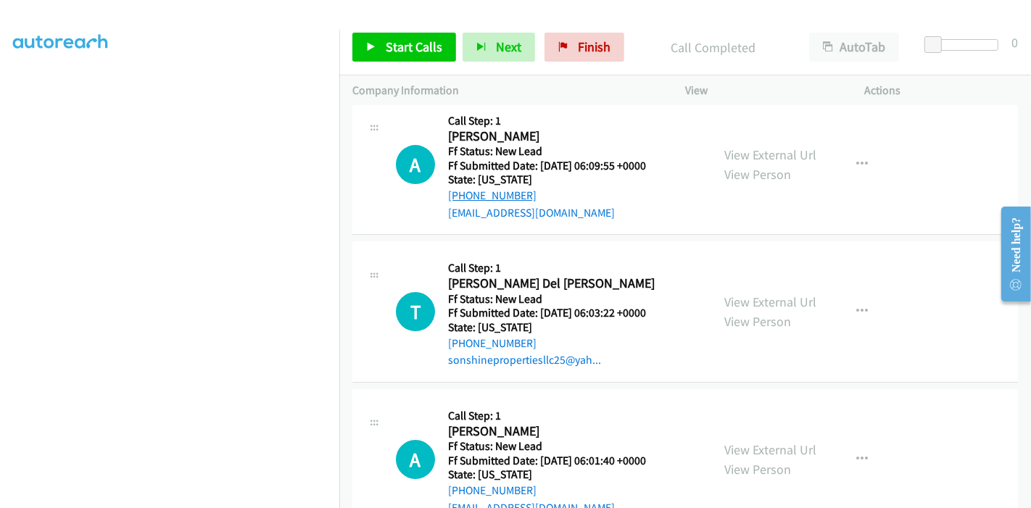
scroll to position [4104, 0]
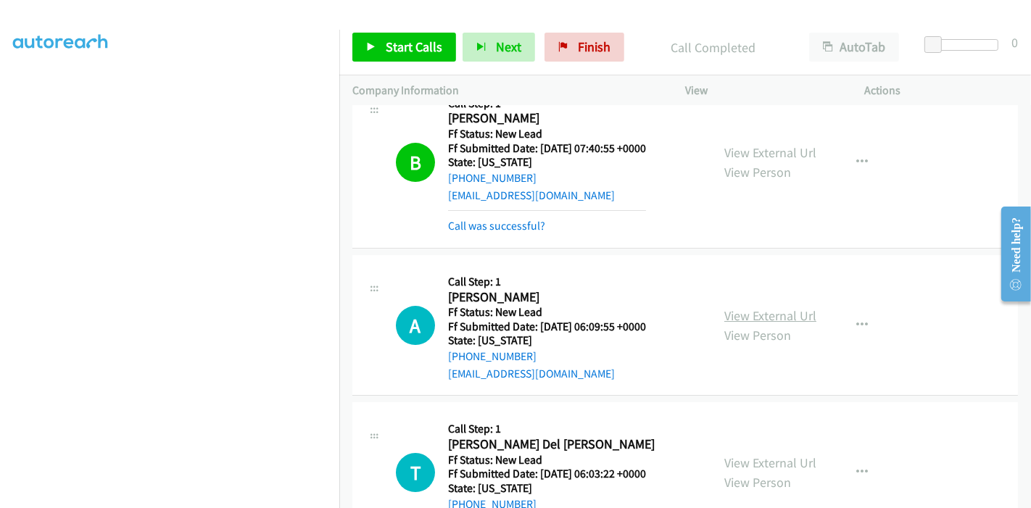
click at [793, 308] on link "View External Url" at bounding box center [771, 316] width 92 height 17
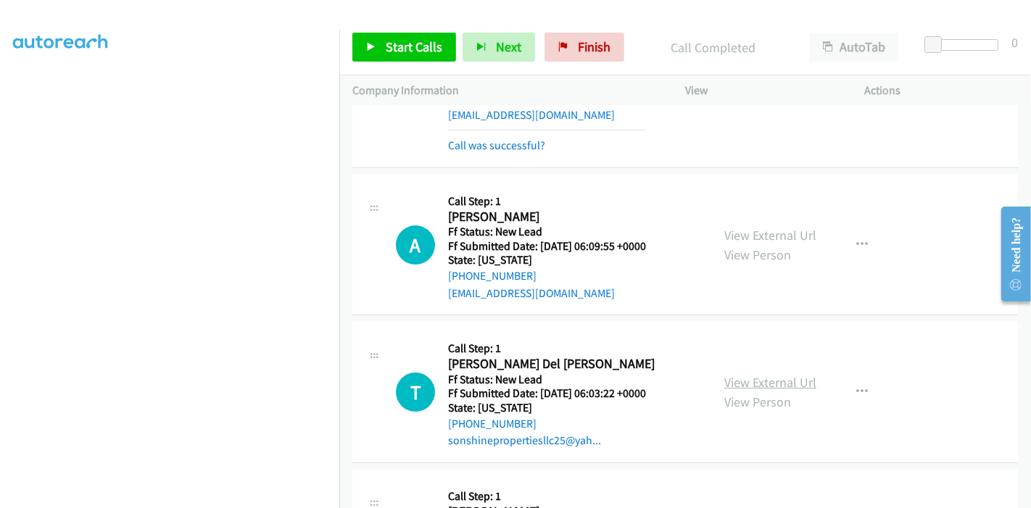
click at [767, 374] on link "View External Url" at bounding box center [771, 382] width 92 height 17
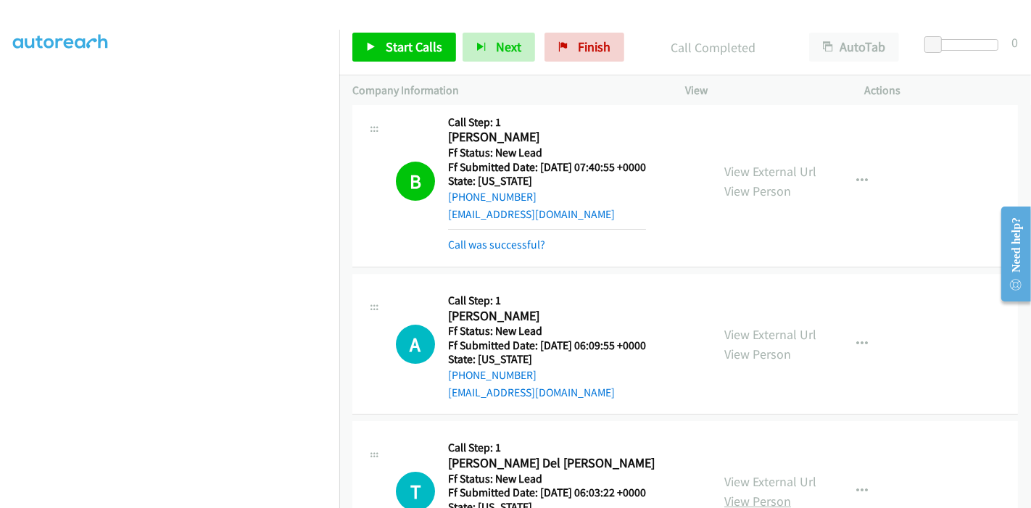
scroll to position [4265, 0]
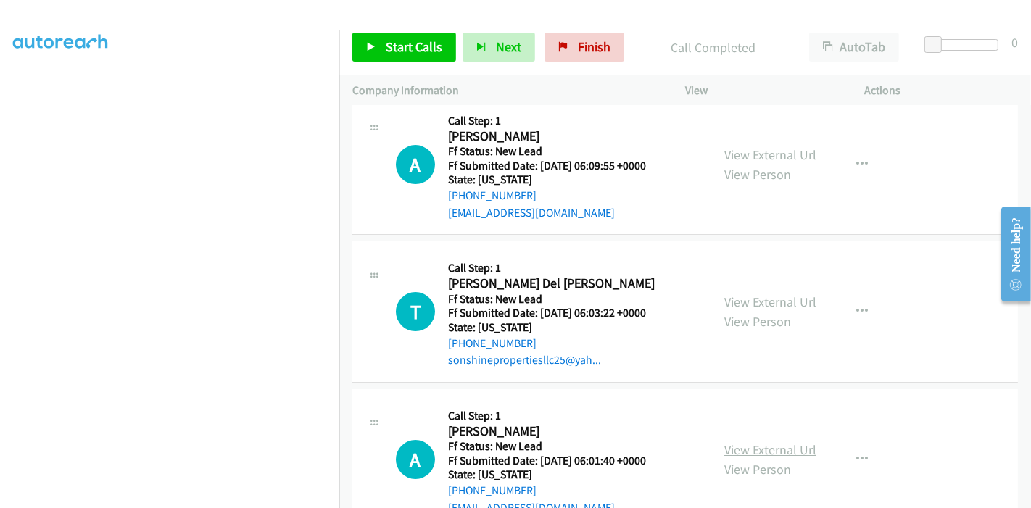
click at [743, 442] on link "View External Url" at bounding box center [771, 450] width 92 height 17
click at [377, 52] on link "Start Calls" at bounding box center [405, 47] width 104 height 29
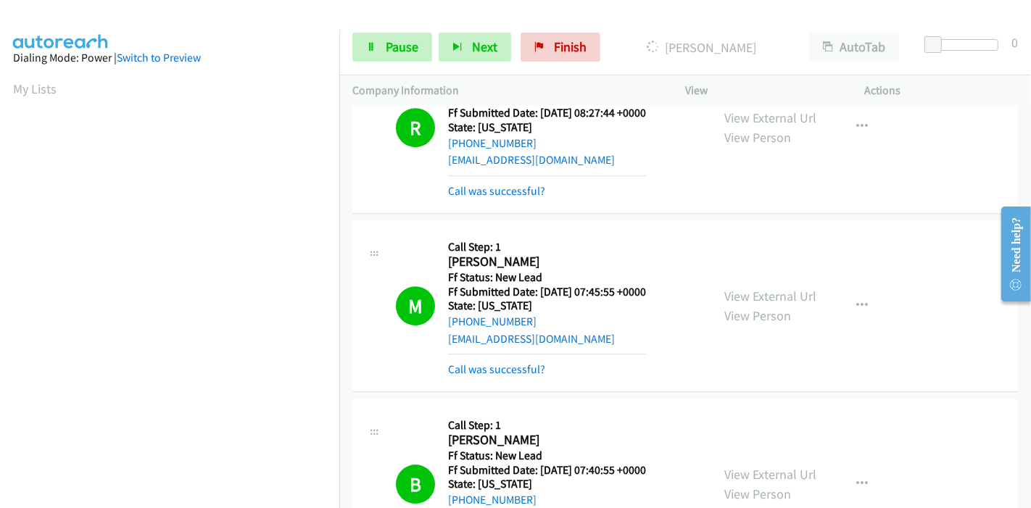
scroll to position [4185, 0]
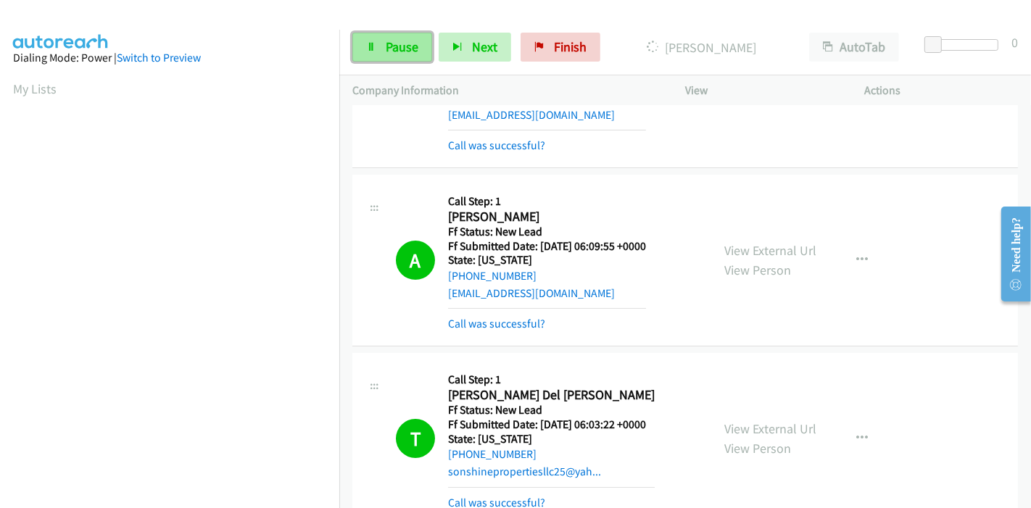
click at [386, 52] on span "Pause" at bounding box center [402, 46] width 33 height 17
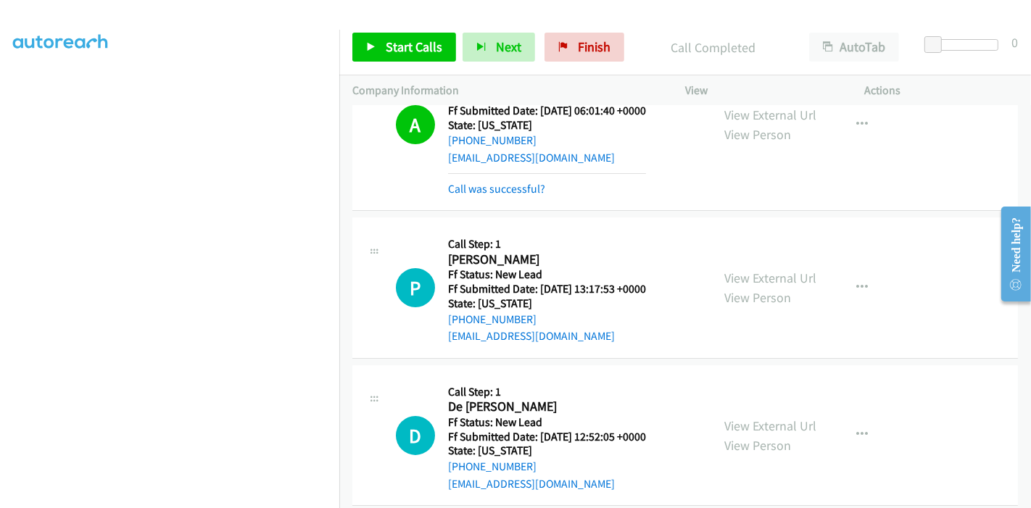
scroll to position [4611, 0]
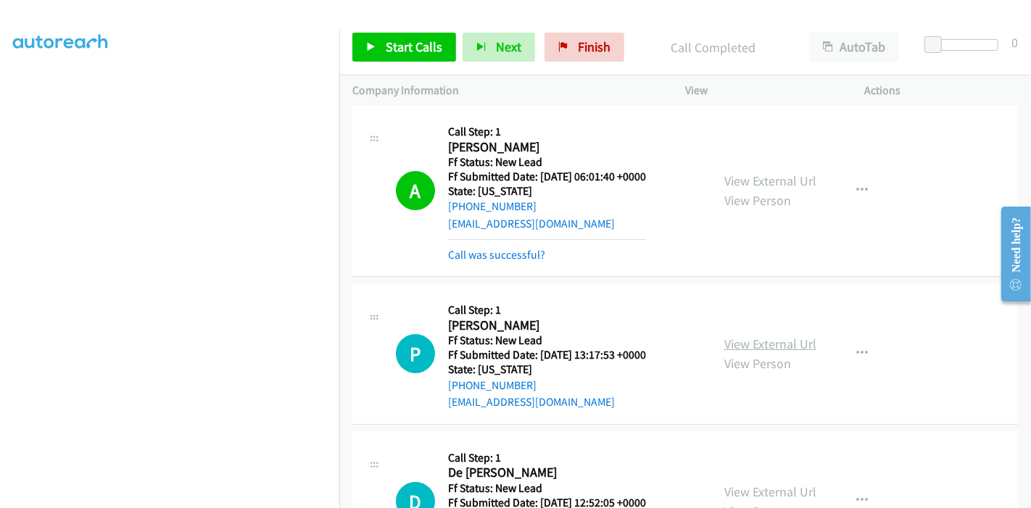
click at [773, 336] on link "View External Url" at bounding box center [771, 344] width 92 height 17
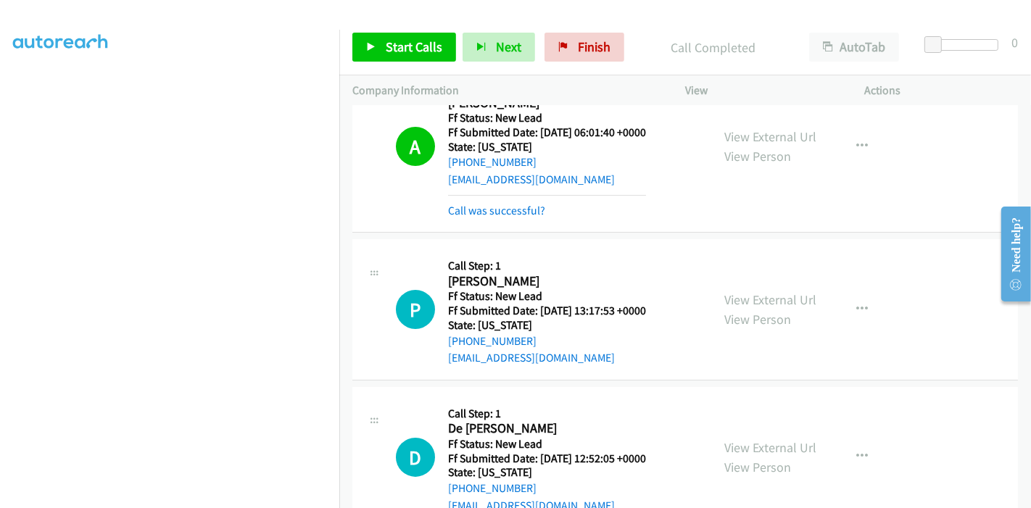
scroll to position [4692, 0]
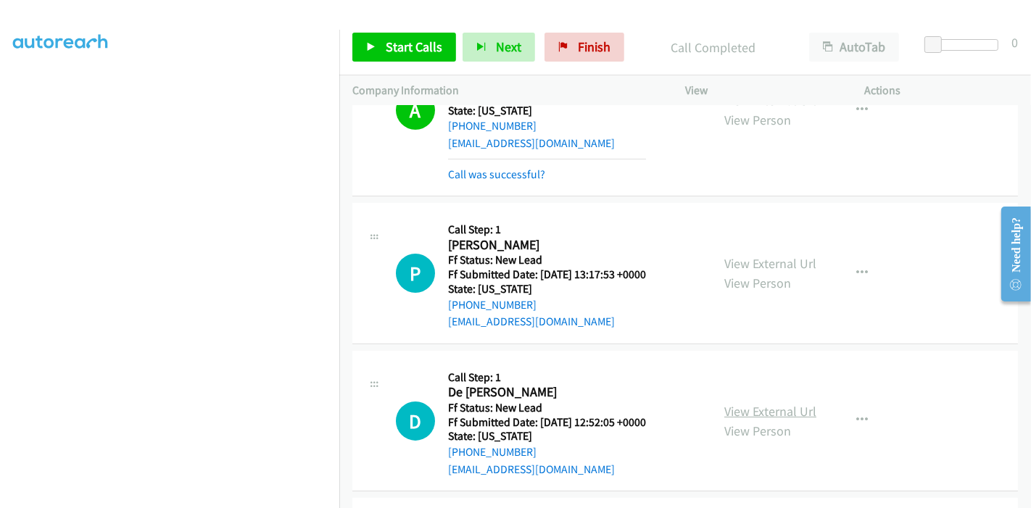
click at [752, 403] on link "View External Url" at bounding box center [771, 411] width 92 height 17
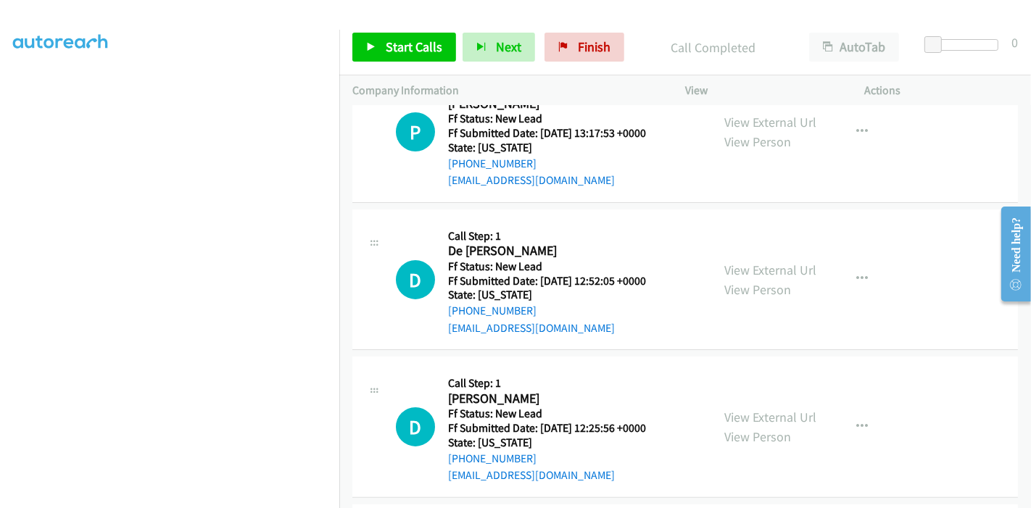
scroll to position [4853, 0]
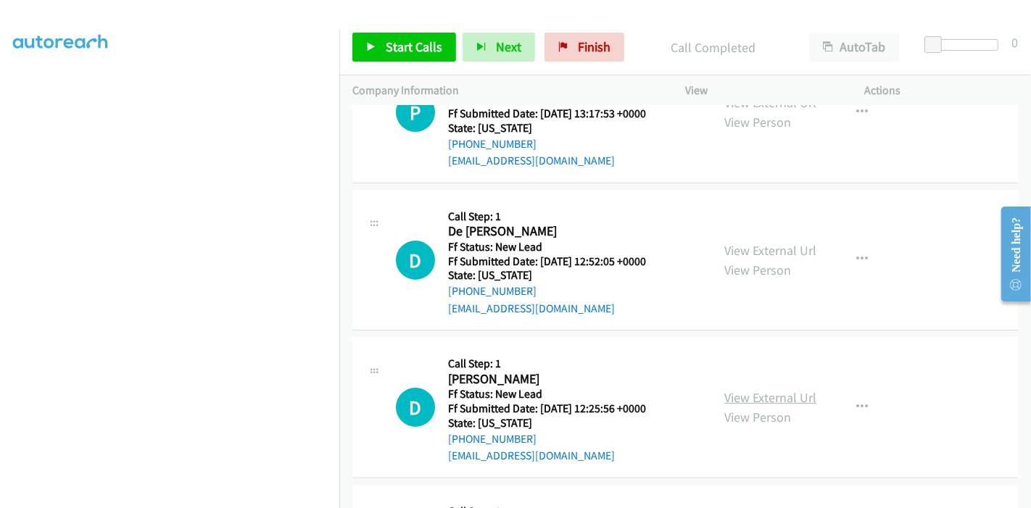
click at [760, 390] on link "View External Url" at bounding box center [771, 398] width 92 height 17
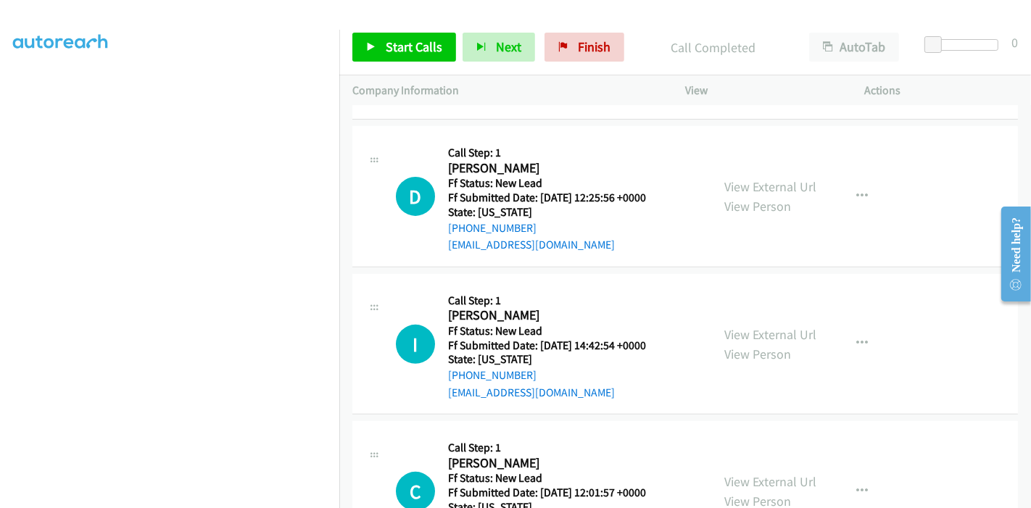
scroll to position [5094, 0]
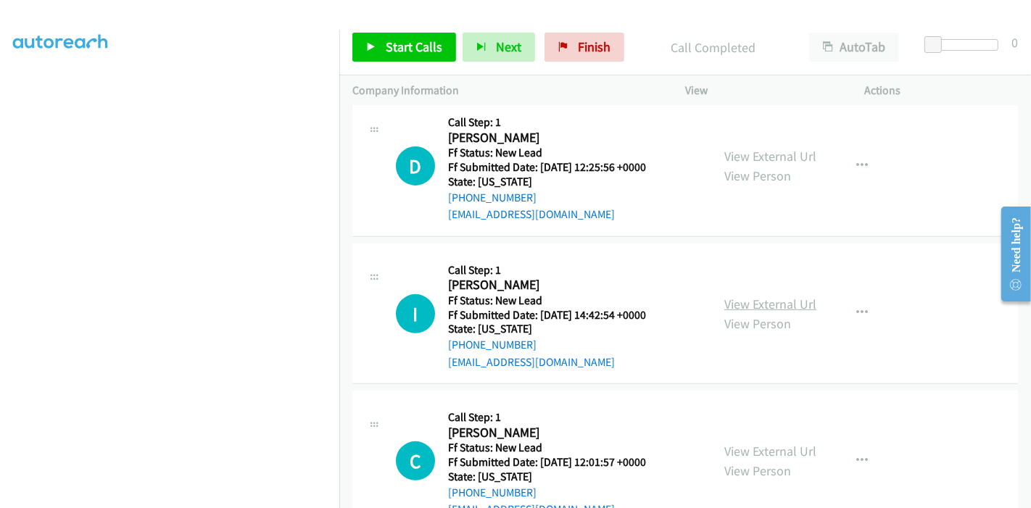
click at [764, 296] on link "View External Url" at bounding box center [771, 304] width 92 height 17
click at [749, 443] on link "View External Url" at bounding box center [771, 451] width 92 height 17
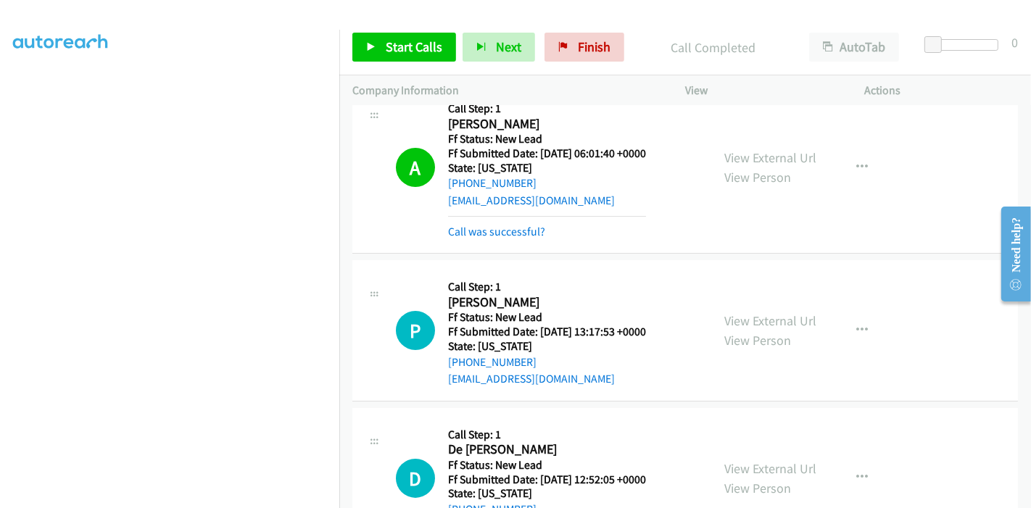
scroll to position [4692, 0]
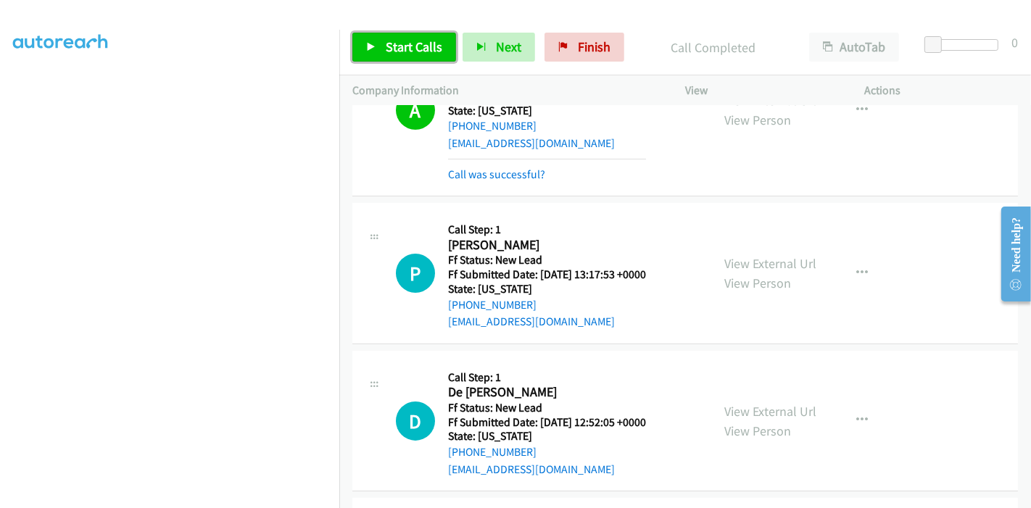
click at [387, 46] on span "Start Calls" at bounding box center [414, 46] width 57 height 17
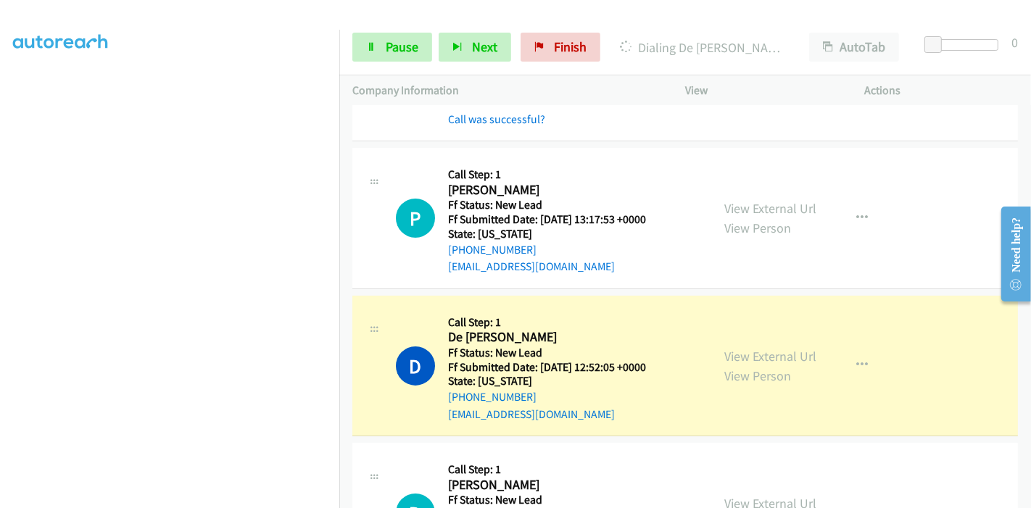
scroll to position [4772, 0]
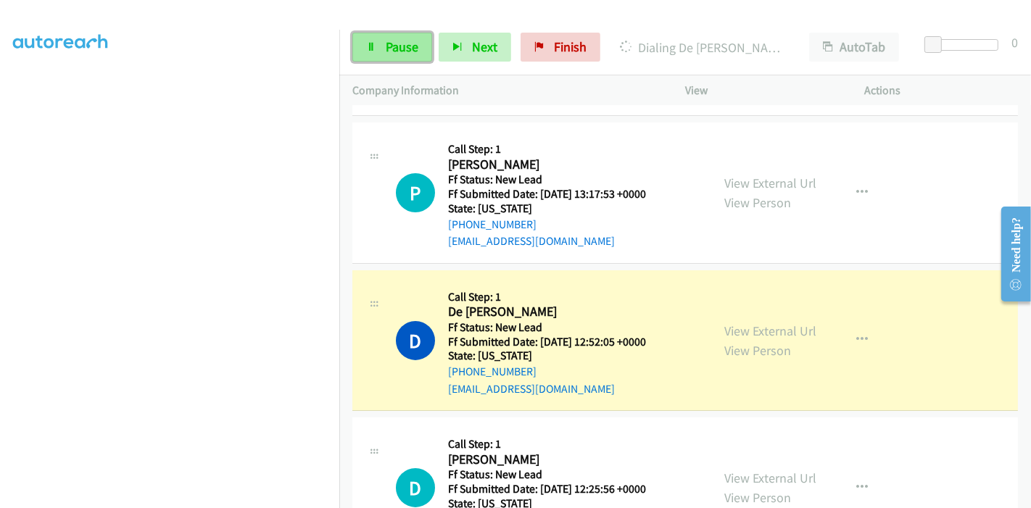
click at [390, 44] on span "Pause" at bounding box center [402, 46] width 33 height 17
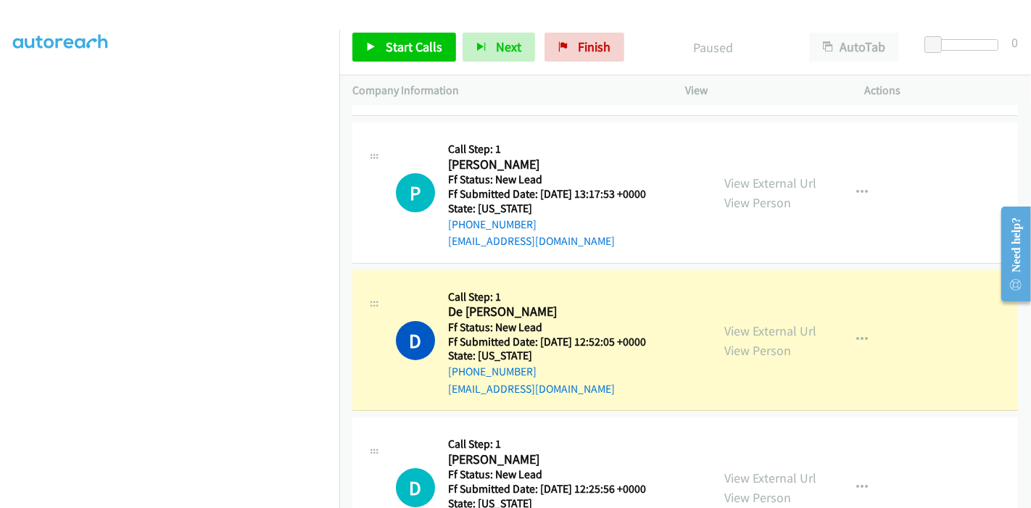
scroll to position [306, 0]
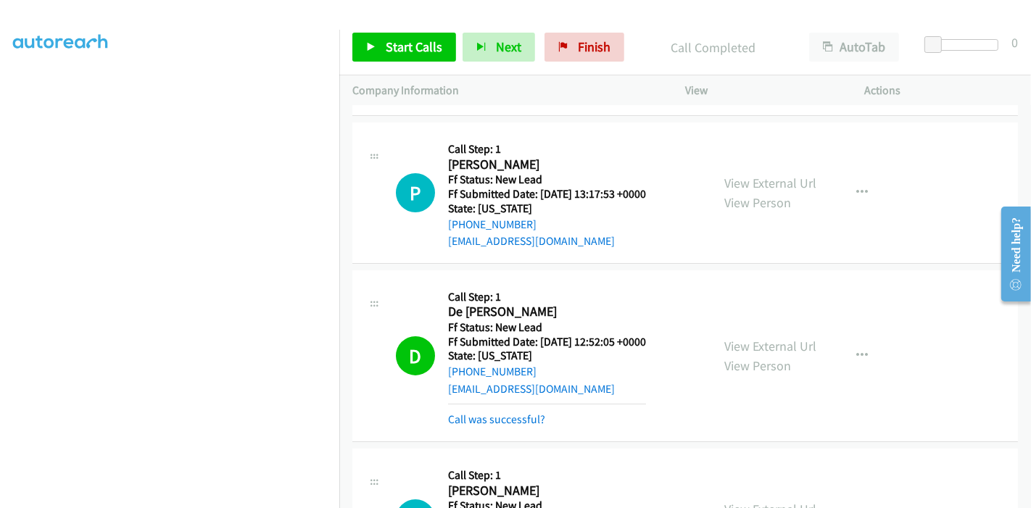
click at [488, 411] on div "Call was successful?" at bounding box center [547, 419] width 198 height 17
click at [486, 413] on link "Call was successful?" at bounding box center [496, 420] width 97 height 14
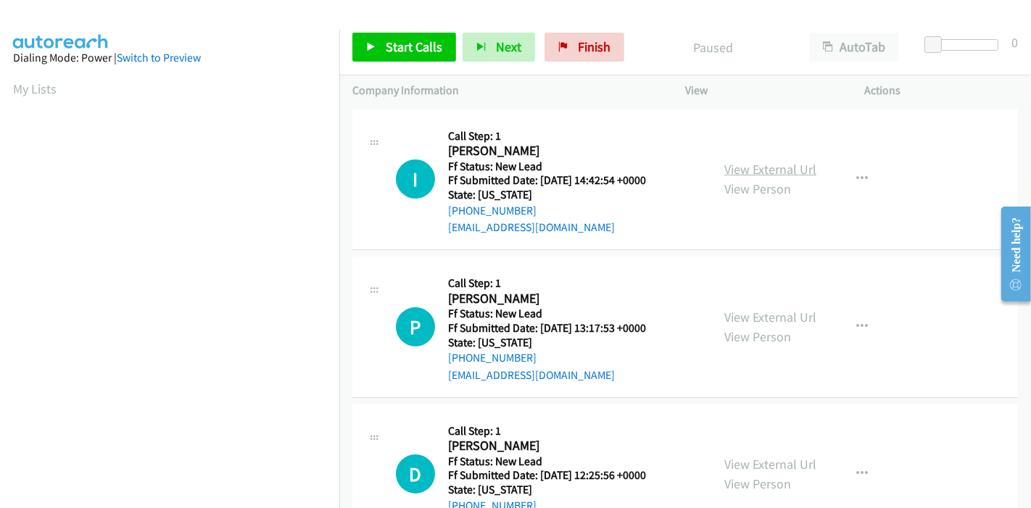
click at [804, 171] on link "View External Url" at bounding box center [771, 169] width 92 height 17
click at [765, 316] on link "View External Url" at bounding box center [771, 317] width 92 height 17
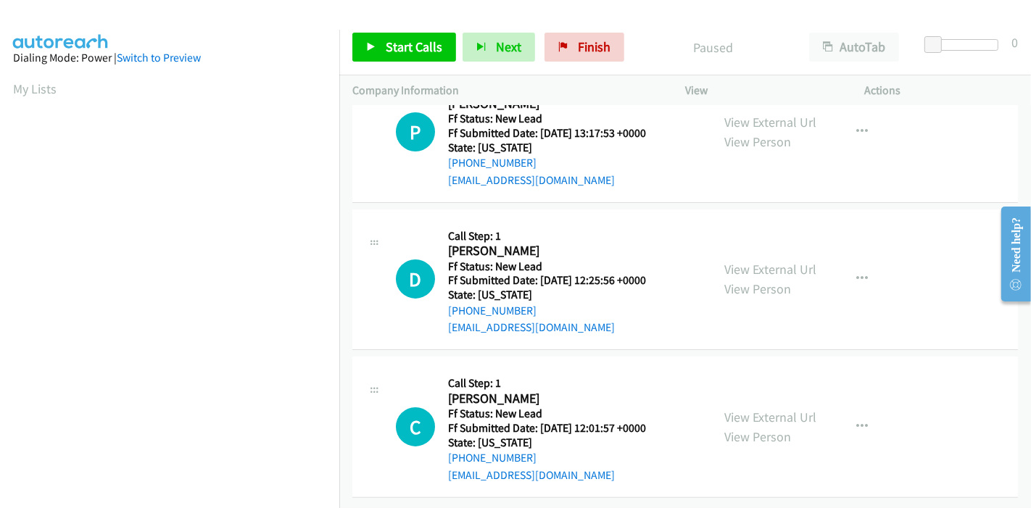
scroll to position [206, 0]
click at [738, 261] on link "View External Url" at bounding box center [771, 269] width 92 height 17
click at [769, 409] on link "View External Url" at bounding box center [771, 417] width 92 height 17
click at [375, 54] on link "Start Calls" at bounding box center [405, 47] width 104 height 29
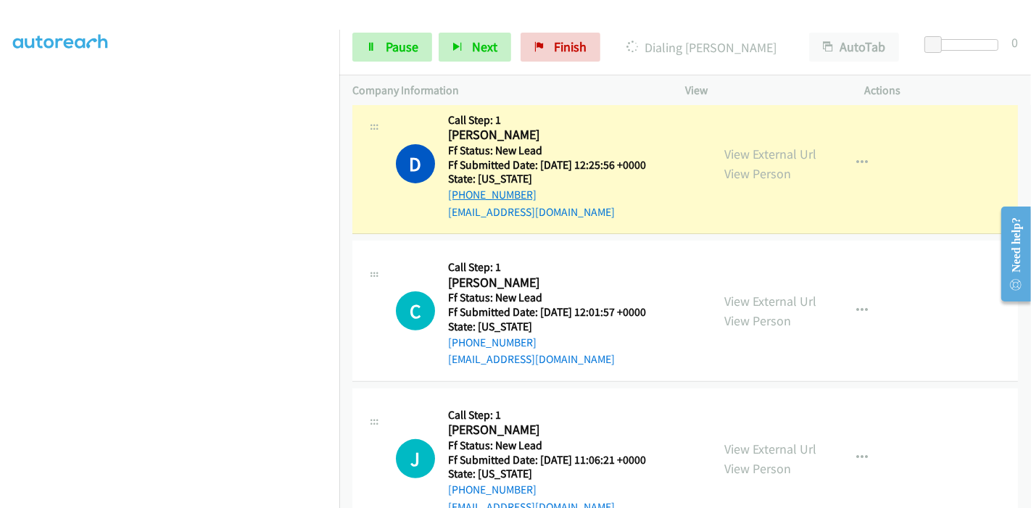
scroll to position [398, 0]
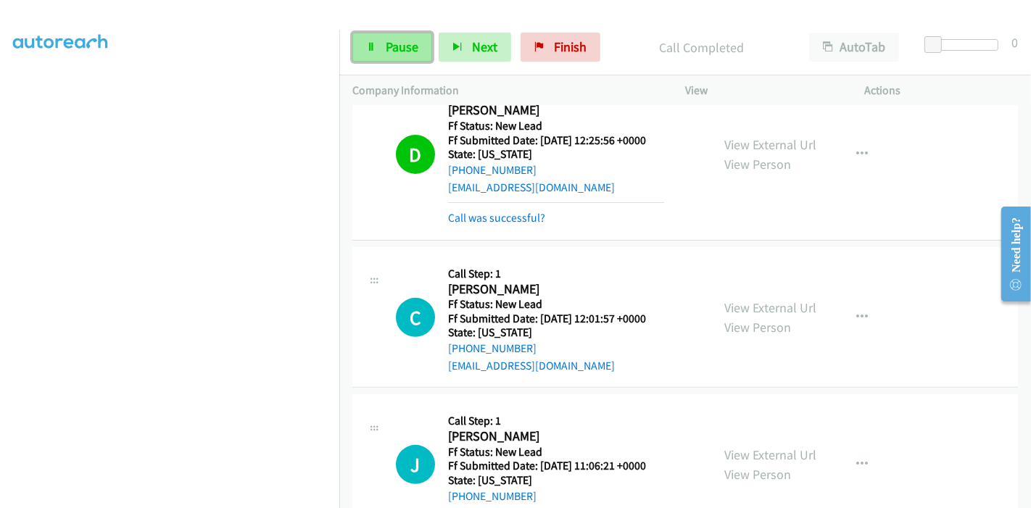
click at [390, 53] on span "Pause" at bounding box center [402, 46] width 33 height 17
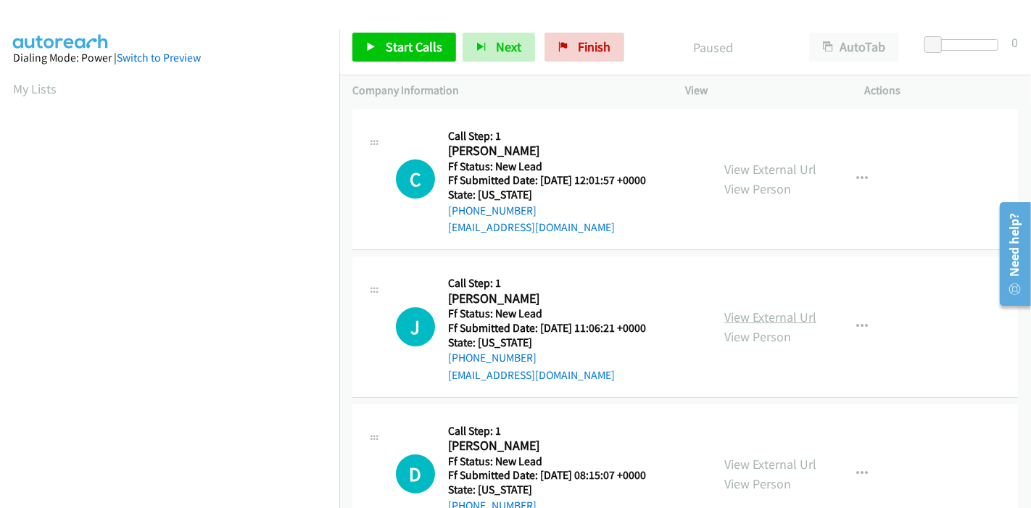
click at [743, 320] on link "View External Url" at bounding box center [771, 317] width 92 height 17
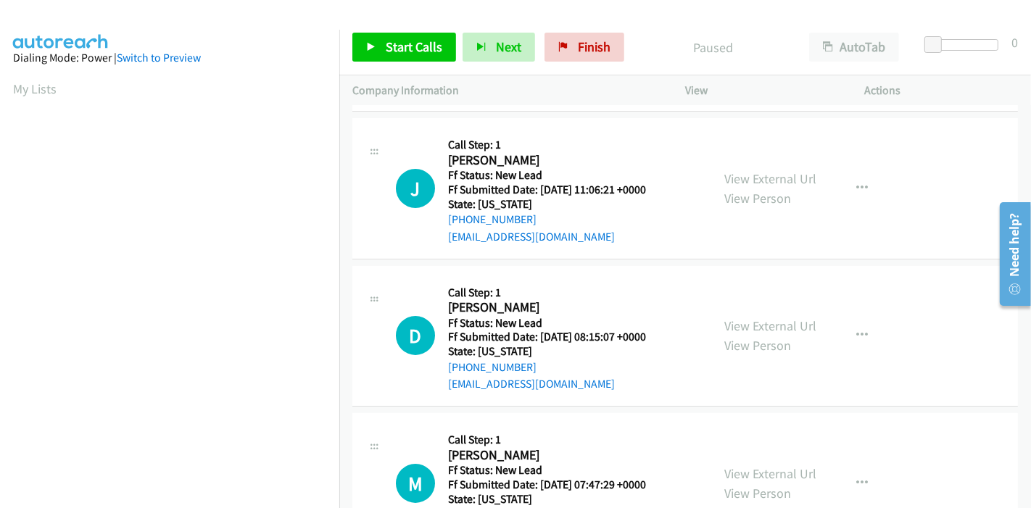
scroll to position [161, 0]
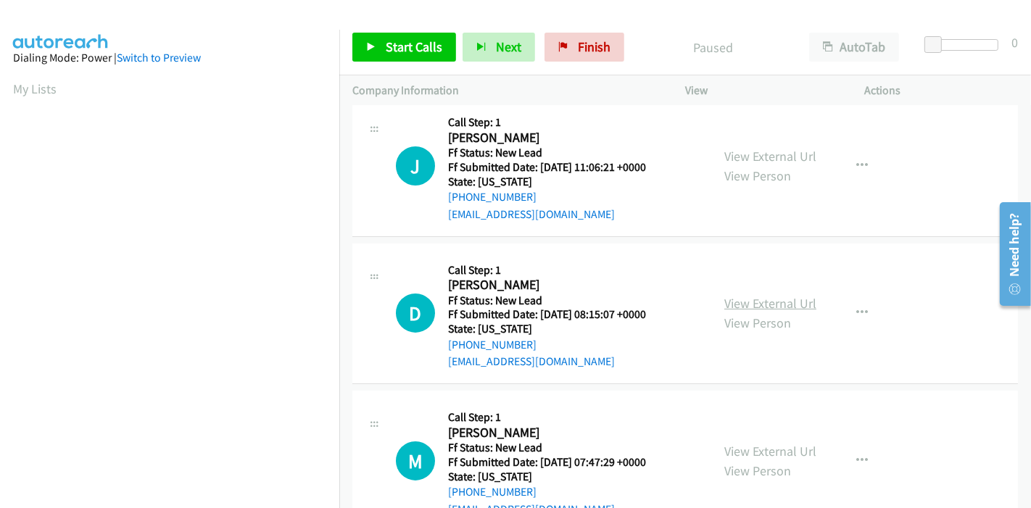
click at [764, 295] on link "View External Url" at bounding box center [771, 303] width 92 height 17
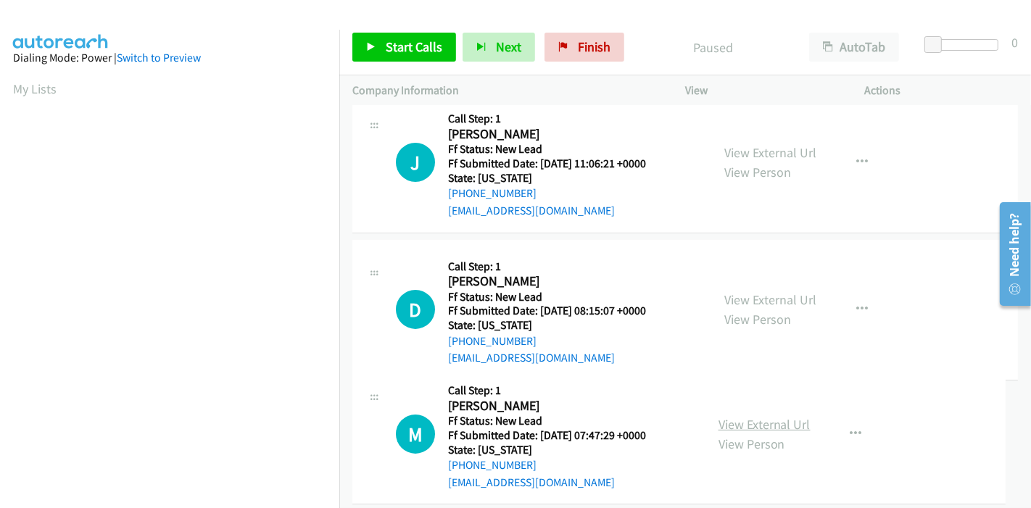
scroll to position [206, 0]
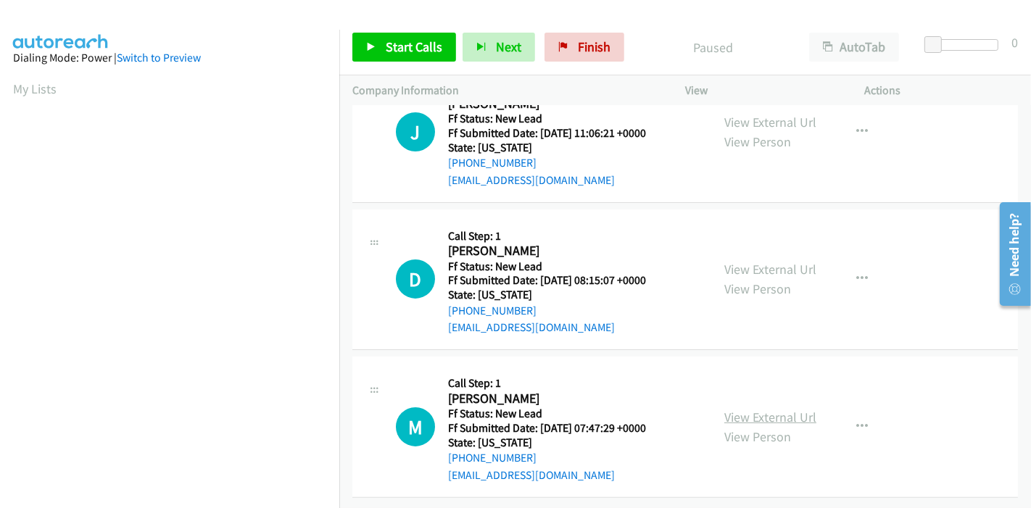
click at [755, 409] on link "View External Url" at bounding box center [771, 417] width 92 height 17
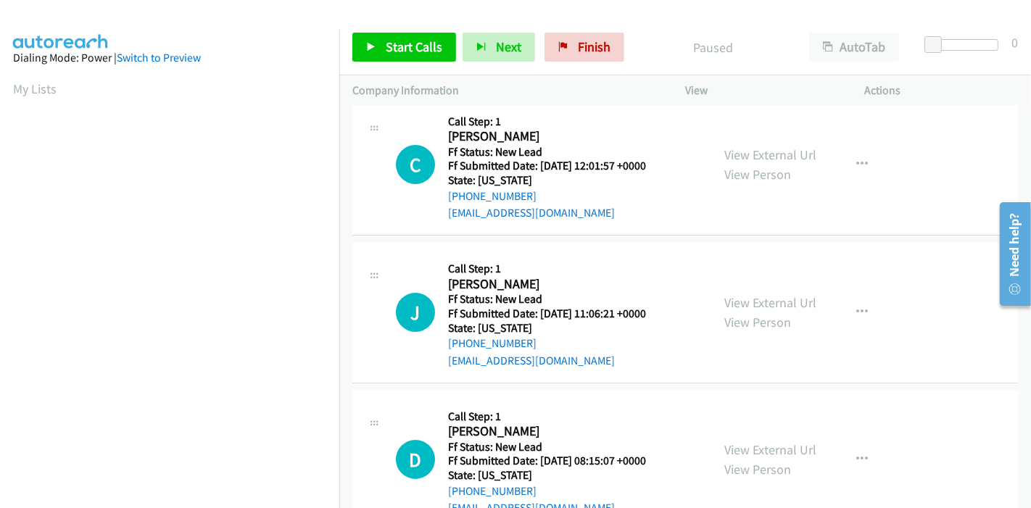
scroll to position [0, 0]
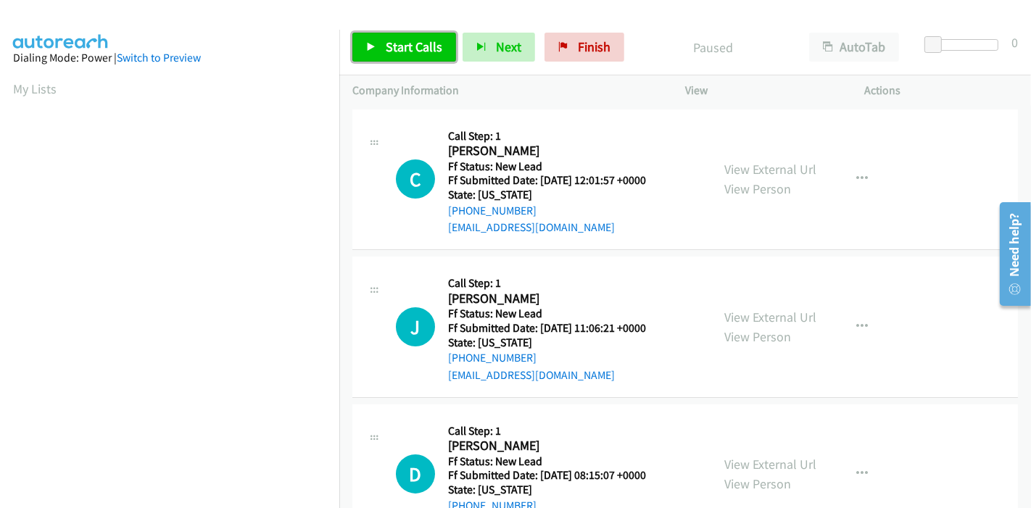
click at [398, 46] on span "Start Calls" at bounding box center [414, 46] width 57 height 17
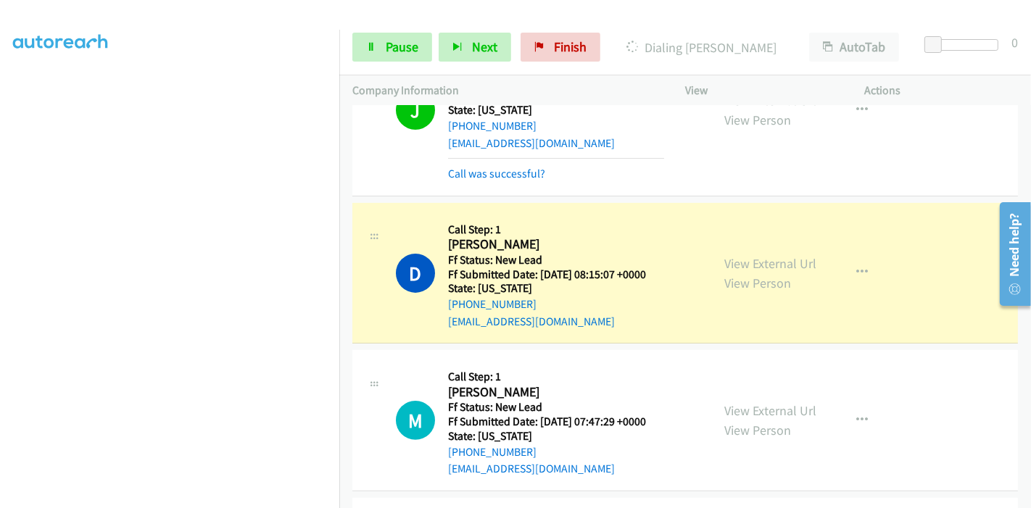
scroll to position [252, 0]
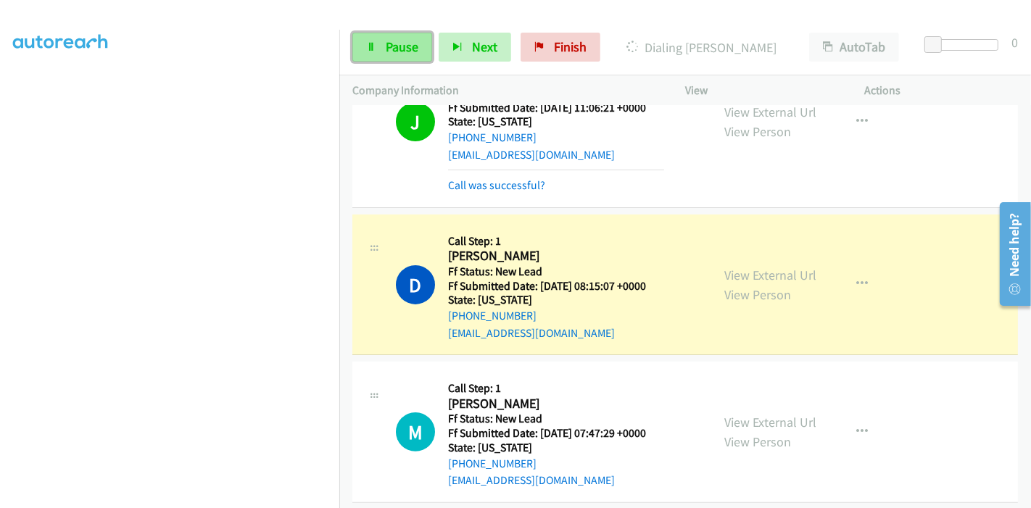
click at [381, 46] on link "Pause" at bounding box center [393, 47] width 80 height 29
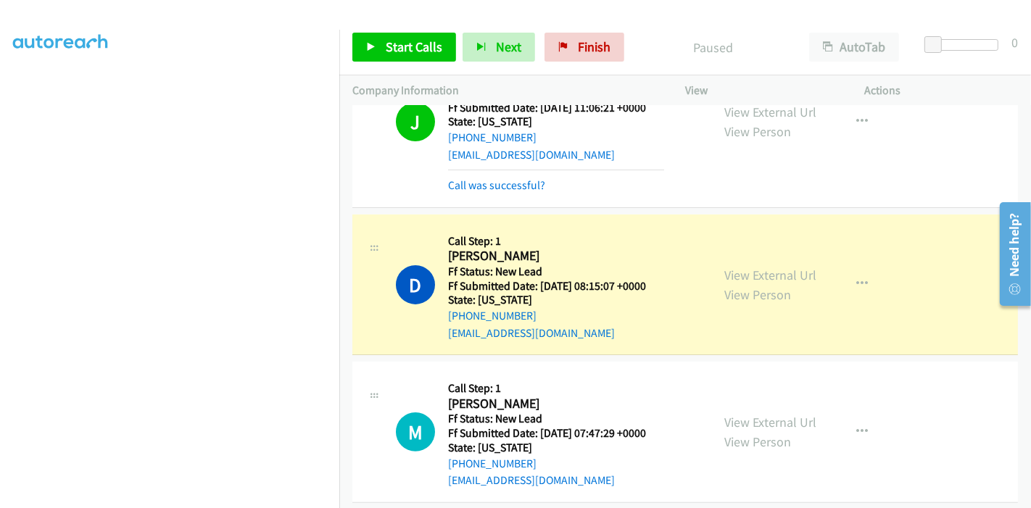
scroll to position [332, 0]
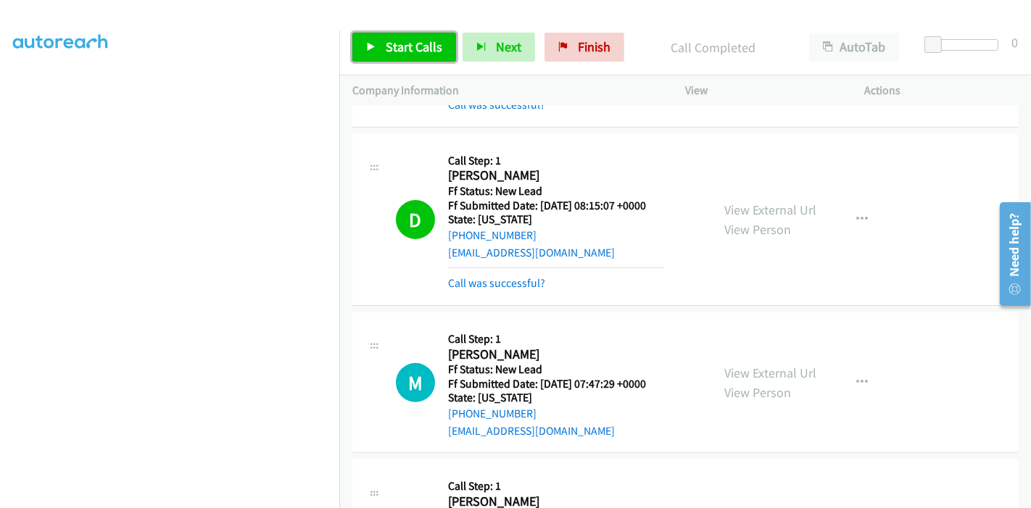
click at [383, 41] on link "Start Calls" at bounding box center [405, 47] width 104 height 29
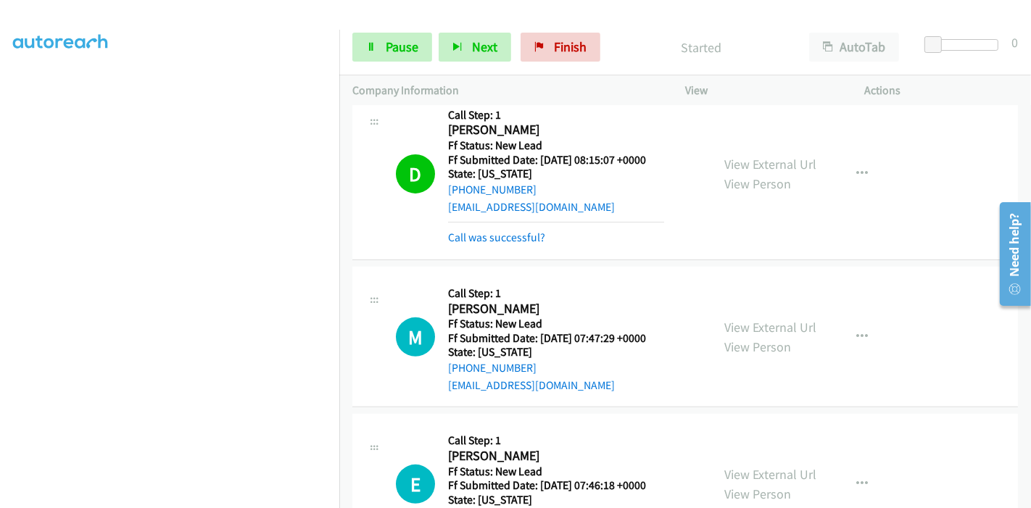
scroll to position [413, 0]
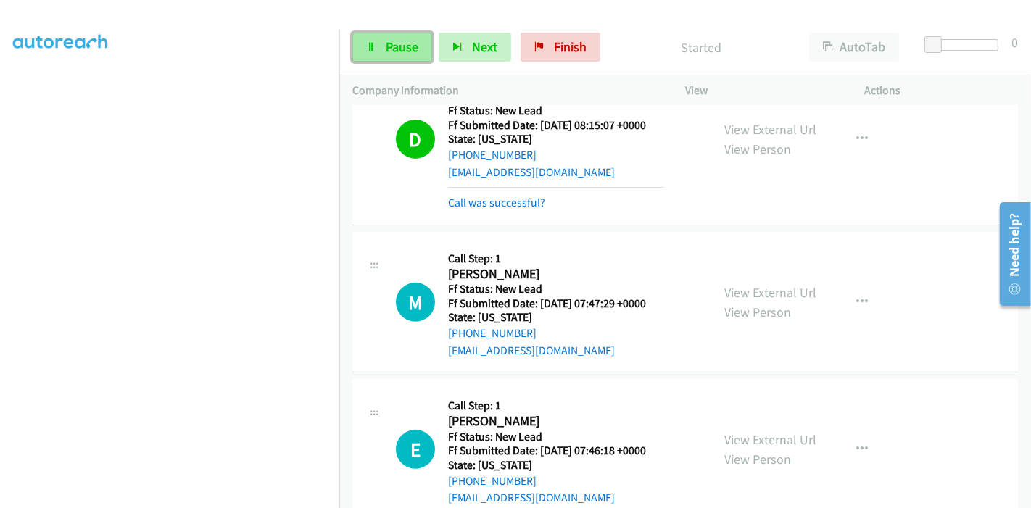
click at [372, 44] on icon at bounding box center [371, 48] width 10 height 10
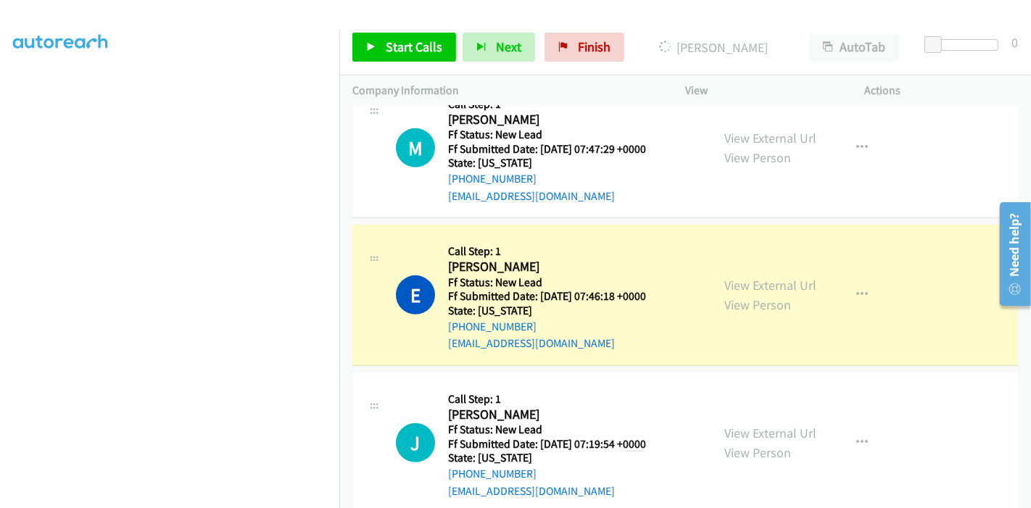
scroll to position [574, 0]
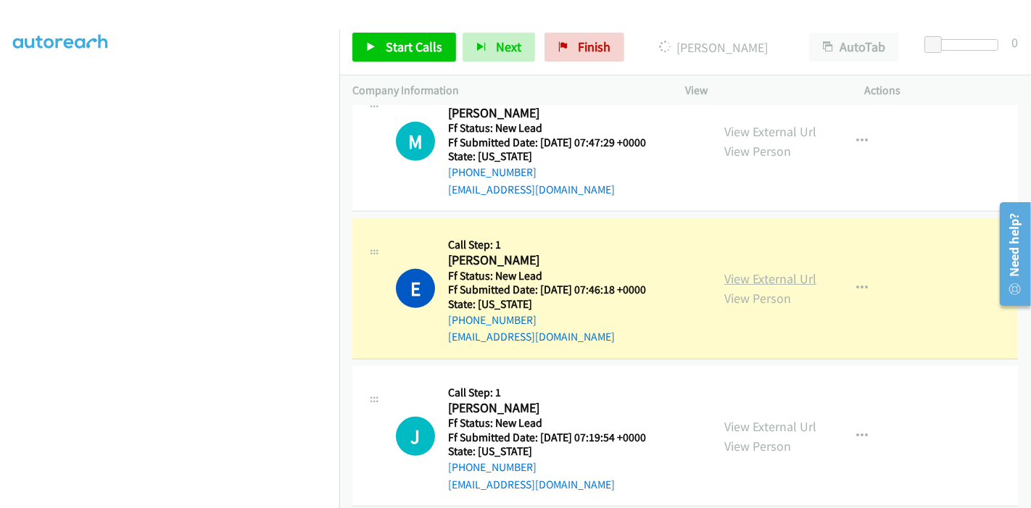
click at [789, 280] on link "View External Url" at bounding box center [771, 279] width 92 height 17
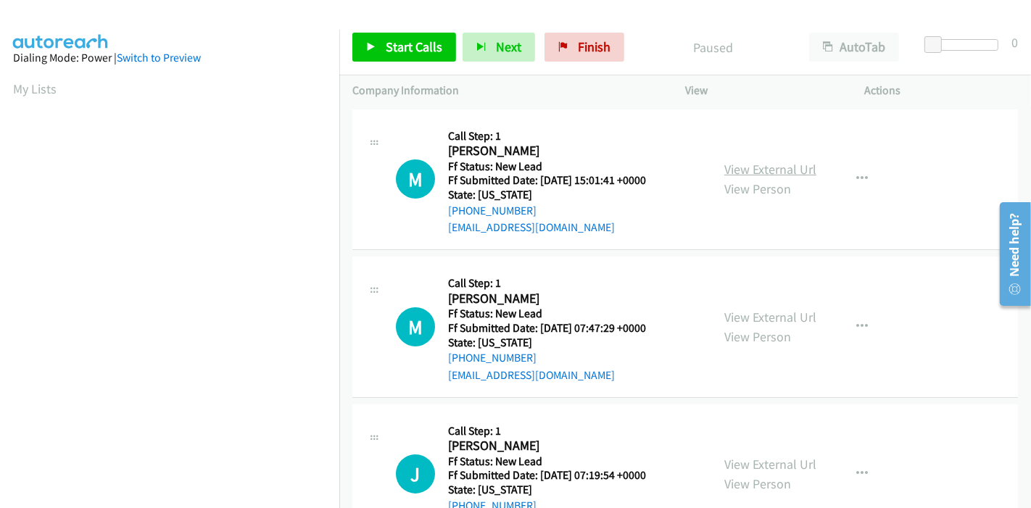
click at [787, 168] on link "View External Url" at bounding box center [771, 169] width 92 height 17
click at [770, 316] on link "View External Url" at bounding box center [771, 317] width 92 height 17
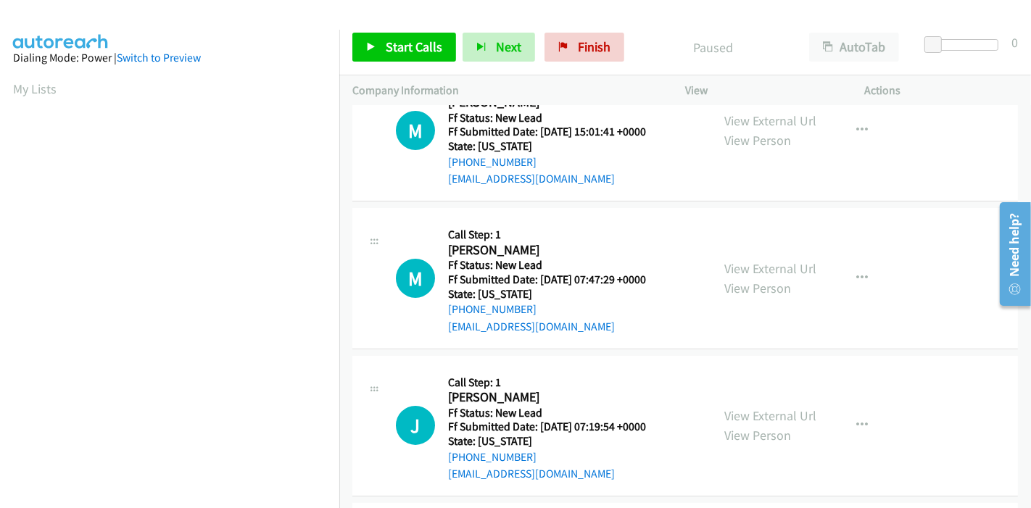
scroll to position [81, 0]
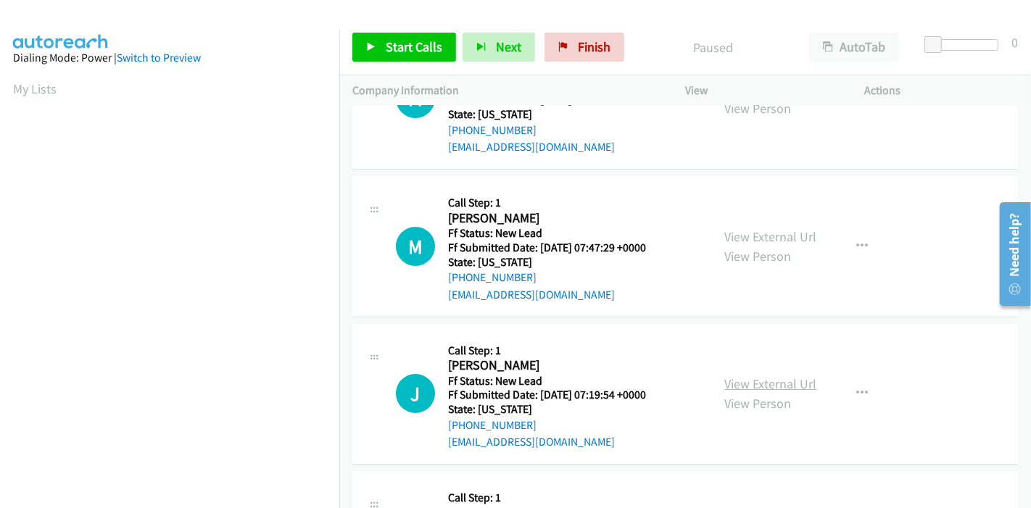
click at [789, 385] on link "View External Url" at bounding box center [771, 384] width 92 height 17
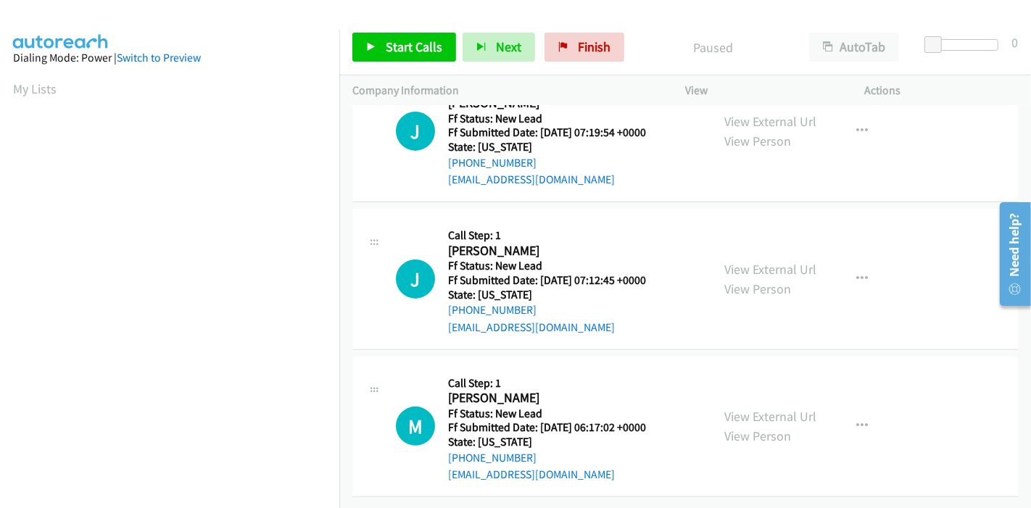
scroll to position [353, 0]
click at [732, 261] on link "View External Url" at bounding box center [771, 269] width 92 height 17
click at [757, 408] on link "View External Url" at bounding box center [771, 416] width 92 height 17
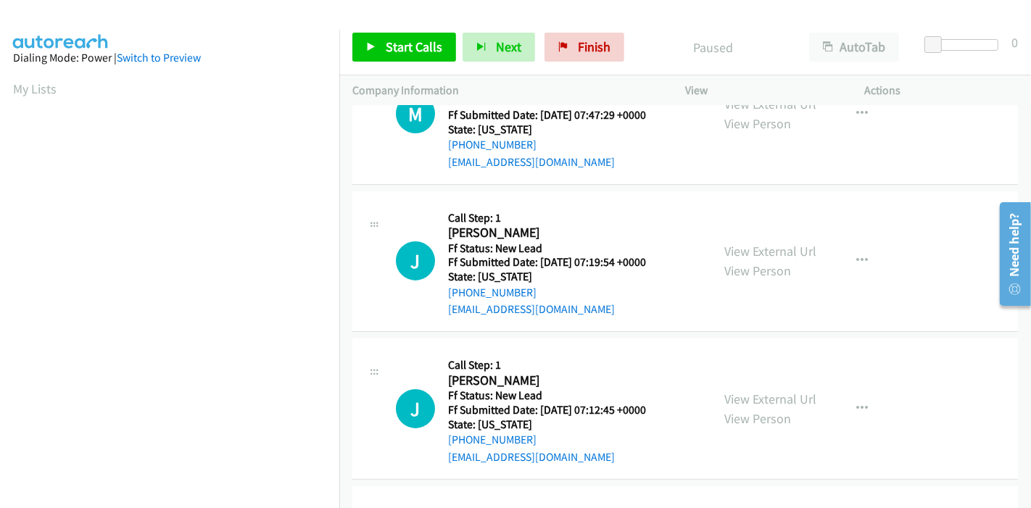
scroll to position [0, 0]
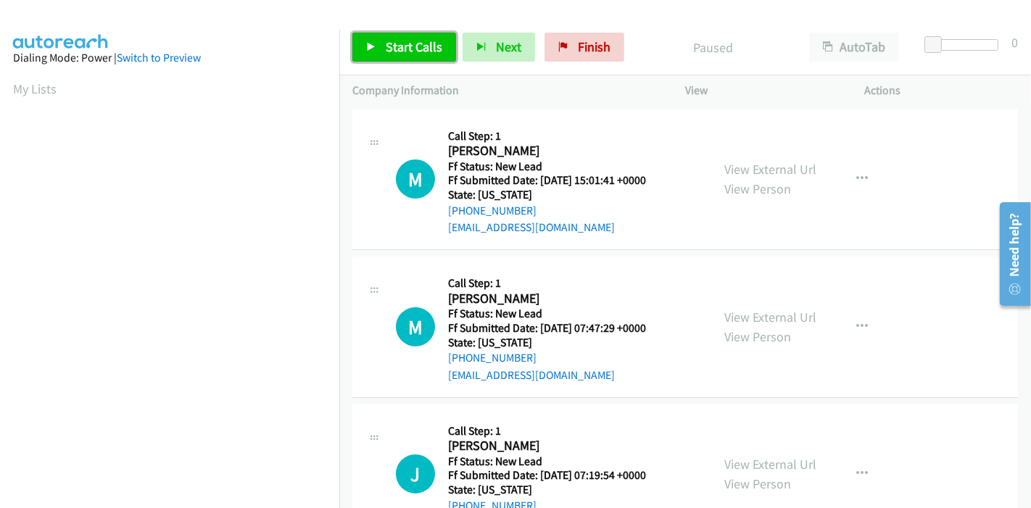
click at [383, 41] on link "Start Calls" at bounding box center [405, 47] width 104 height 29
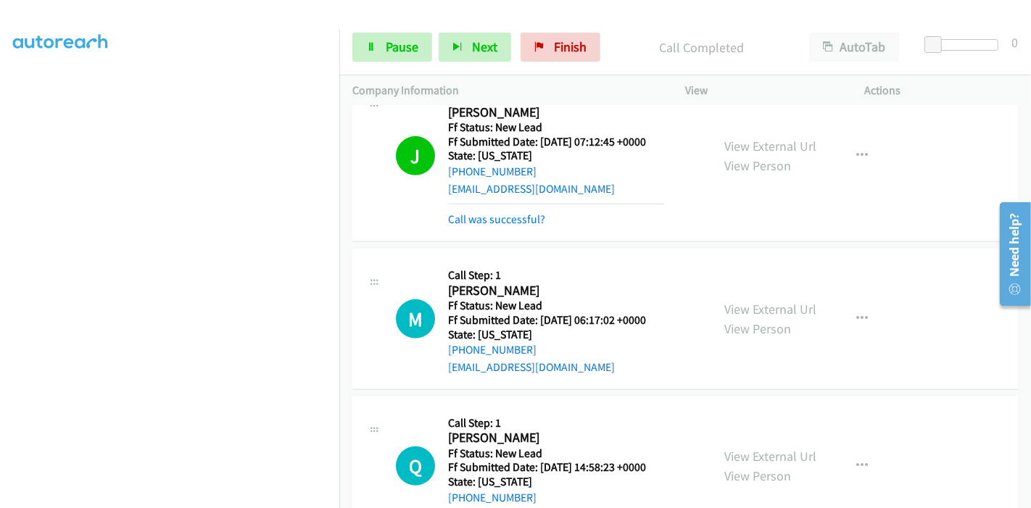
scroll to position [607, 0]
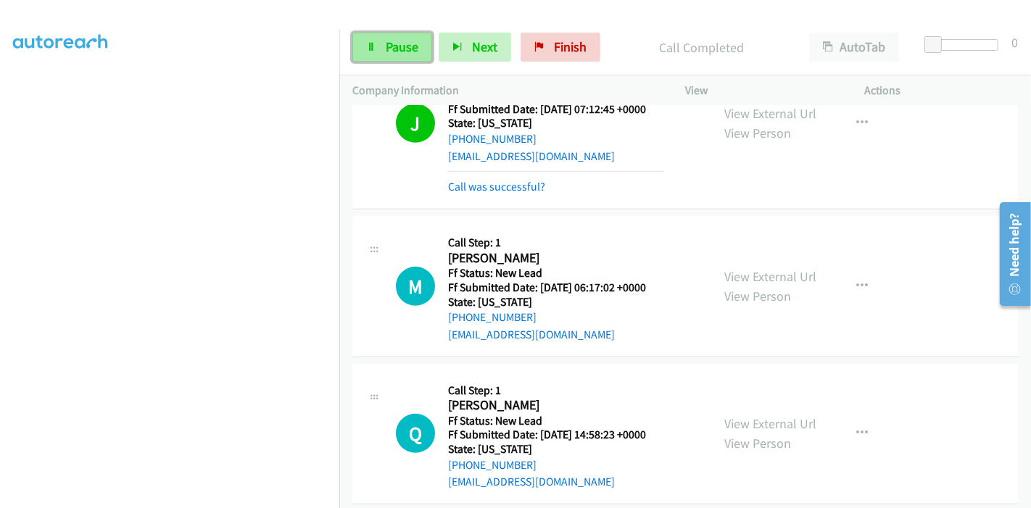
click at [371, 49] on icon at bounding box center [371, 48] width 10 height 10
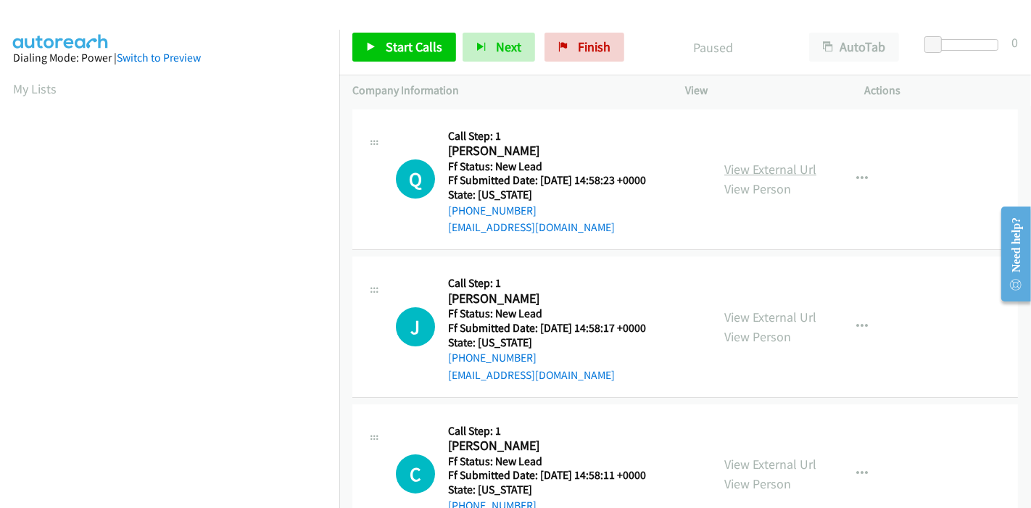
click at [757, 167] on link "View External Url" at bounding box center [771, 169] width 92 height 17
click at [741, 309] on link "View External Url" at bounding box center [771, 317] width 92 height 17
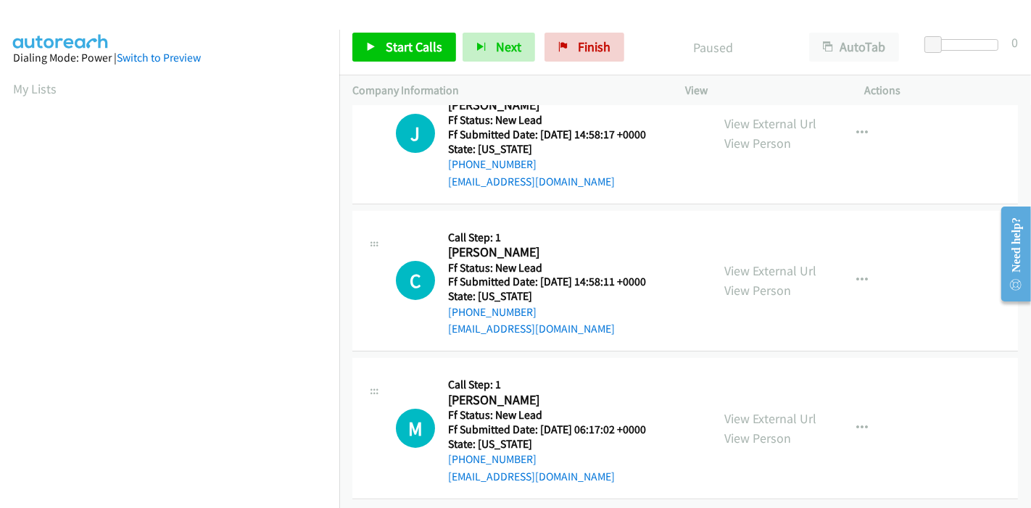
scroll to position [206, 0]
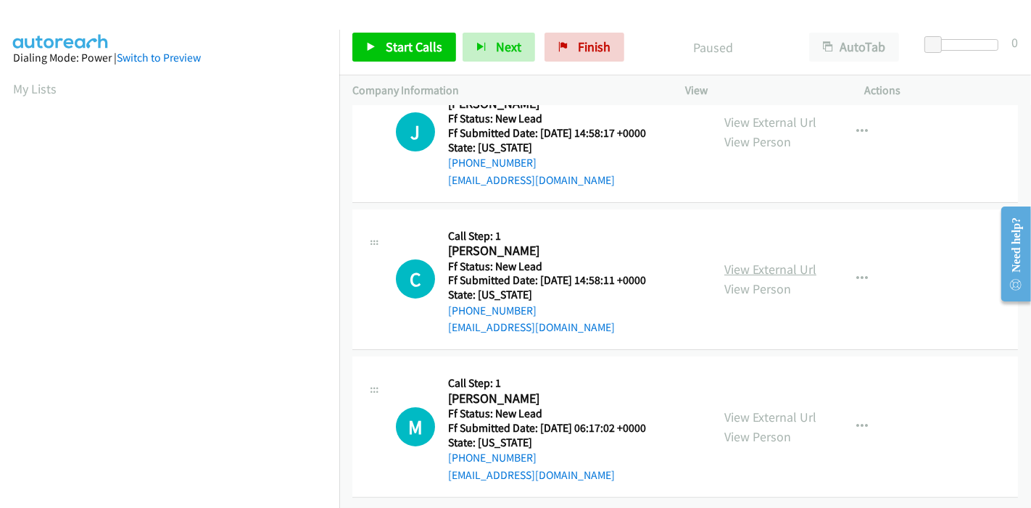
click at [752, 261] on link "View External Url" at bounding box center [771, 269] width 92 height 17
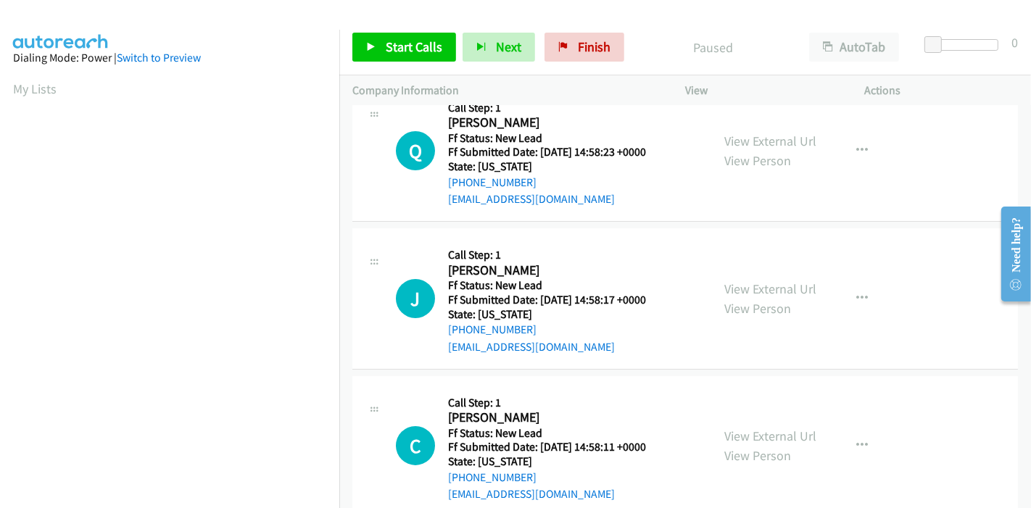
scroll to position [0, 0]
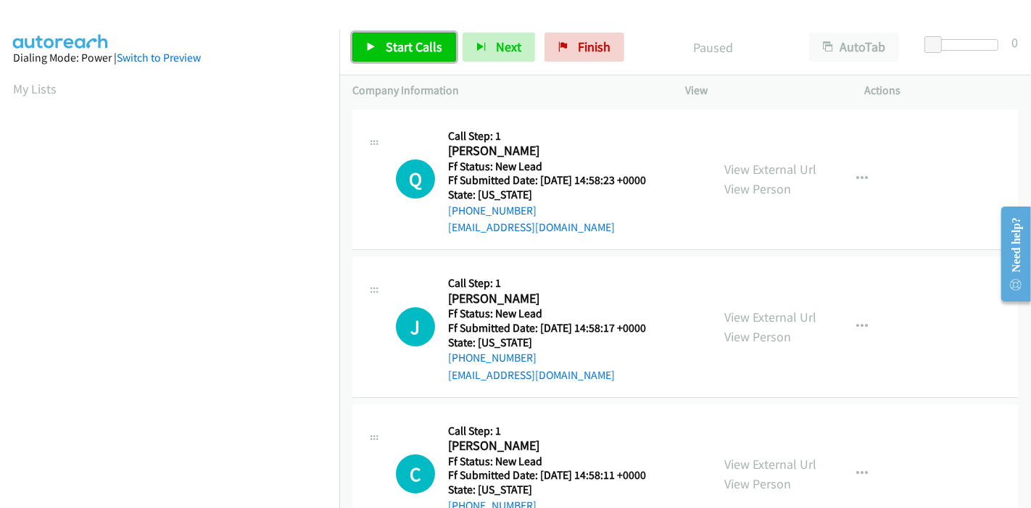
click at [407, 42] on span "Start Calls" at bounding box center [414, 46] width 57 height 17
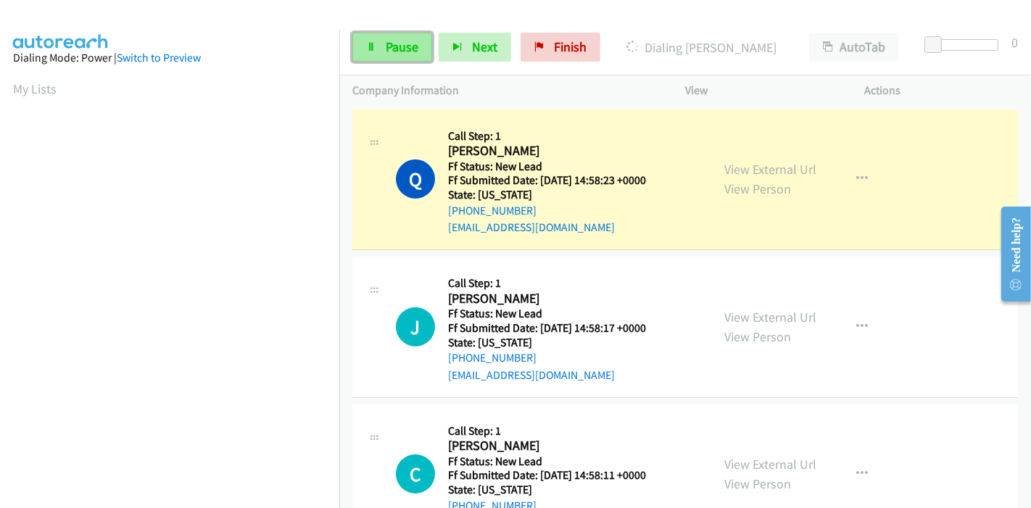
click at [376, 52] on link "Pause" at bounding box center [393, 47] width 80 height 29
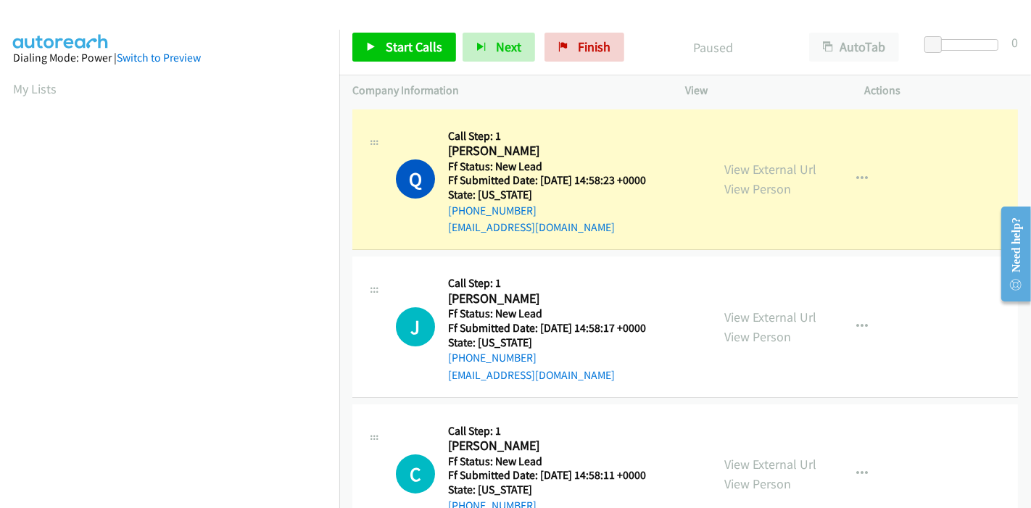
scroll to position [306, 0]
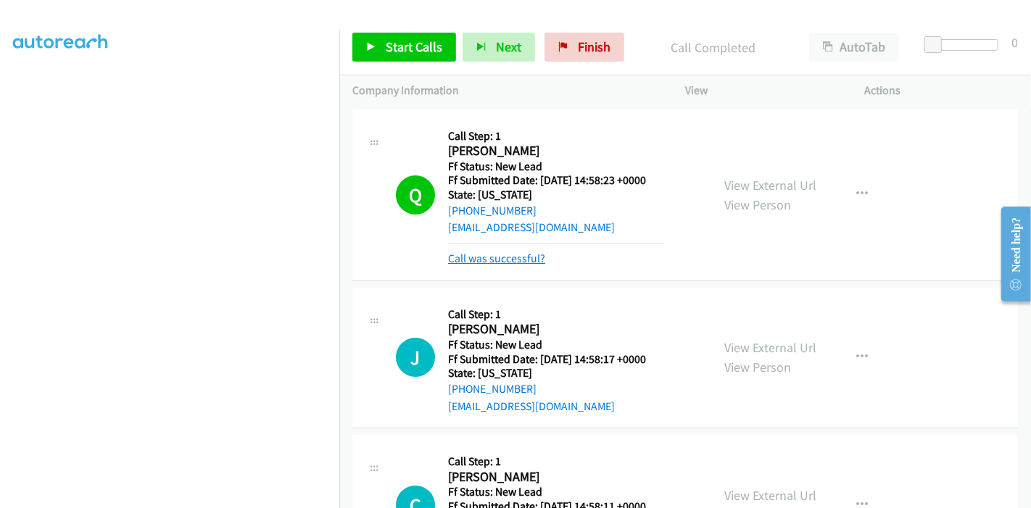
click at [520, 258] on link "Call was successful?" at bounding box center [496, 259] width 97 height 14
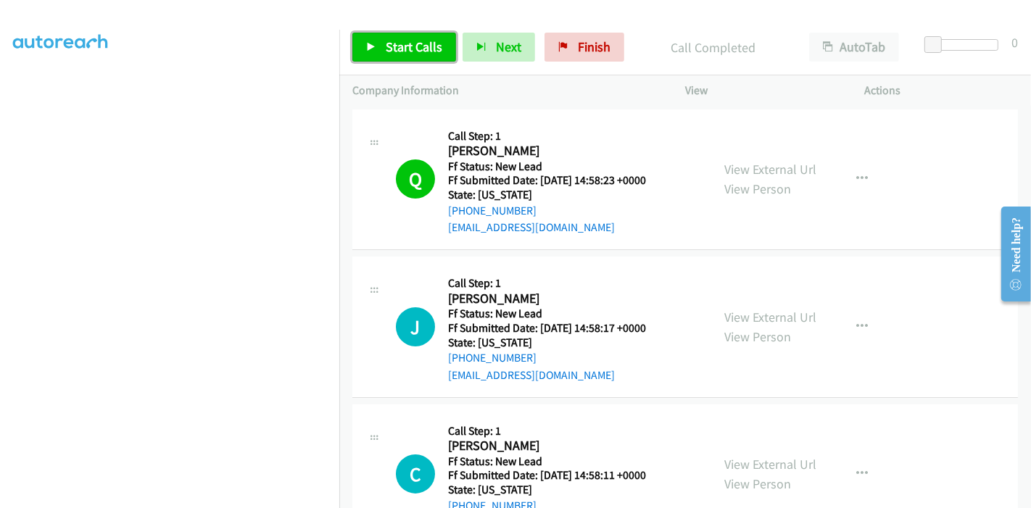
click at [392, 42] on span "Start Calls" at bounding box center [414, 46] width 57 height 17
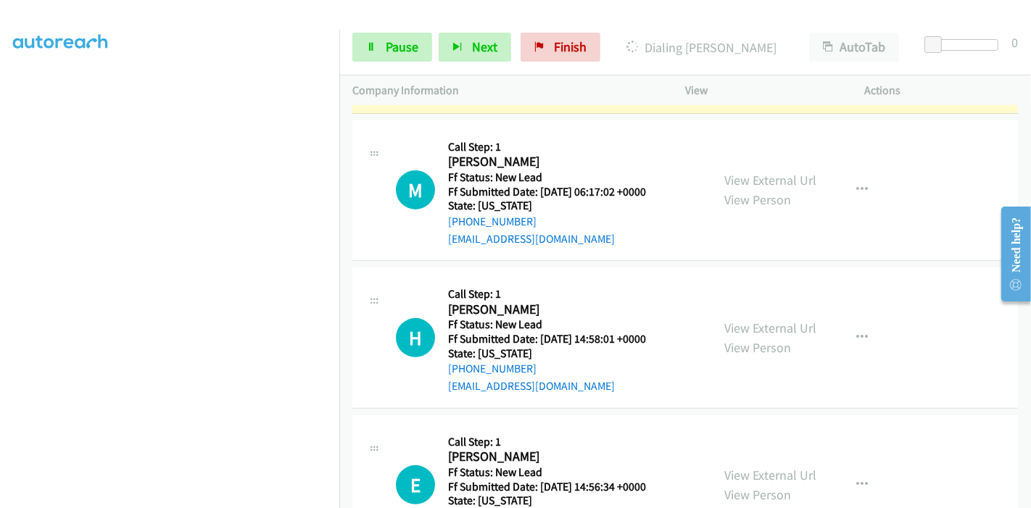
scroll to position [624, 0]
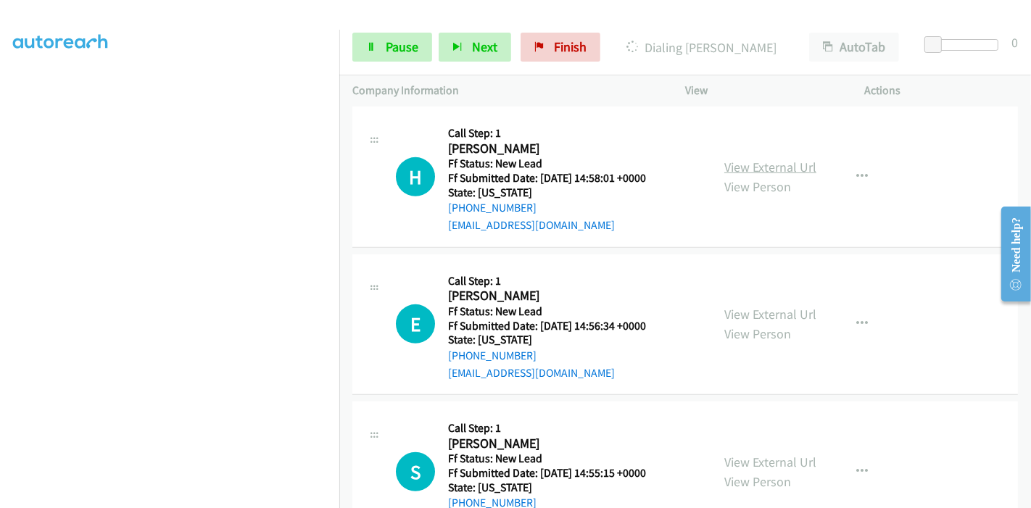
click at [770, 168] on link "View External Url" at bounding box center [771, 167] width 92 height 17
click at [737, 310] on link "View External Url" at bounding box center [771, 314] width 92 height 17
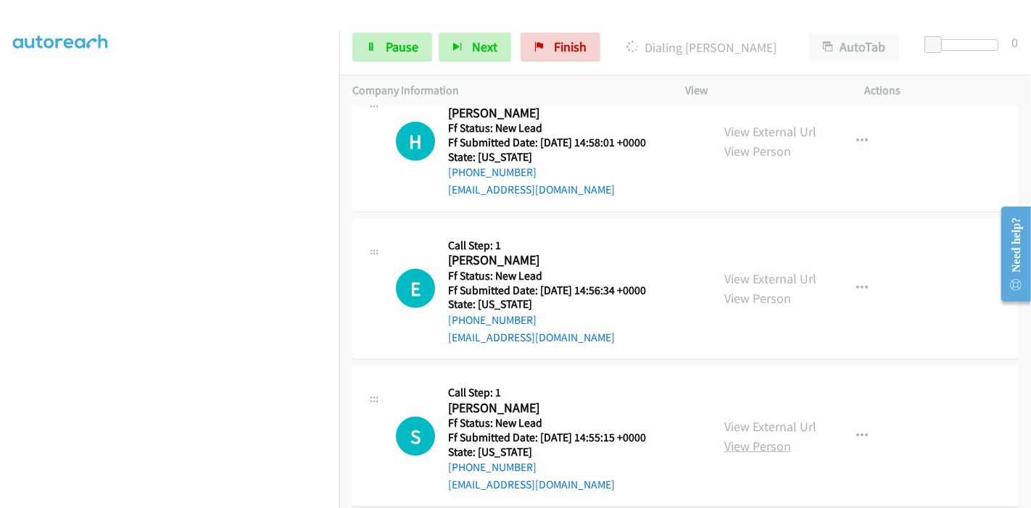
scroll to position [679, 0]
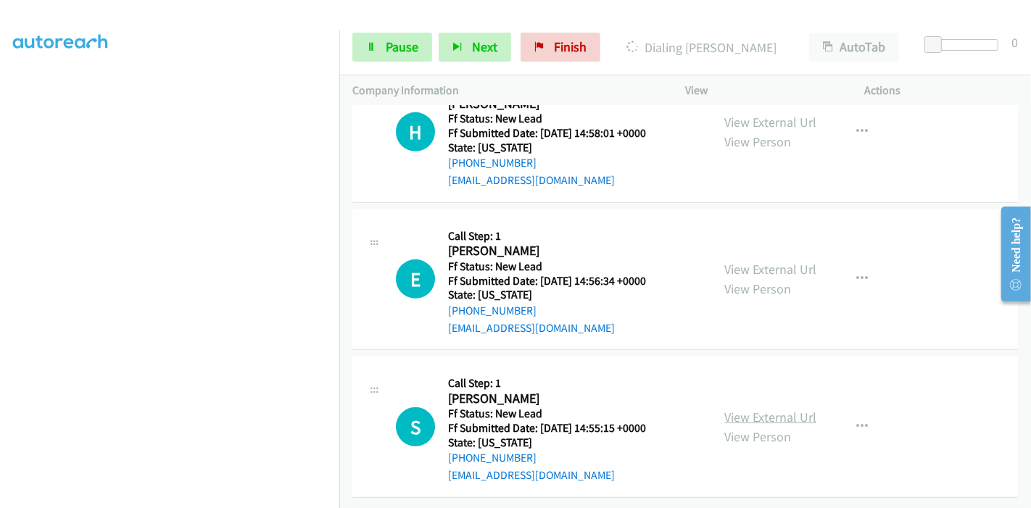
click at [760, 409] on link "View External Url" at bounding box center [771, 417] width 92 height 17
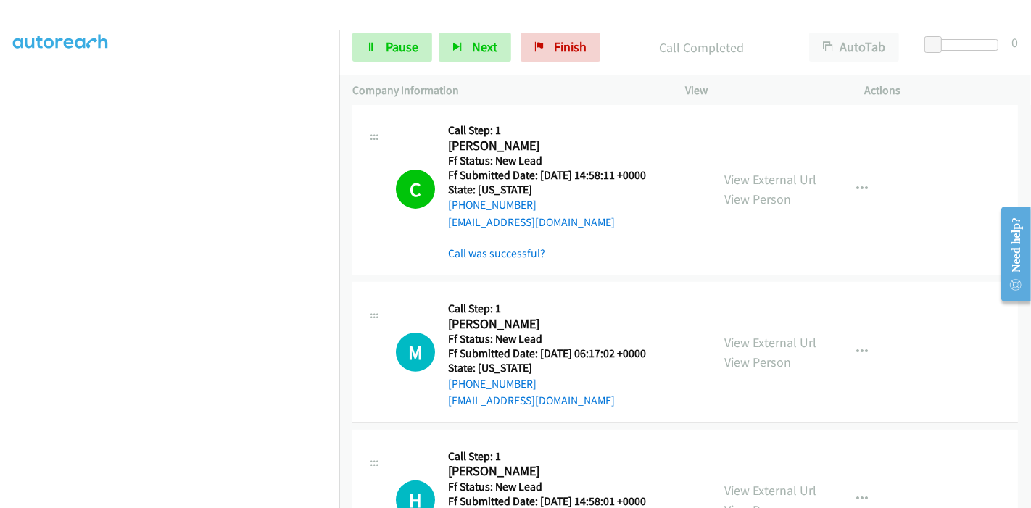
scroll to position [437, 0]
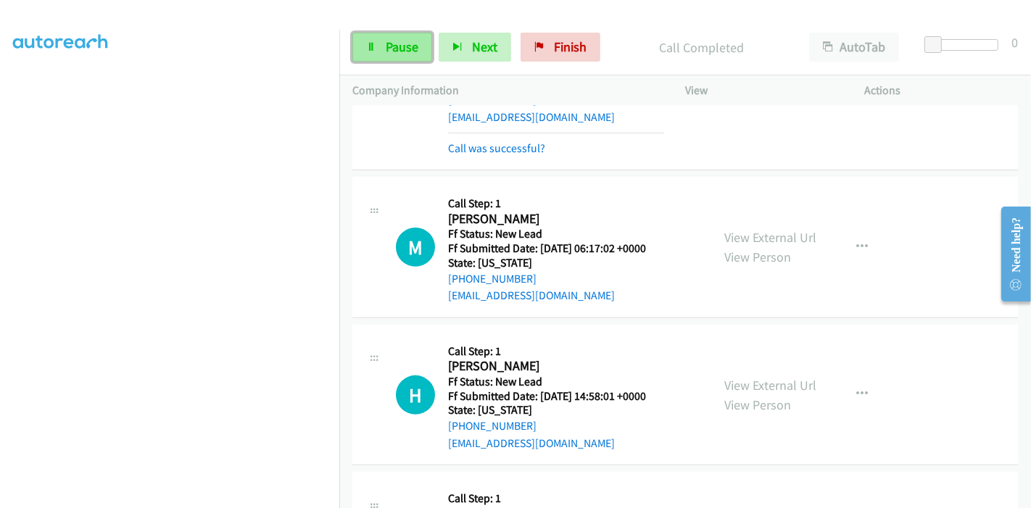
click at [381, 42] on link "Pause" at bounding box center [393, 47] width 80 height 29
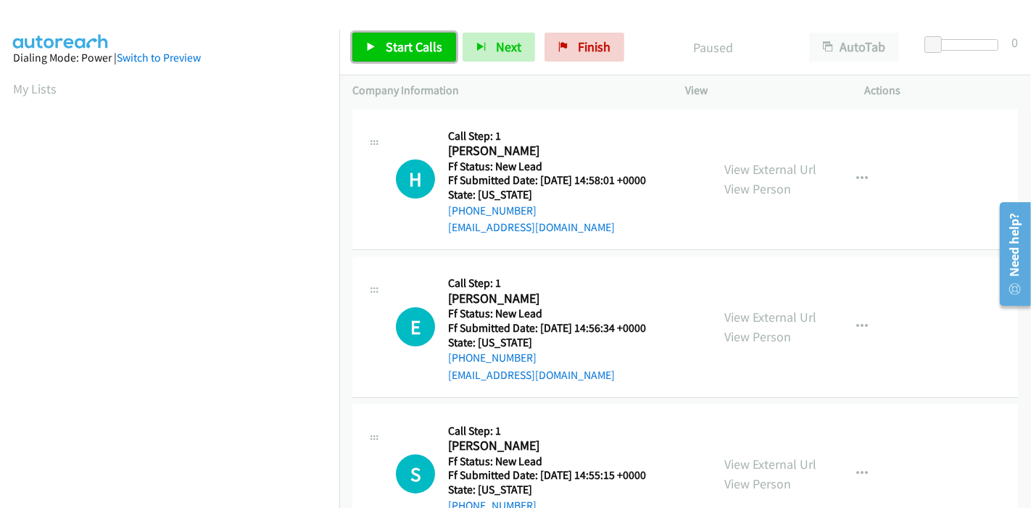
click at [410, 50] on span "Start Calls" at bounding box center [414, 46] width 57 height 17
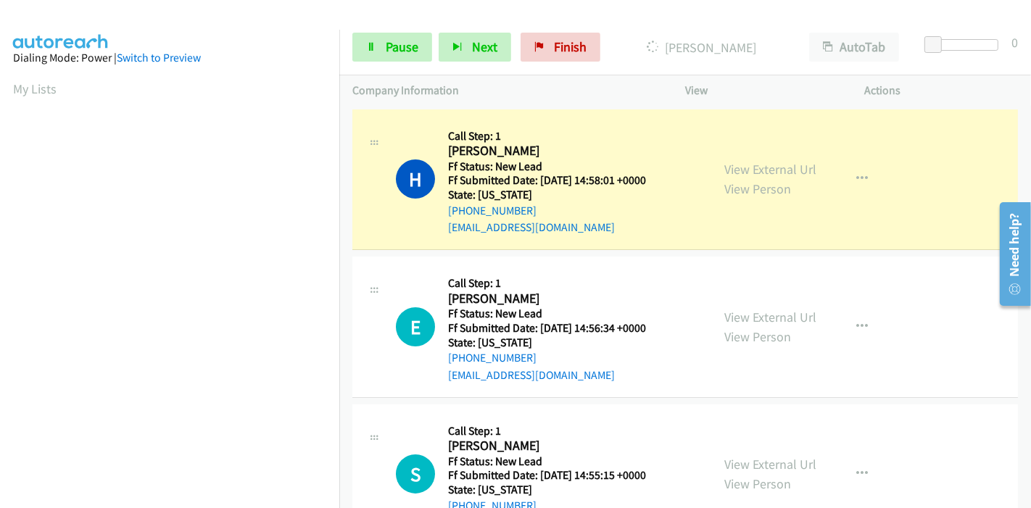
scroll to position [306, 0]
click at [403, 49] on span "Pause" at bounding box center [402, 46] width 33 height 17
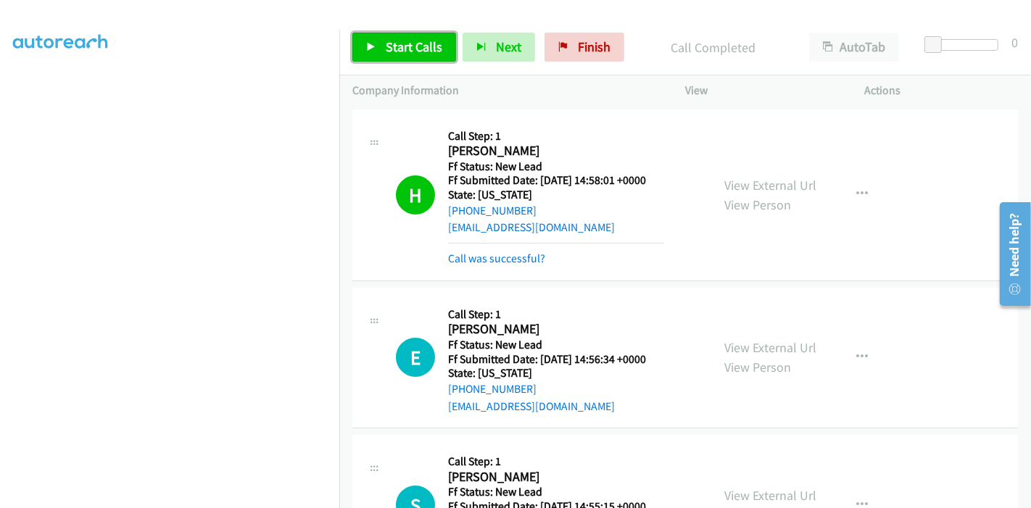
click at [406, 44] on span "Start Calls" at bounding box center [414, 46] width 57 height 17
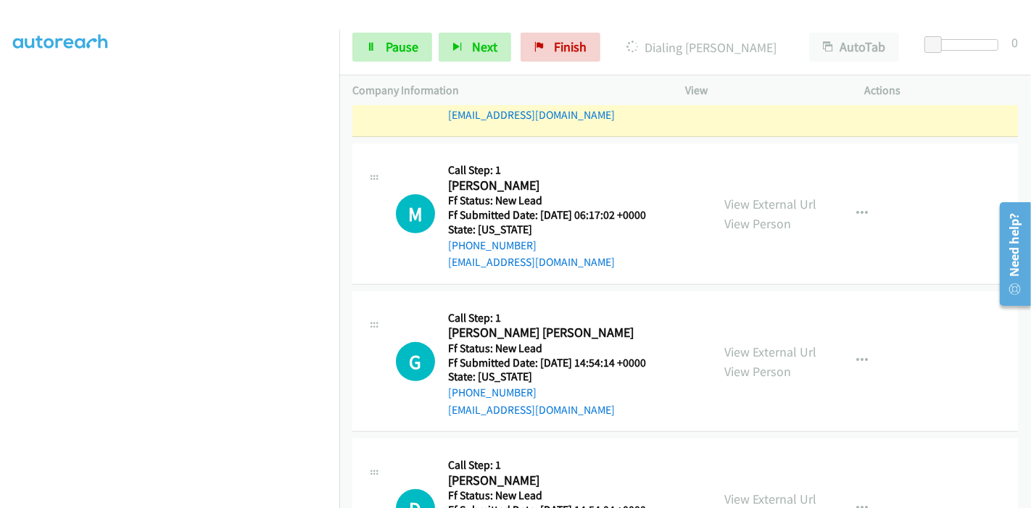
scroll to position [564, 0]
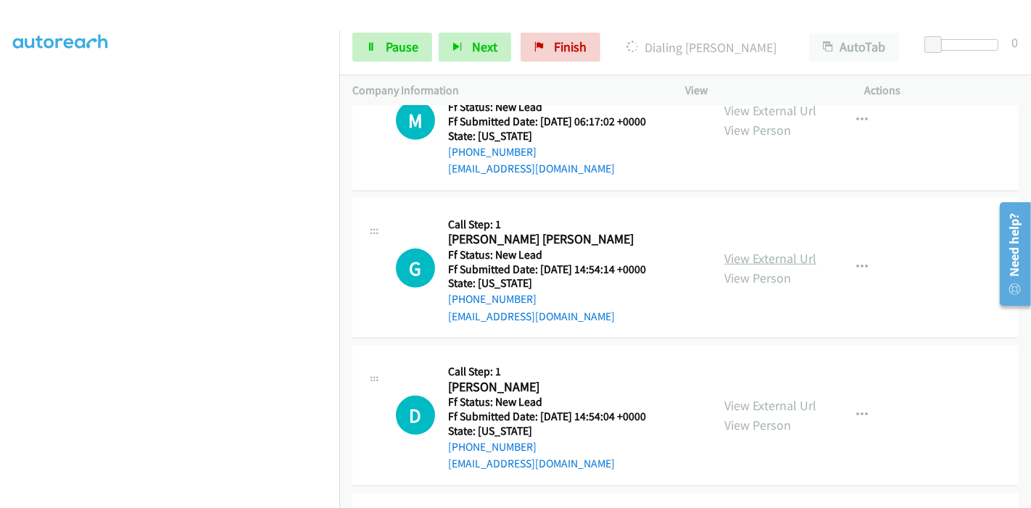
click at [767, 258] on link "View External Url" at bounding box center [771, 258] width 92 height 17
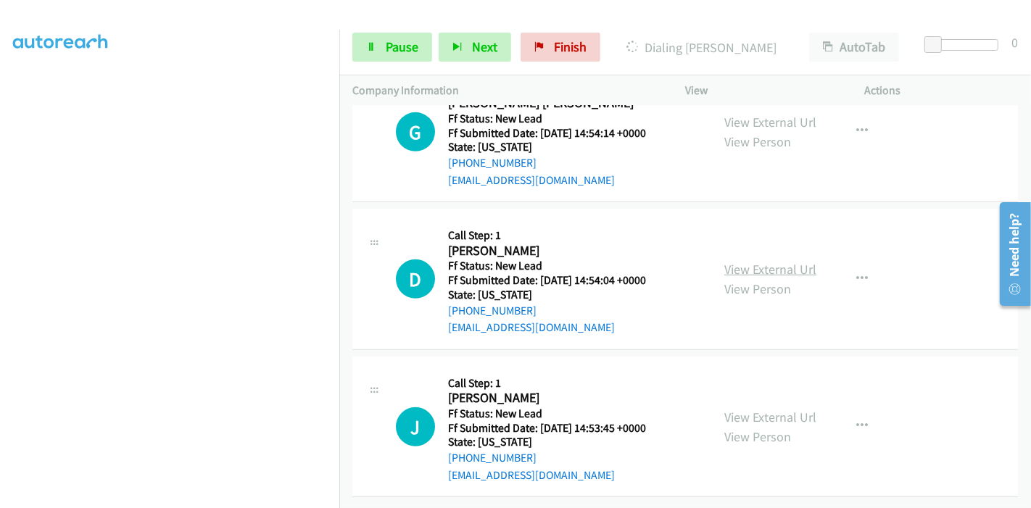
click at [773, 265] on link "View External Url" at bounding box center [771, 269] width 92 height 17
click at [749, 409] on link "View External Url" at bounding box center [771, 417] width 92 height 17
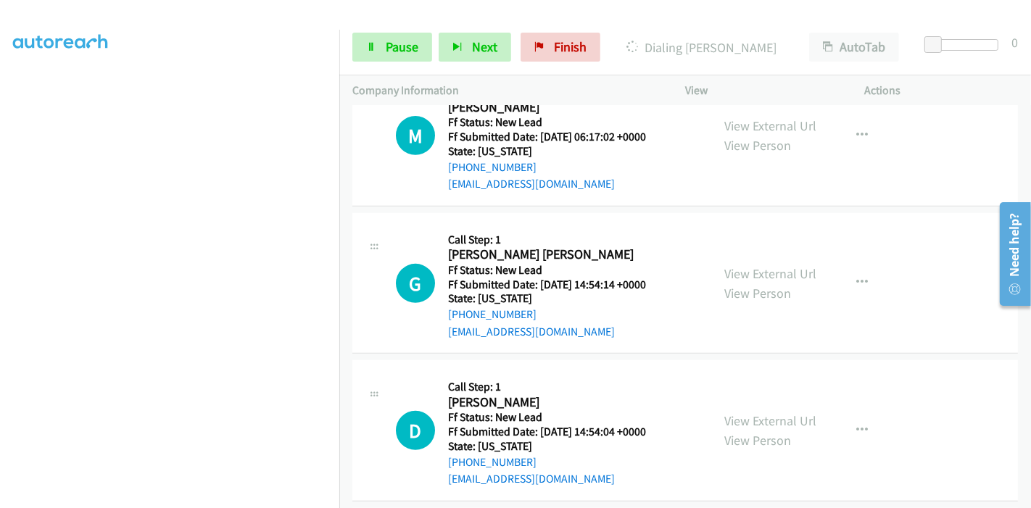
scroll to position [387, 0]
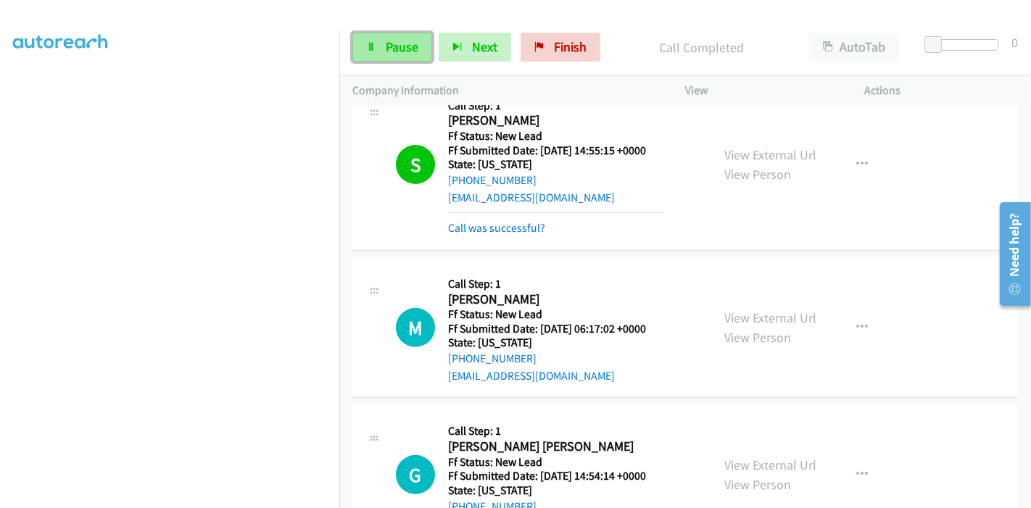
click at [398, 51] on span "Pause" at bounding box center [402, 46] width 33 height 17
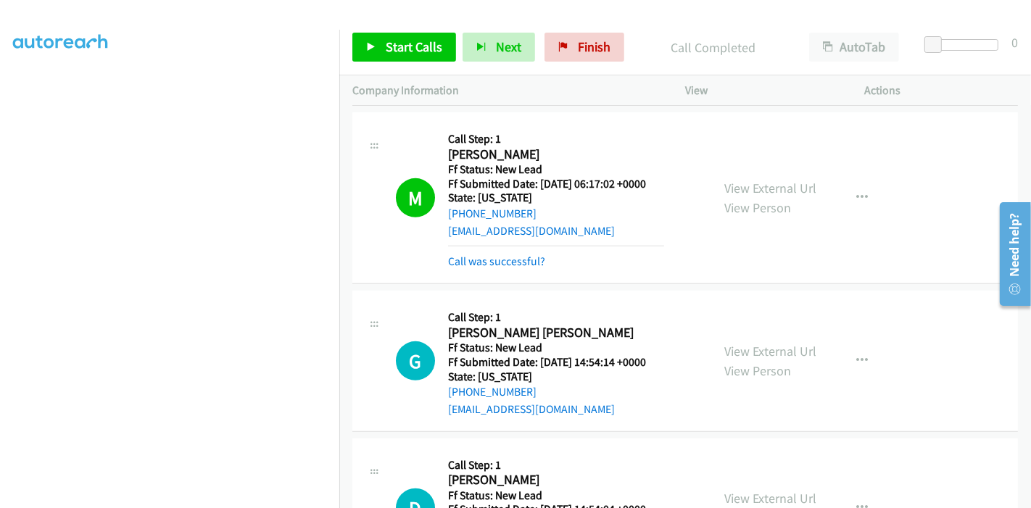
scroll to position [529, 0]
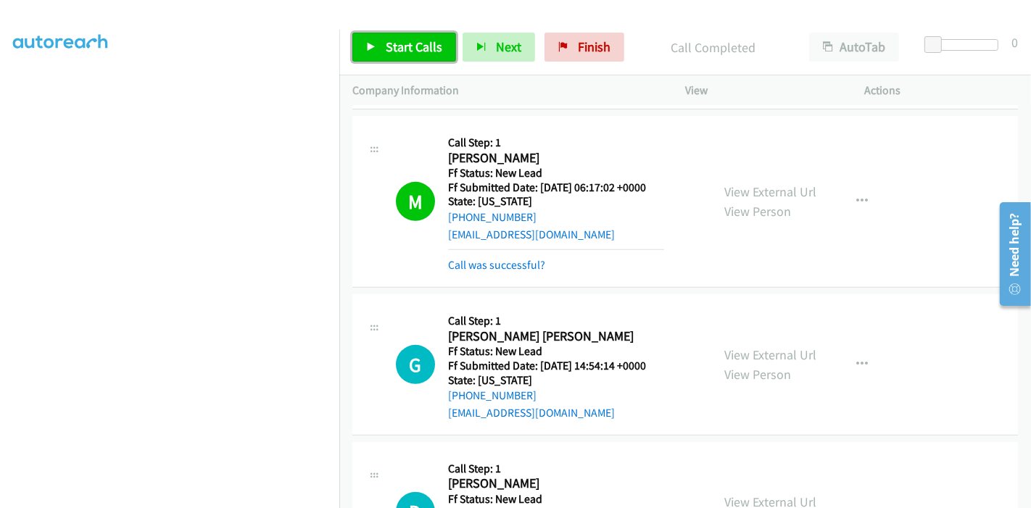
click at [388, 39] on span "Start Calls" at bounding box center [414, 46] width 57 height 17
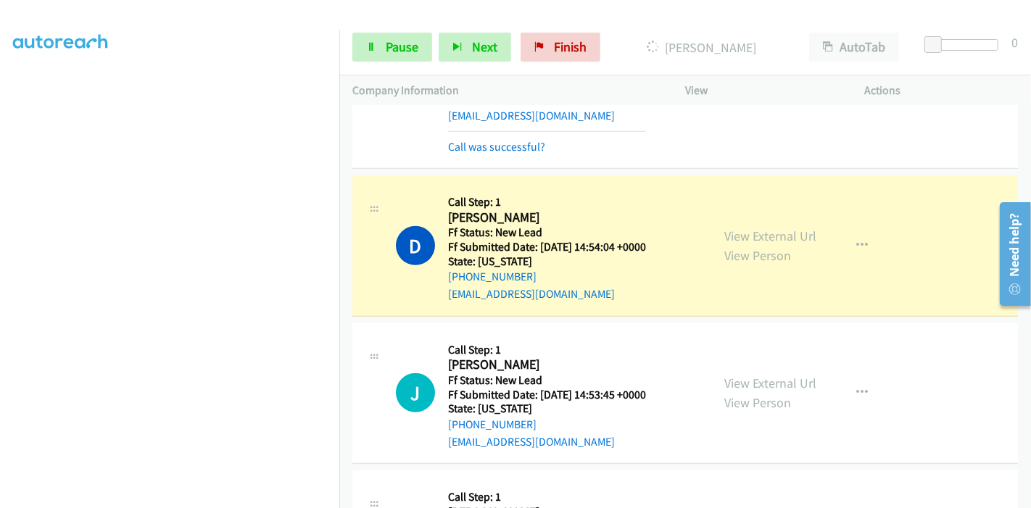
scroll to position [852, 0]
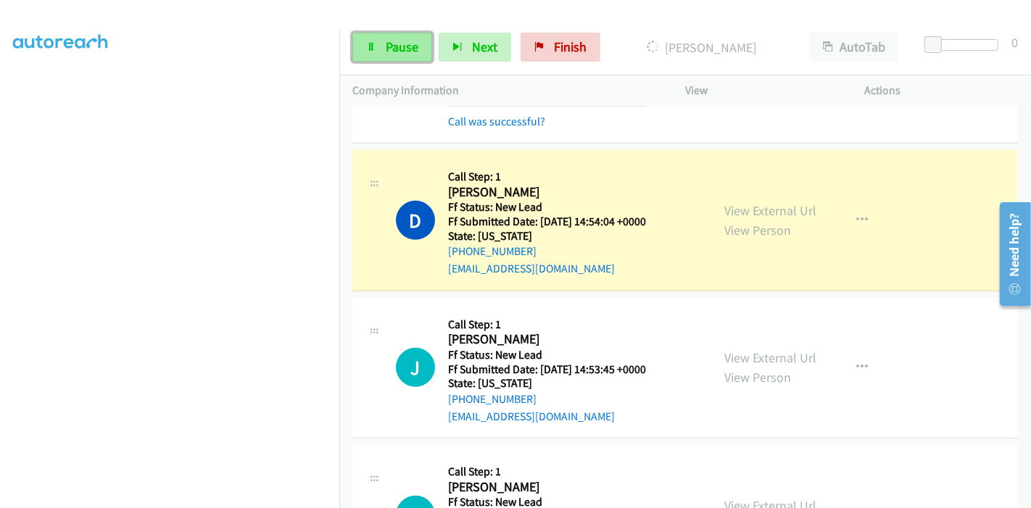
click at [387, 53] on span "Pause" at bounding box center [402, 46] width 33 height 17
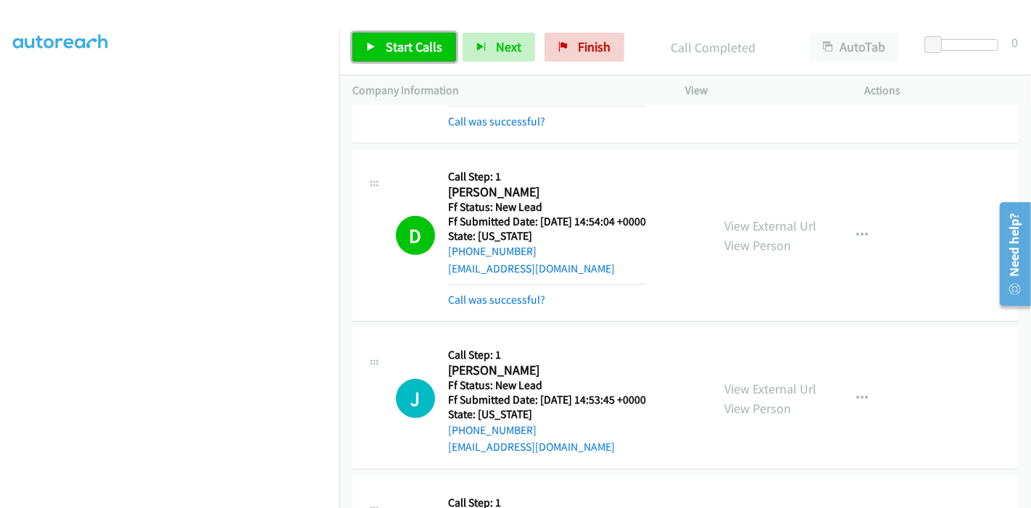
click at [408, 56] on link "Start Calls" at bounding box center [405, 47] width 104 height 29
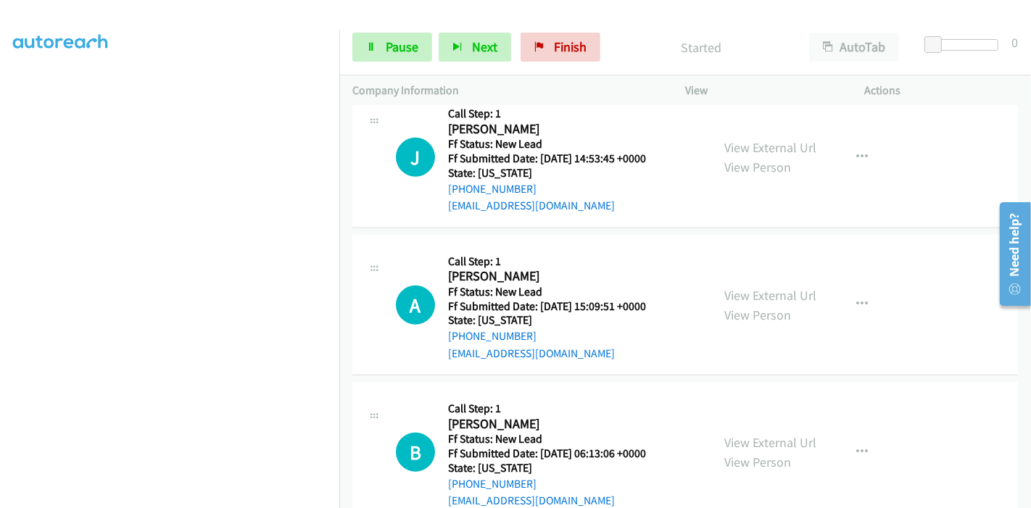
scroll to position [932, 0]
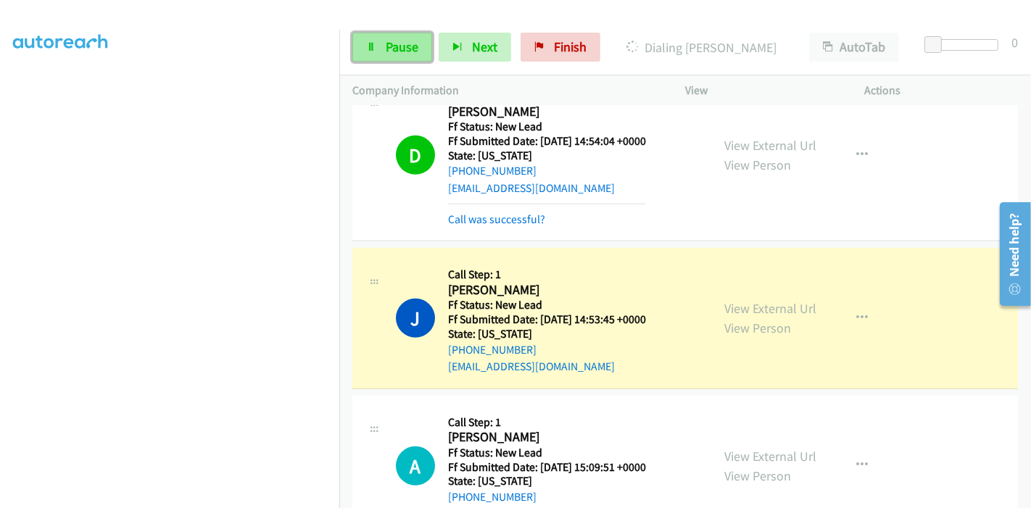
click at [390, 50] on span "Pause" at bounding box center [402, 46] width 33 height 17
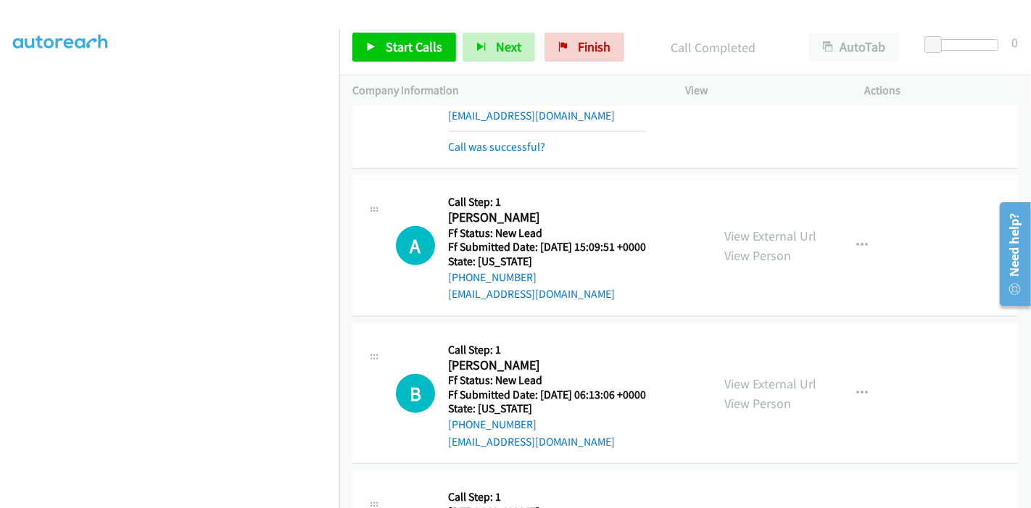
scroll to position [1174, 0]
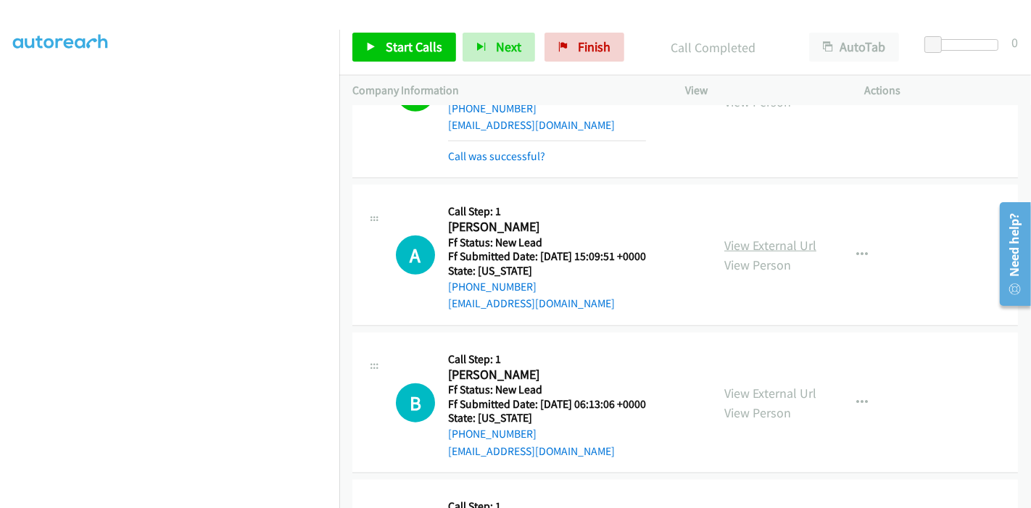
click at [743, 241] on link "View External Url" at bounding box center [771, 245] width 92 height 17
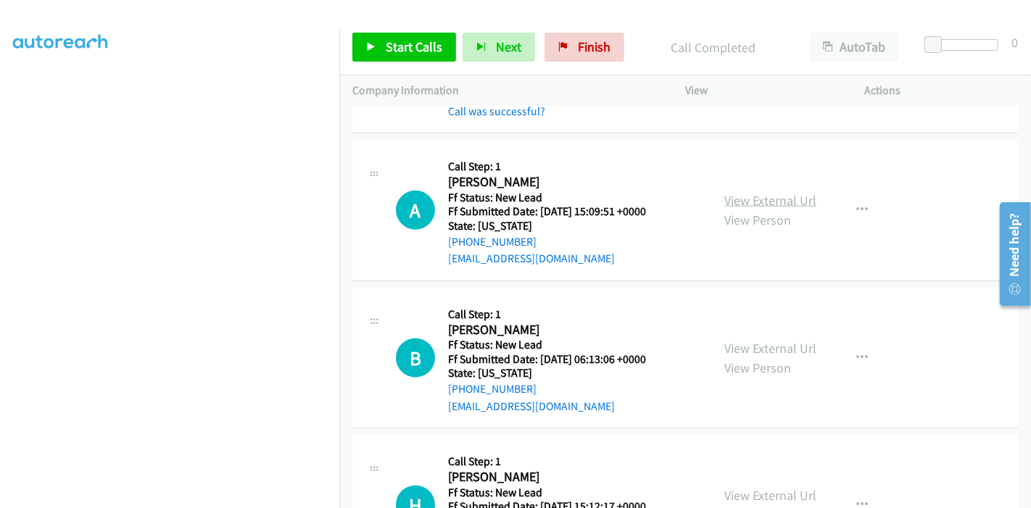
scroll to position [1335, 0]
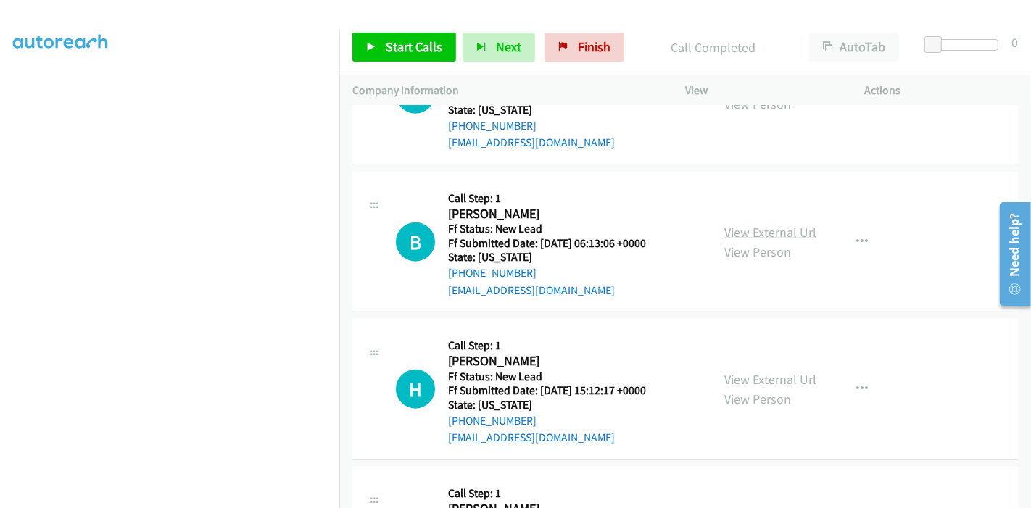
click at [764, 229] on link "View External Url" at bounding box center [771, 232] width 92 height 17
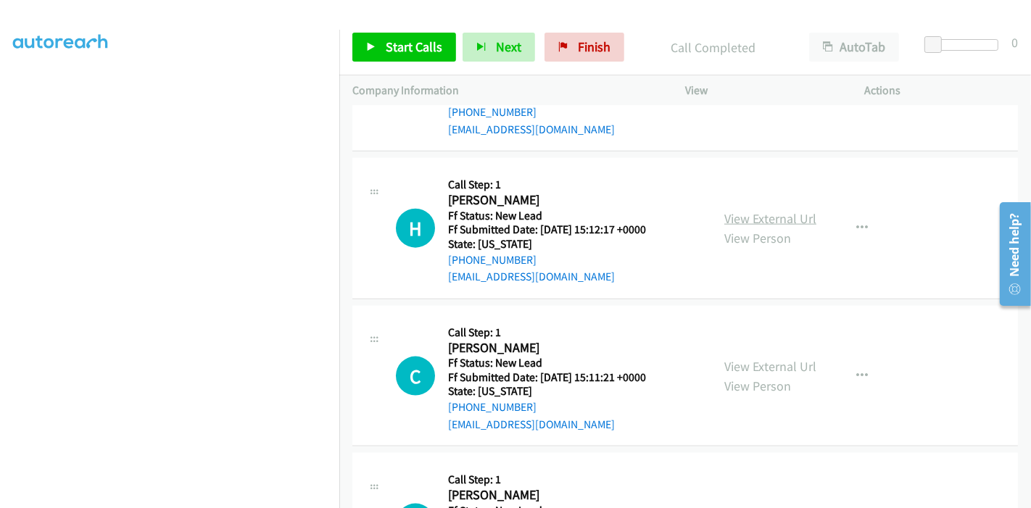
click at [787, 212] on link "View External Url" at bounding box center [771, 218] width 92 height 17
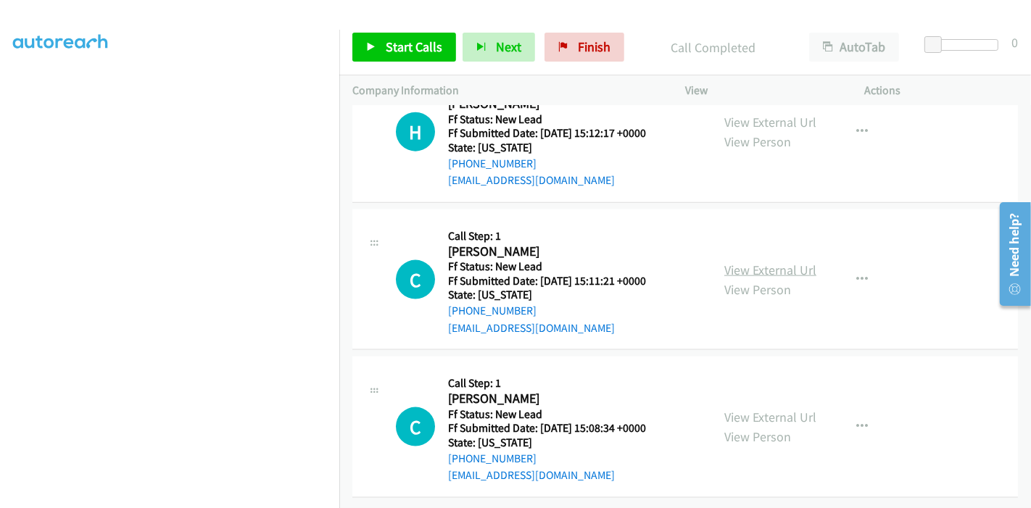
click at [752, 262] on link "View External Url" at bounding box center [771, 270] width 92 height 17
click at [732, 409] on link "View External Url" at bounding box center [771, 417] width 92 height 17
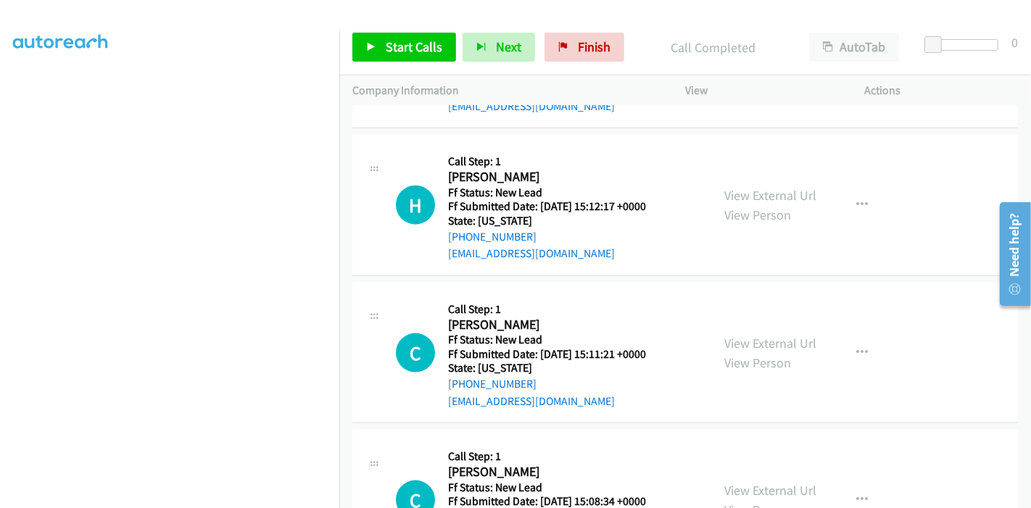
scroll to position [1438, 0]
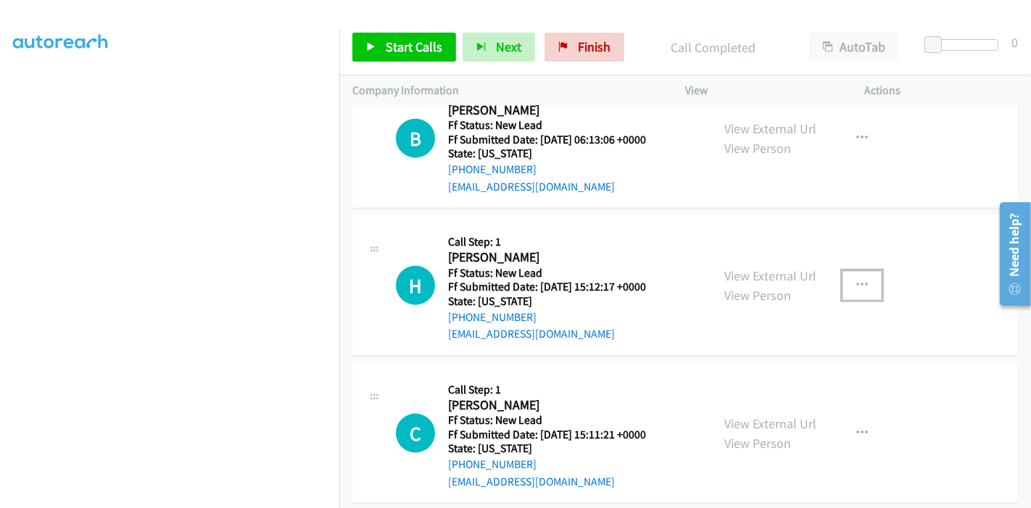
drag, startPoint x: 856, startPoint y: 280, endPoint x: 852, endPoint y: 287, distance: 7.8
click at [857, 280] on icon "button" at bounding box center [863, 286] width 12 height 12
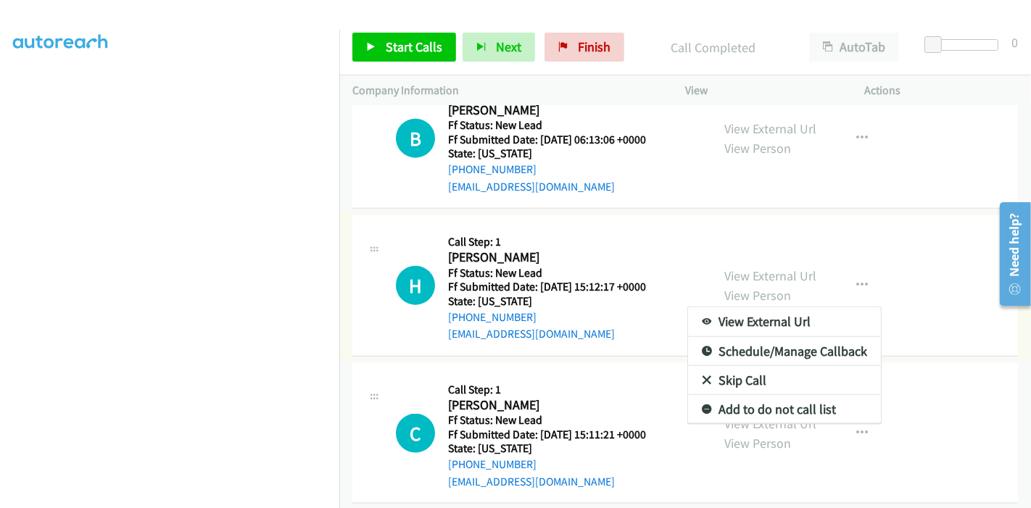
click at [733, 375] on link "Skip Call" at bounding box center [784, 380] width 193 height 29
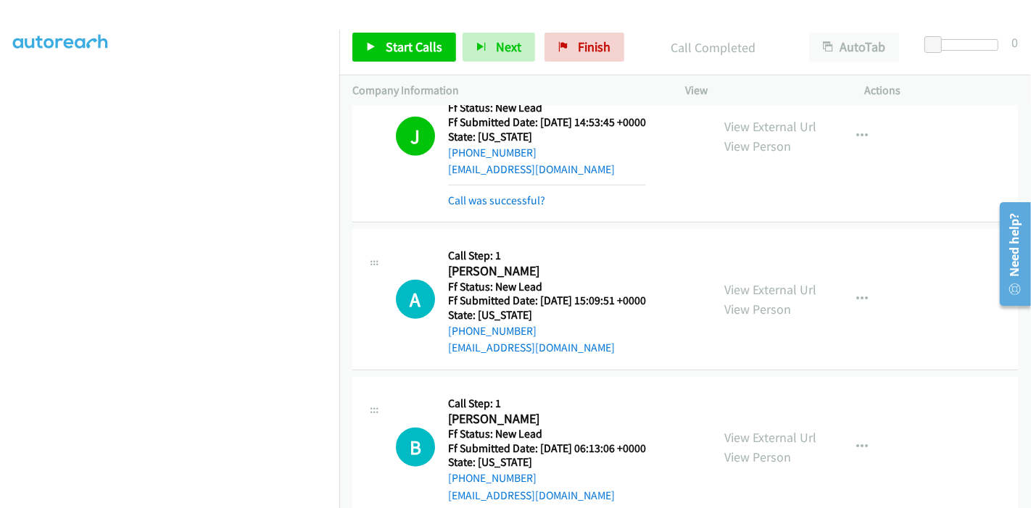
scroll to position [1116, 0]
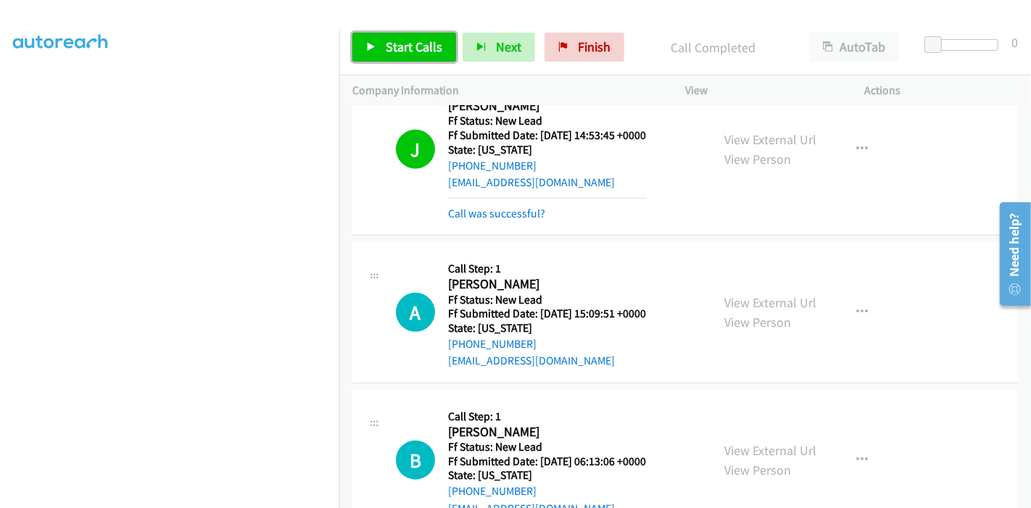
click at [387, 40] on span "Start Calls" at bounding box center [414, 46] width 57 height 17
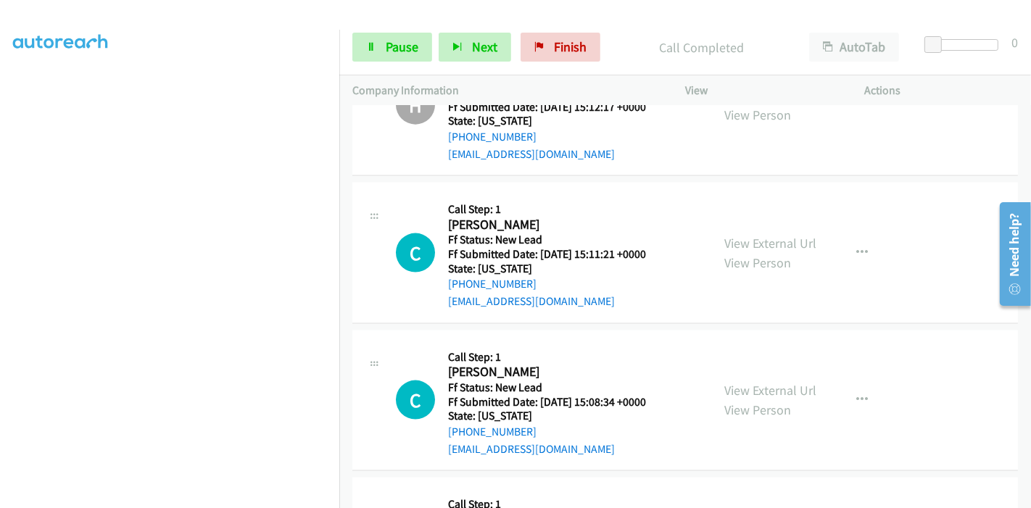
scroll to position [306, 0]
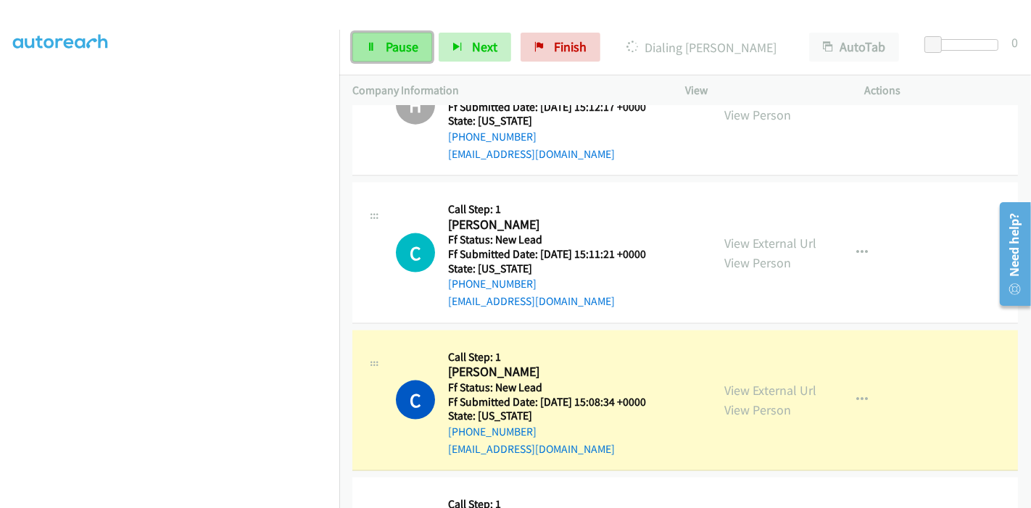
click at [380, 44] on link "Pause" at bounding box center [393, 47] width 80 height 29
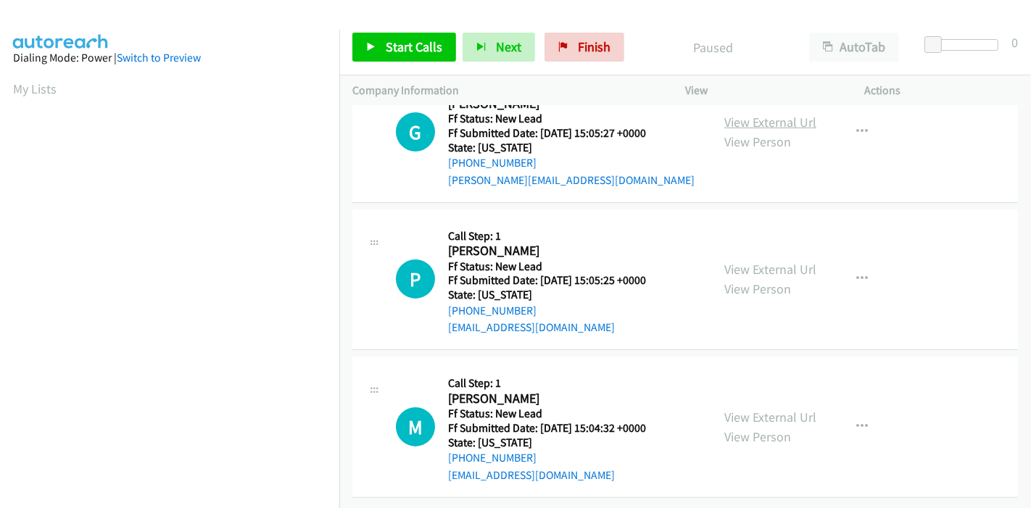
click at [787, 114] on link "View External Url" at bounding box center [771, 122] width 92 height 17
click at [749, 261] on link "View External Url" at bounding box center [771, 269] width 92 height 17
click at [725, 409] on link "View External Url" at bounding box center [771, 417] width 92 height 17
click at [399, 46] on span "Start Calls" at bounding box center [414, 46] width 57 height 17
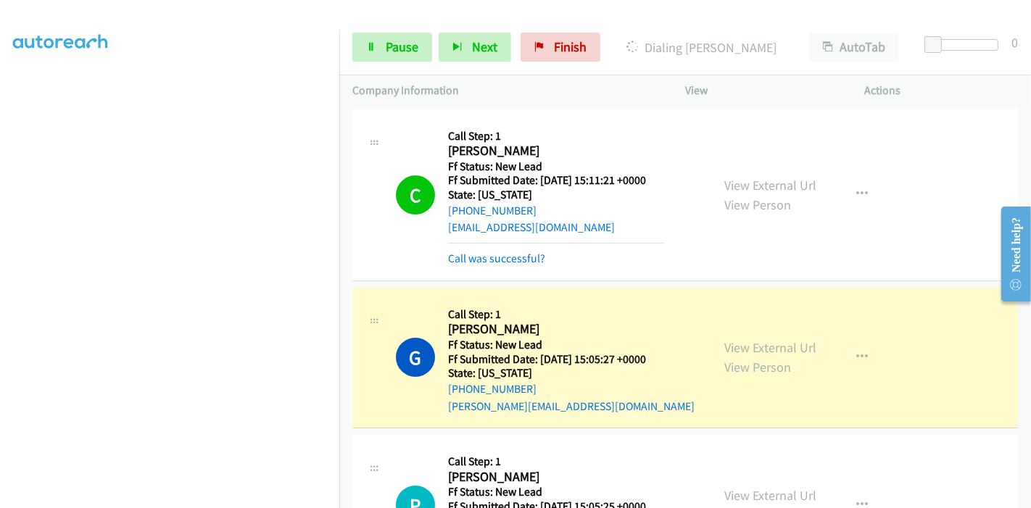
scroll to position [161, 0]
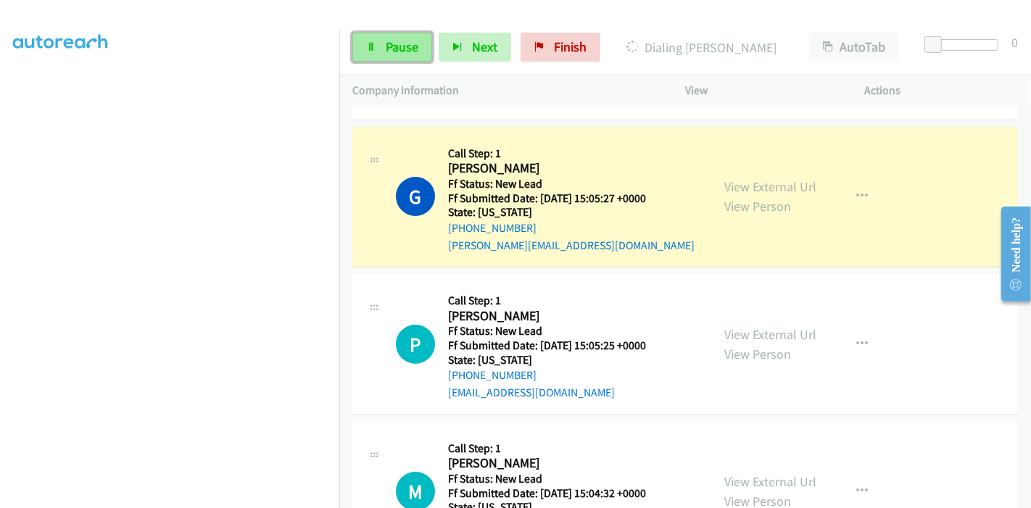
click at [402, 49] on span "Pause" at bounding box center [402, 46] width 33 height 17
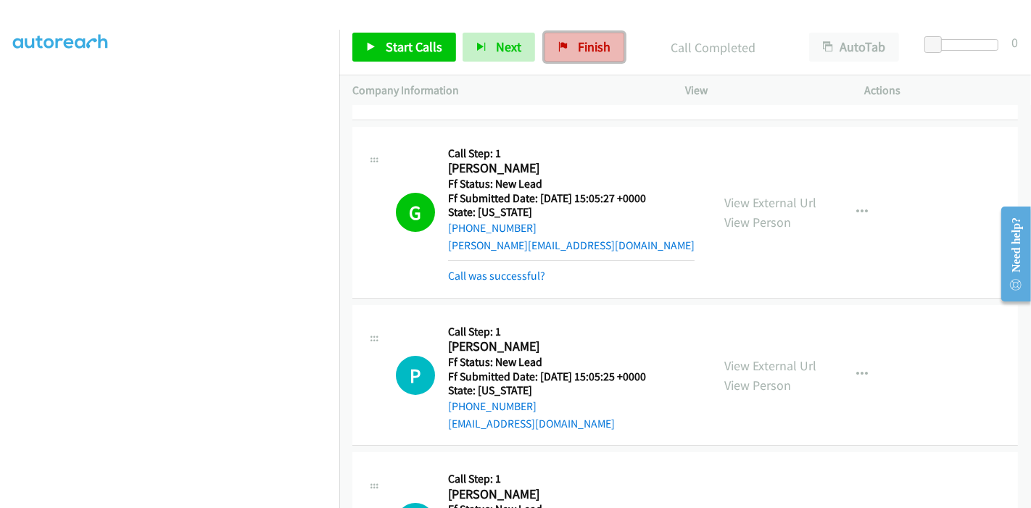
drag, startPoint x: 585, startPoint y: 49, endPoint x: 566, endPoint y: 53, distance: 19.4
click at [585, 49] on span "Finish" at bounding box center [594, 46] width 33 height 17
